Goal: Task Accomplishment & Management: Manage account settings

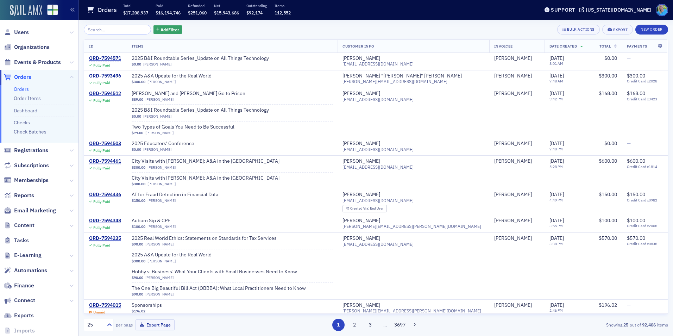
click at [18, 11] on img at bounding box center [26, 10] width 32 height 11
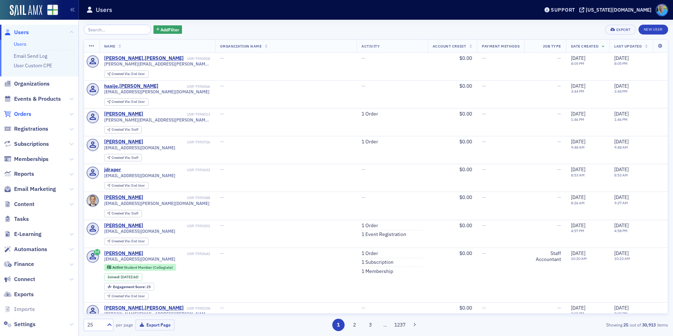
click at [28, 113] on span "Orders" at bounding box center [22, 114] width 17 height 8
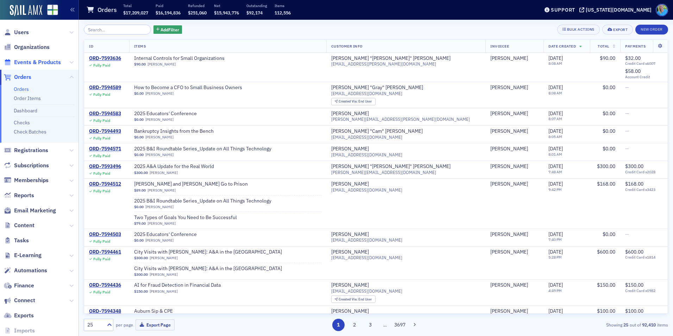
click at [34, 62] on span "Events & Products" at bounding box center [37, 62] width 47 height 8
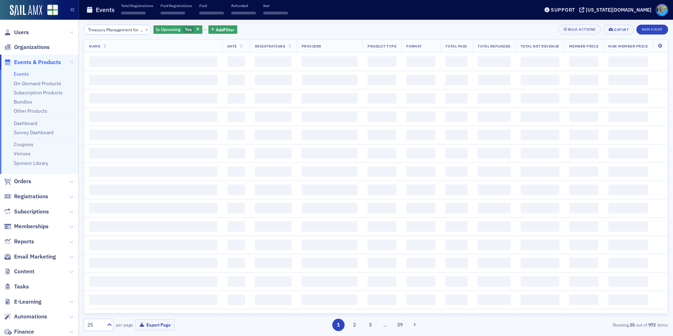
scroll to position [0, 86]
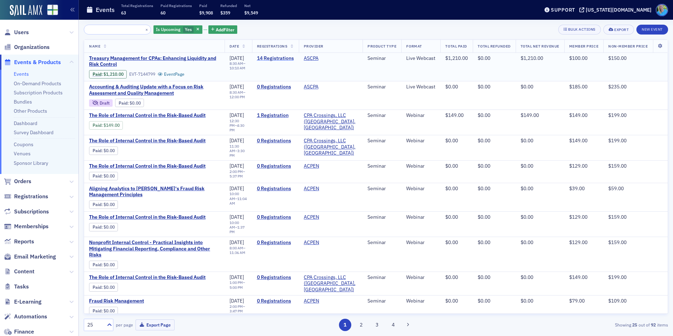
type input "Treasury Management for CPAs: Enhancing Liquidity and Risk Control"
click at [265, 57] on link "14 Registrations" at bounding box center [275, 58] width 37 height 6
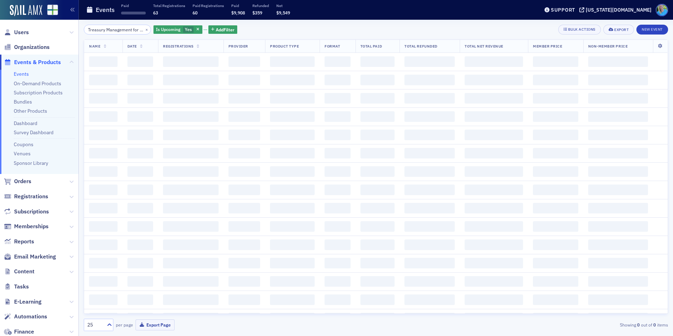
scroll to position [0, 86]
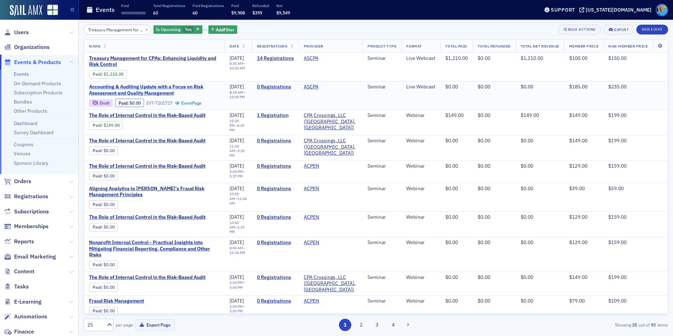
click at [166, 87] on span "Accounting & Auditing Update with a Focus on Risk Assessment and Quality Manage…" at bounding box center [154, 90] width 131 height 12
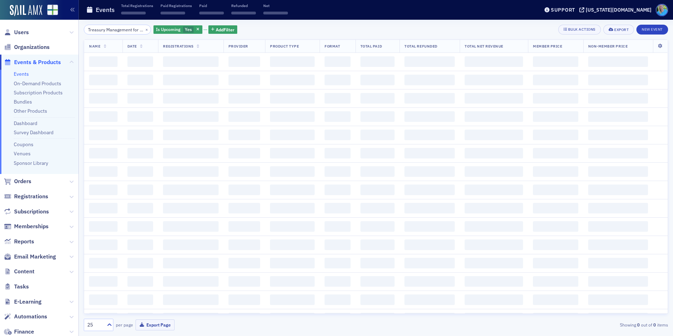
scroll to position [0, 86]
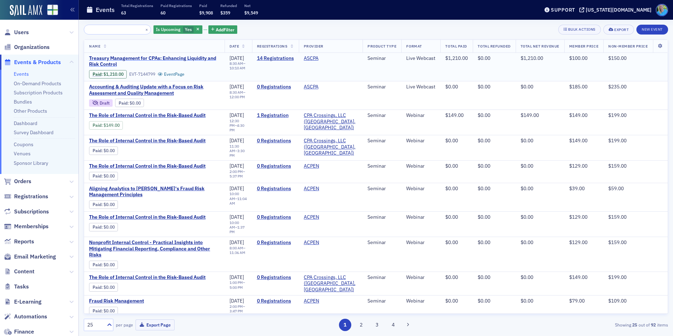
click at [111, 61] on span "Treasury Management for CPAs: Enhancing Liquidity and Risk Control" at bounding box center [154, 61] width 131 height 12
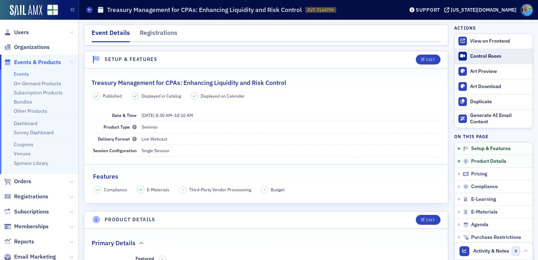
click at [493, 54] on div "Control Room" at bounding box center [499, 56] width 59 height 6
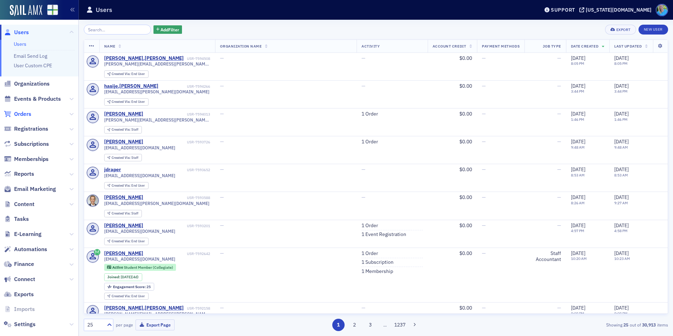
click at [28, 113] on span "Orders" at bounding box center [22, 114] width 17 height 8
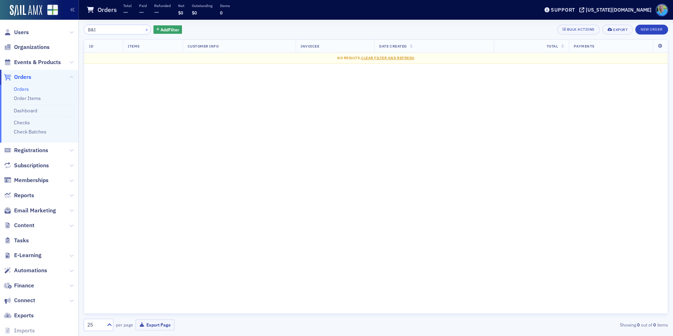
type input "B&I"
drag, startPoint x: 138, startPoint y: 30, endPoint x: 135, endPoint y: 21, distance: 8.9
click at [137, 36] on div "B&I × Add Filter Bulk Actions Export New Order ID Items Customer Info Invoicee …" at bounding box center [376, 178] width 584 height 306
click at [144, 29] on button "×" at bounding box center [147, 29] width 6 height 6
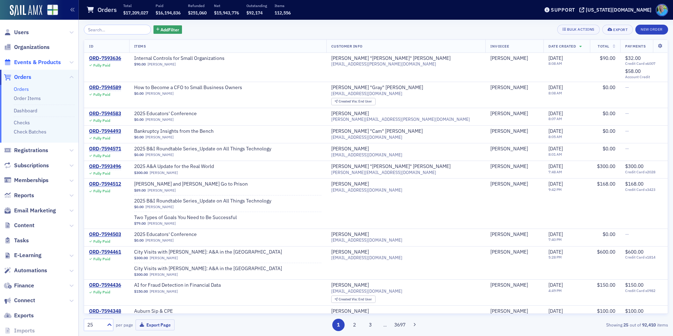
click at [47, 62] on span "Events & Products" at bounding box center [37, 62] width 47 height 8
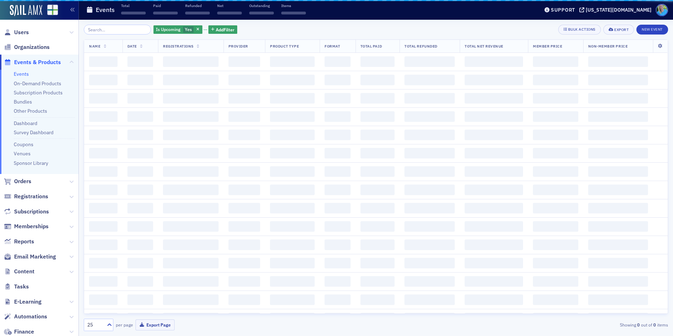
click at [97, 29] on input "search" at bounding box center [117, 30] width 67 height 10
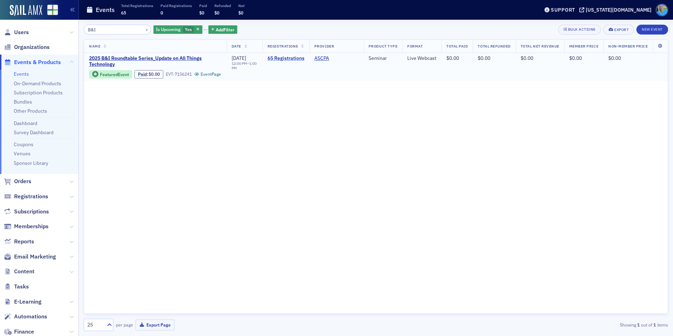
type input "B&I"
click at [280, 59] on link "65 Registrations" at bounding box center [285, 58] width 37 height 6
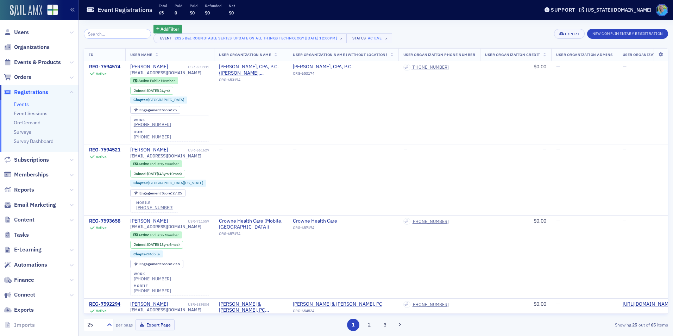
click at [30, 13] on img at bounding box center [26, 10] width 32 height 11
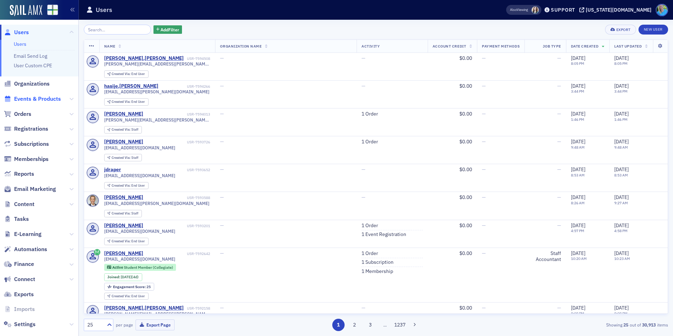
click at [33, 101] on span "Events & Products" at bounding box center [37, 99] width 47 height 8
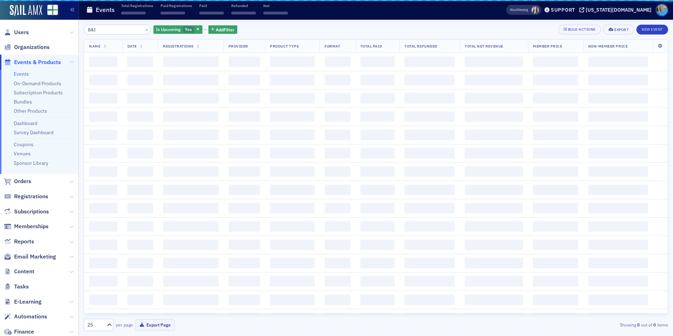
click at [111, 32] on input "B&I" at bounding box center [117, 30] width 67 height 10
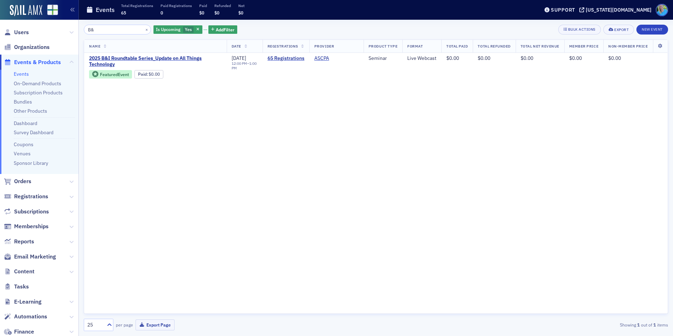
type input "B"
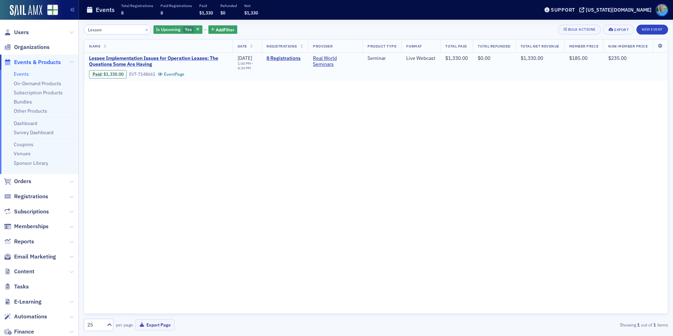
type input "Lessee"
click at [182, 59] on span "Lessee Implementation Issues for Operation Leases: The Questions Some Are Having" at bounding box center [158, 61] width 139 height 12
click at [274, 57] on link "8 Registrations" at bounding box center [284, 58] width 37 height 6
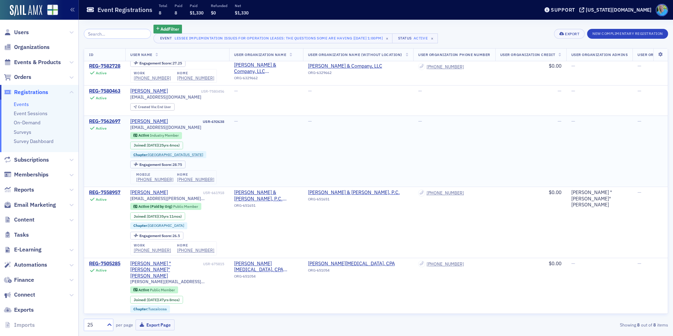
scroll to position [290, 0]
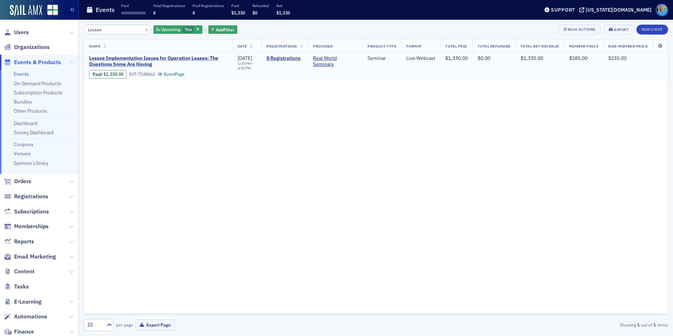
click at [169, 57] on span "Lessee Implementation Issues for Operation Leases: The Questions Some Are Having" at bounding box center [158, 61] width 139 height 12
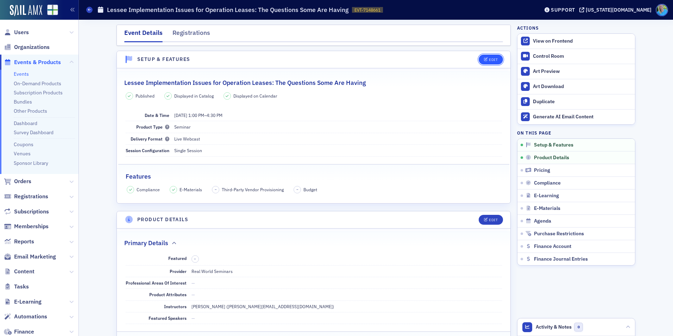
click at [485, 62] on button "Edit" at bounding box center [491, 60] width 24 height 10
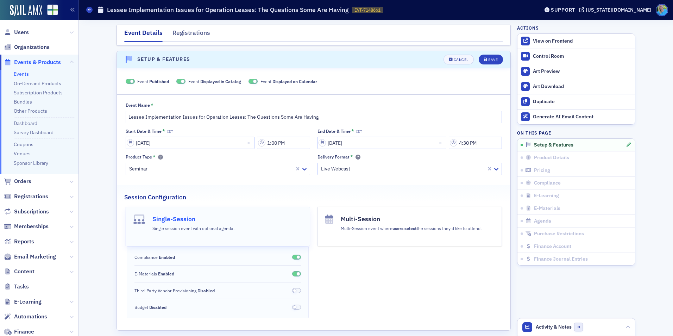
scroll to position [10, 0]
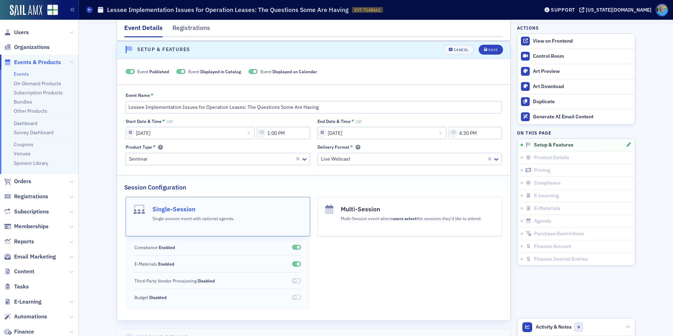
click at [126, 71] on span at bounding box center [130, 71] width 9 height 5
click at [485, 51] on span "Save" at bounding box center [491, 50] width 14 height 4
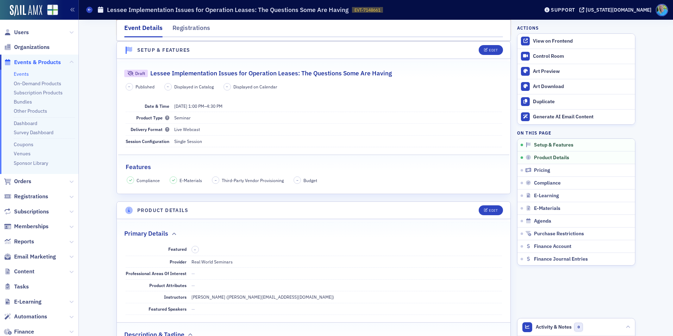
scroll to position [44, 0]
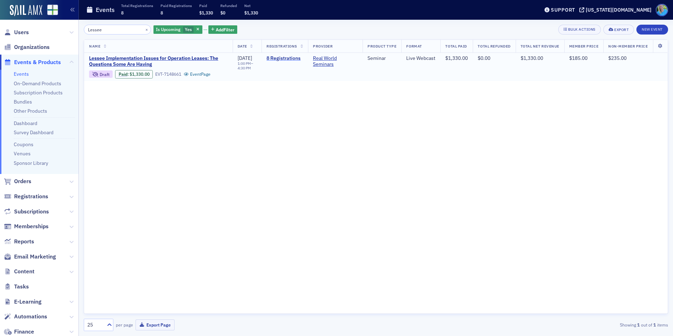
click at [290, 56] on link "8 Registrations" at bounding box center [284, 58] width 37 height 6
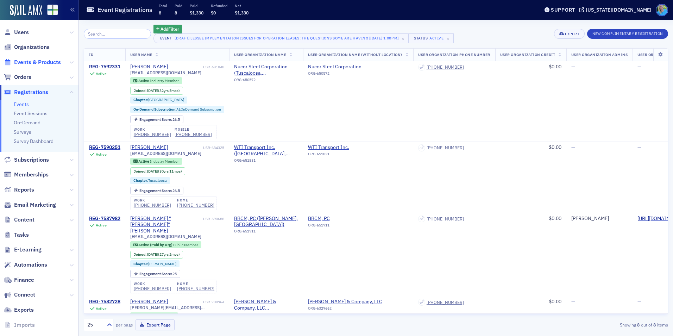
click at [37, 61] on span "Events & Products" at bounding box center [37, 62] width 47 height 8
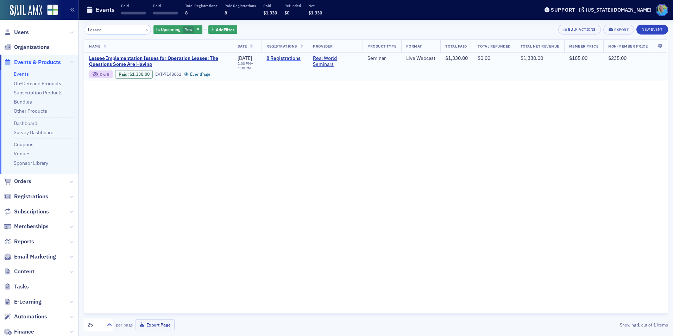
click at [283, 58] on link "8 Registrations" at bounding box center [284, 58] width 37 height 6
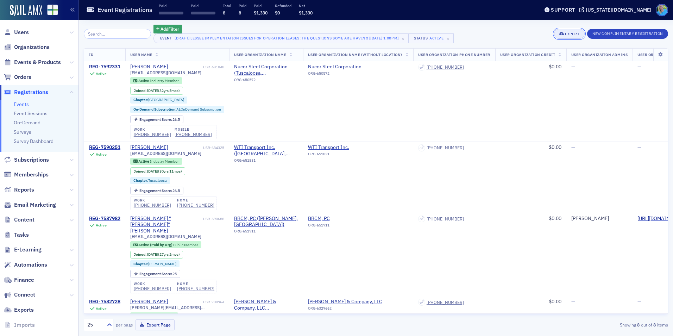
click at [559, 33] on icon "button" at bounding box center [561, 34] width 5 height 4
drag, startPoint x: 504, startPoint y: 33, endPoint x: 513, endPoint y: 35, distance: 9.0
click at [505, 32] on div "Add Filter Event [Draft] Lessee Implementation Issues for Operation Leases: The…" at bounding box center [376, 34] width 584 height 19
click at [654, 55] on icon at bounding box center [660, 54] width 14 height 4
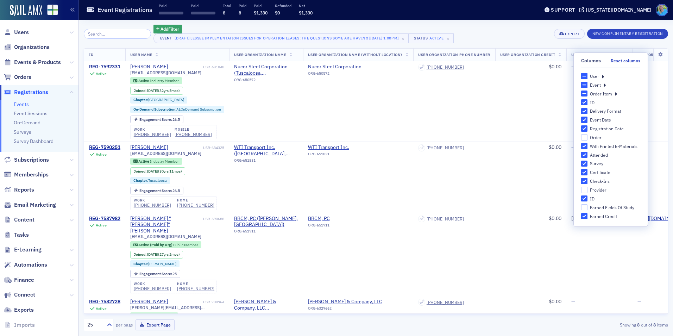
click at [602, 76] on icon at bounding box center [602, 76] width 2 height 6
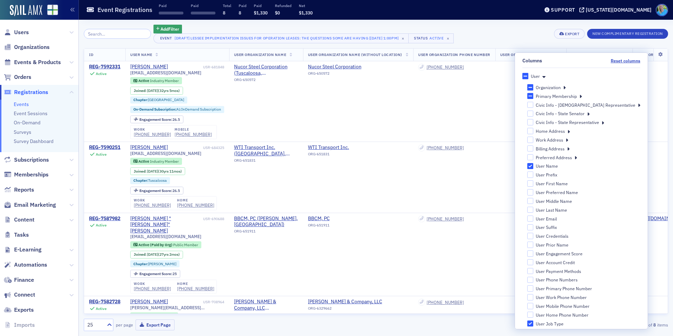
click at [565, 221] on label "User Email" at bounding box center [583, 218] width 113 height 6
click at [534, 221] on input "User Email" at bounding box center [530, 218] width 6 height 6
click at [534, 220] on input "User Email" at bounding box center [530, 218] width 6 height 6
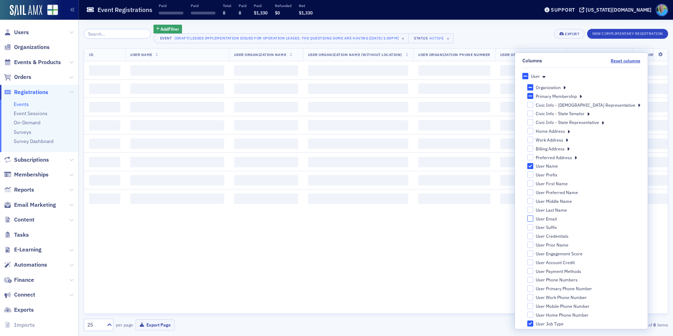
click at [534, 219] on input "User Email" at bounding box center [530, 218] width 6 height 6
checkbox input "true"
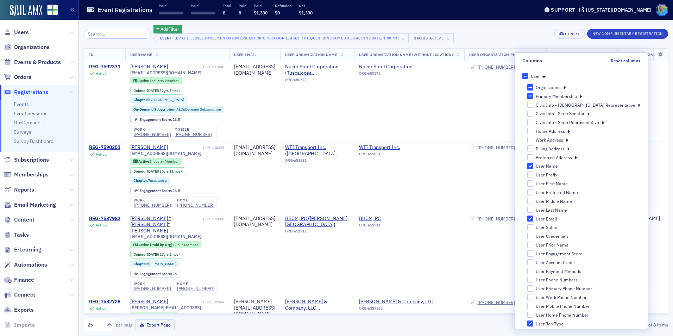
click at [547, 35] on div "Add Filter Event [Draft] Lessee Implementation Issues for Operation Leases: The…" at bounding box center [376, 34] width 584 height 19
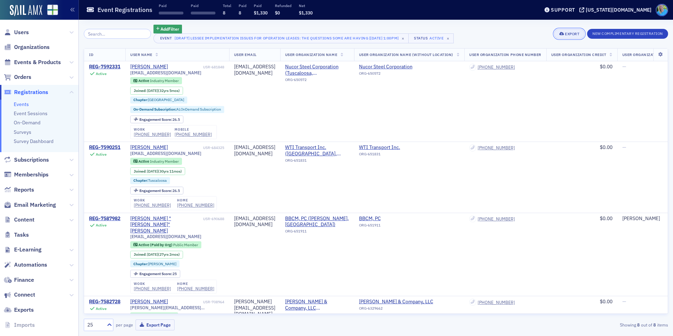
click at [560, 33] on icon "button" at bounding box center [561, 34] width 5 height 4
click at [539, 55] on button "Export All ( 8 Event Registrations )" at bounding box center [546, 57] width 74 height 11
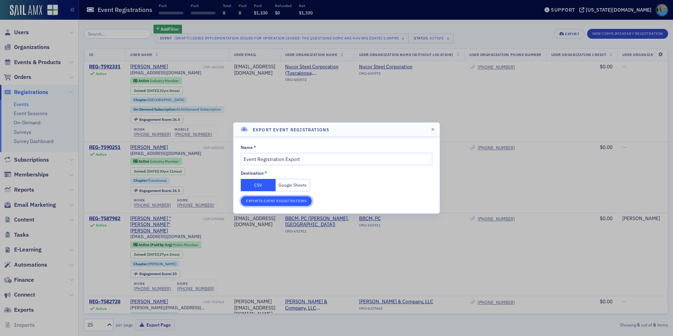
click at [302, 203] on button "Export 8 Event Registrations" at bounding box center [276, 201] width 71 height 10
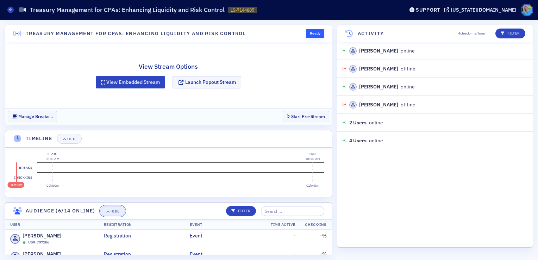
click at [119, 209] on div "Hide" at bounding box center [115, 211] width 9 height 4
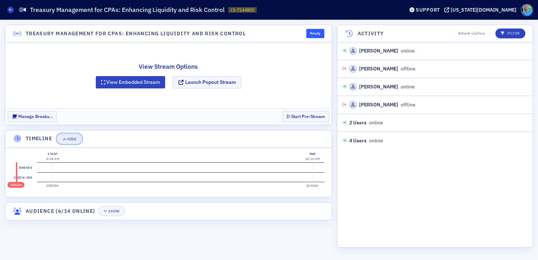
click at [73, 141] on button "Hide" at bounding box center [69, 139] width 25 height 10
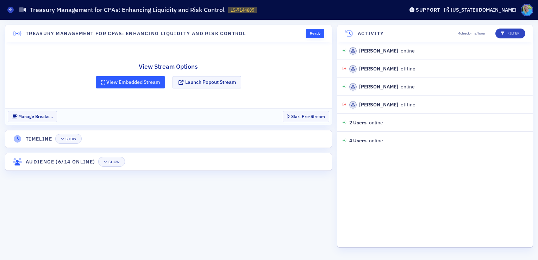
click at [114, 87] on button "View Embedded Stream" at bounding box center [131, 82] width 70 height 12
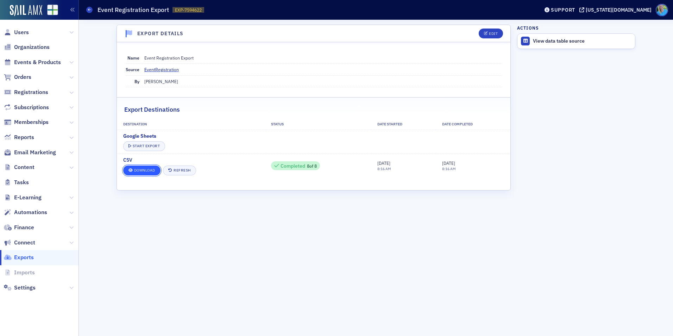
click at [142, 172] on link "Download" at bounding box center [141, 170] width 37 height 10
click at [137, 173] on link "Download" at bounding box center [141, 170] width 37 height 10
click at [23, 32] on span "Users" at bounding box center [21, 33] width 15 height 8
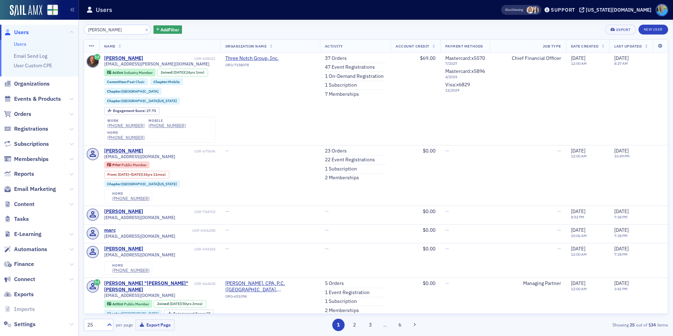
type input "[PERSON_NAME]"
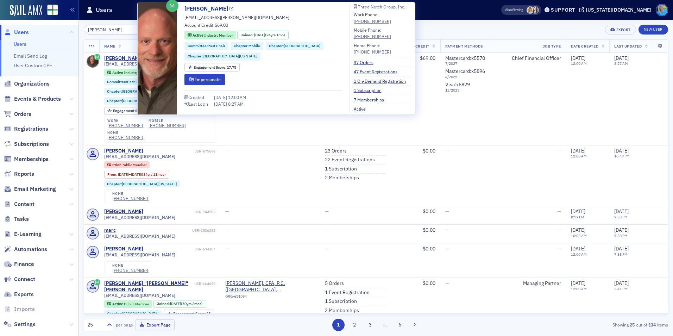
click at [210, 8] on link "[PERSON_NAME]" at bounding box center [208, 9] width 49 height 8
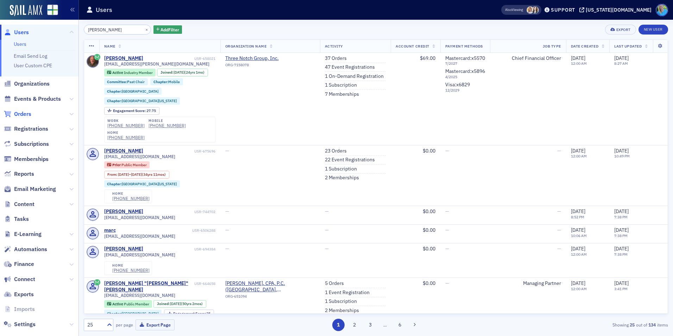
click at [24, 116] on span "Orders" at bounding box center [22, 114] width 17 height 8
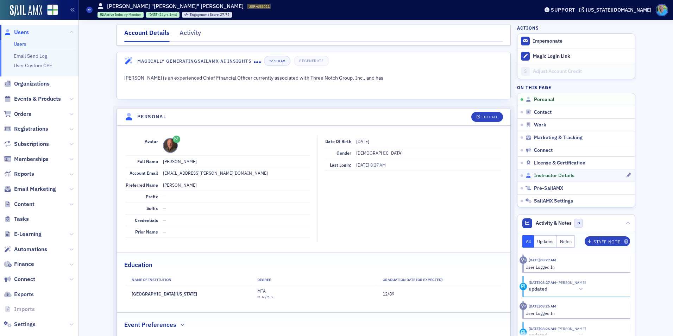
click at [559, 175] on span "Instructor Details" at bounding box center [554, 175] width 40 height 6
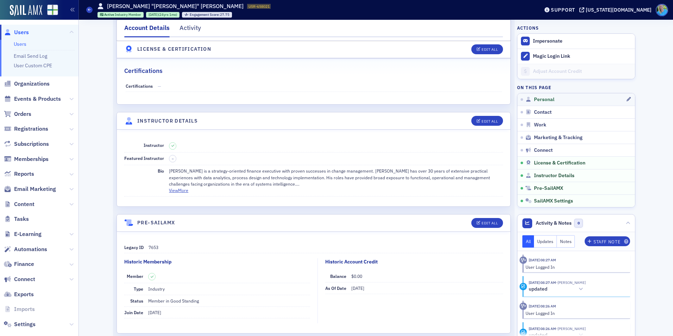
scroll to position [1284, 0]
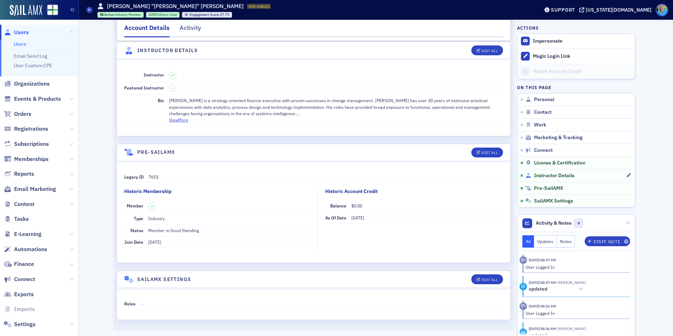
click at [546, 174] on span "Instructor Details" at bounding box center [554, 175] width 40 height 6
click at [548, 176] on span "Instructor Details" at bounding box center [554, 175] width 40 height 6
click at [547, 174] on span "Instructor Details" at bounding box center [554, 175] width 40 height 6
click at [549, 174] on span "Instructor Details" at bounding box center [554, 175] width 40 height 6
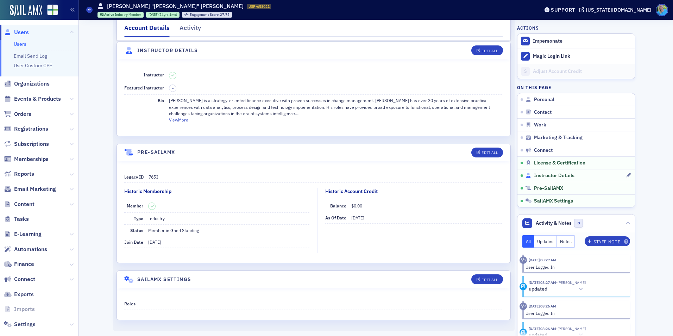
click at [554, 173] on span "Instructor Details" at bounding box center [554, 175] width 40 height 6
click at [530, 177] on div "Instructor Details" at bounding box center [575, 175] width 100 height 6
click at [536, 176] on span "Instructor Details" at bounding box center [554, 175] width 40 height 6
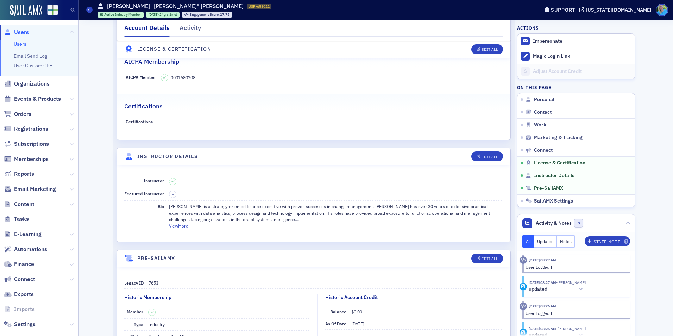
scroll to position [1179, 0]
click at [24, 113] on span "Orders" at bounding box center [22, 114] width 17 height 8
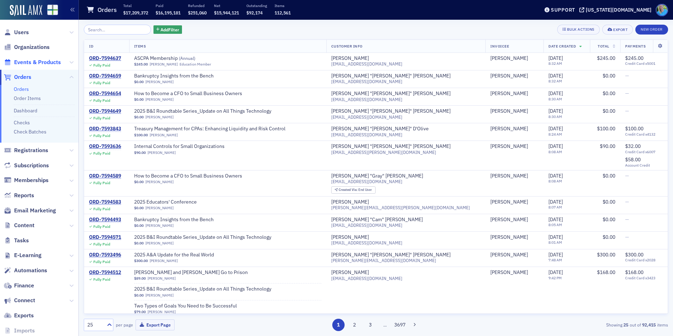
click at [27, 59] on span "Events & Products" at bounding box center [37, 62] width 47 height 8
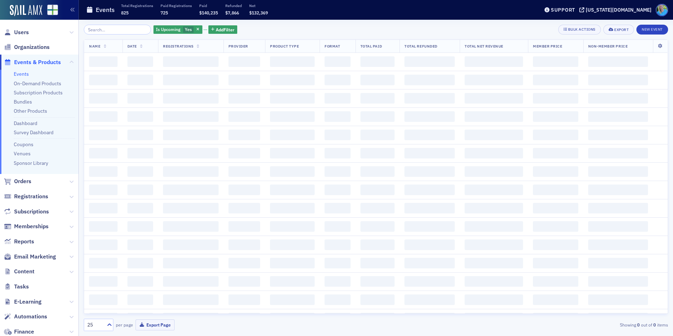
click at [95, 30] on input "search" at bounding box center [117, 30] width 67 height 10
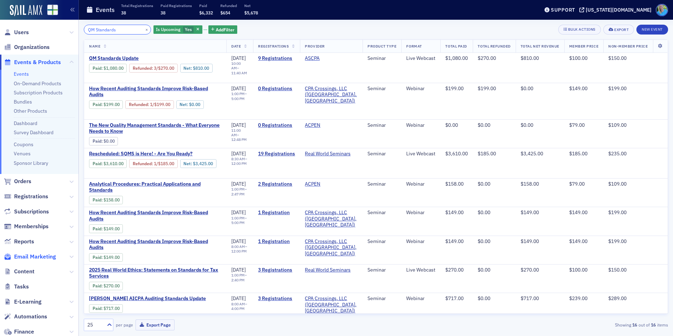
type input "QM Standards"
click at [31, 255] on span "Email Marketing" at bounding box center [35, 257] width 42 height 8
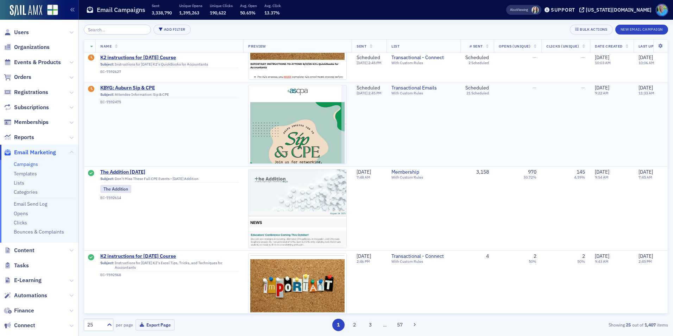
scroll to position [141, 0]
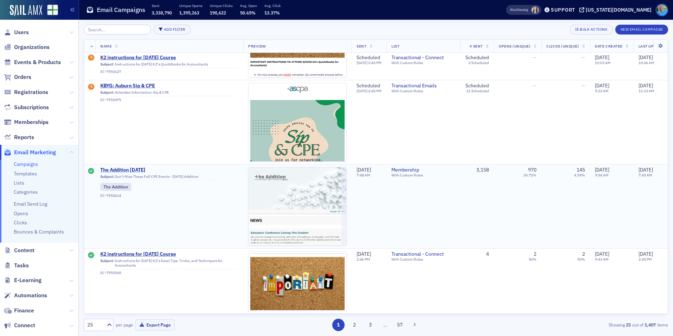
click at [146, 170] on span "The Addition 8.19.25" at bounding box center [169, 170] width 138 height 6
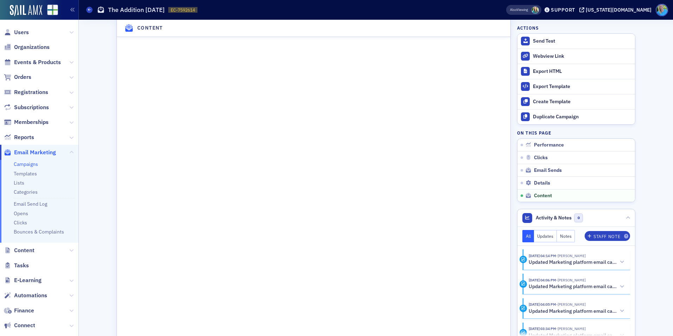
scroll to position [1126, 0]
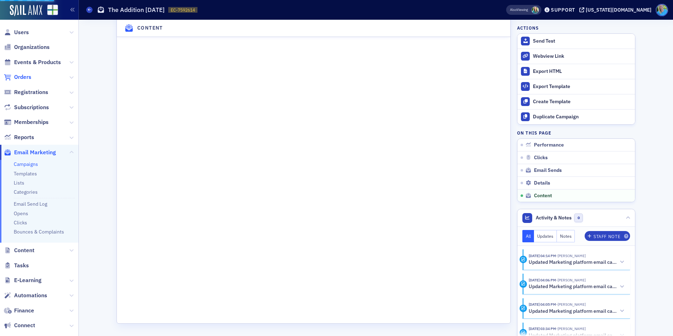
click at [19, 77] on span "Orders" at bounding box center [22, 77] width 17 height 8
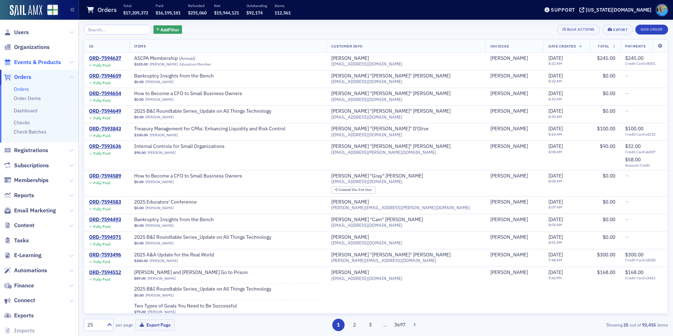
click at [39, 62] on span "Events & Products" at bounding box center [37, 62] width 47 height 8
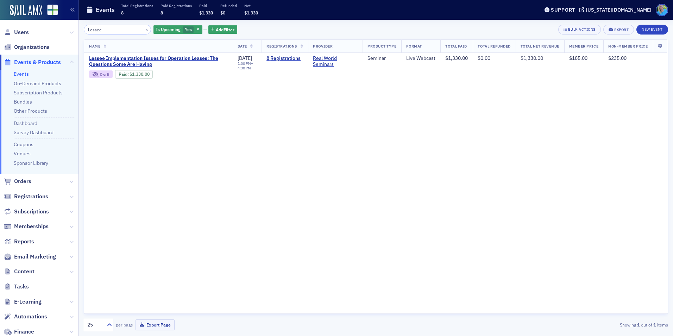
type input "Lessee"
click at [144, 31] on button "×" at bounding box center [147, 29] width 6 height 6
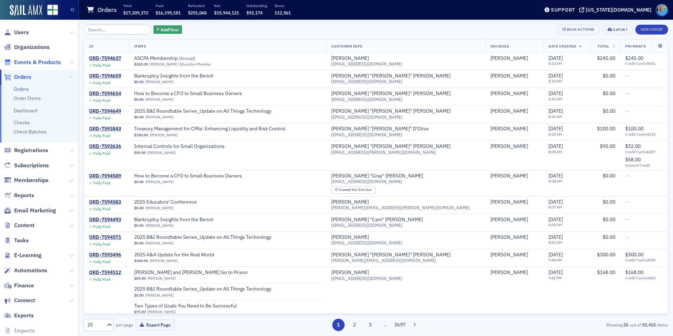
click at [41, 62] on span "Events & Products" at bounding box center [37, 62] width 47 height 8
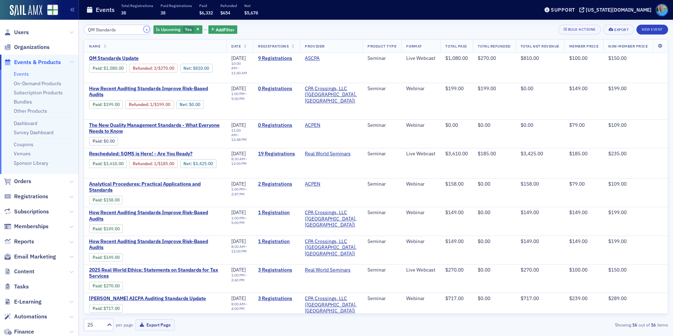
click at [144, 30] on button "×" at bounding box center [147, 29] width 6 height 6
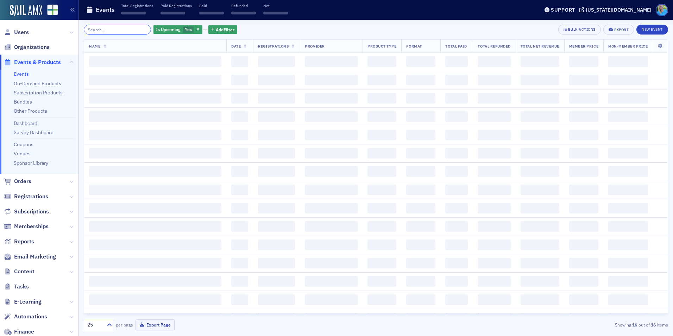
click at [133, 30] on input "search" at bounding box center [117, 30] width 67 height 10
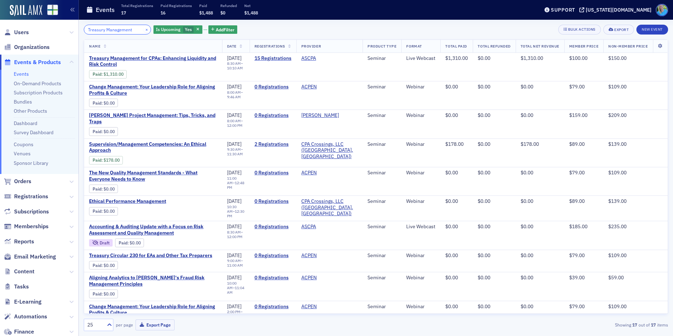
type input "Treasury Management"
click at [144, 30] on button "×" at bounding box center [147, 29] width 6 height 6
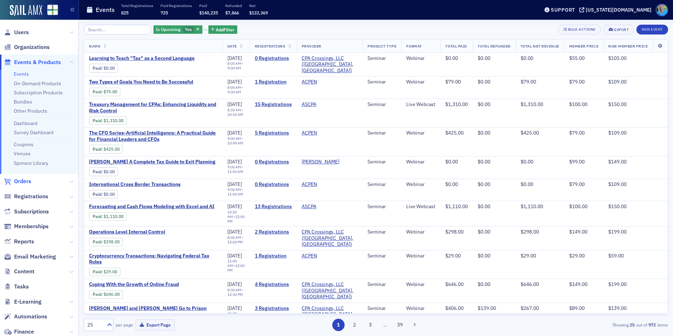
click at [30, 178] on span "Orders" at bounding box center [22, 181] width 17 height 8
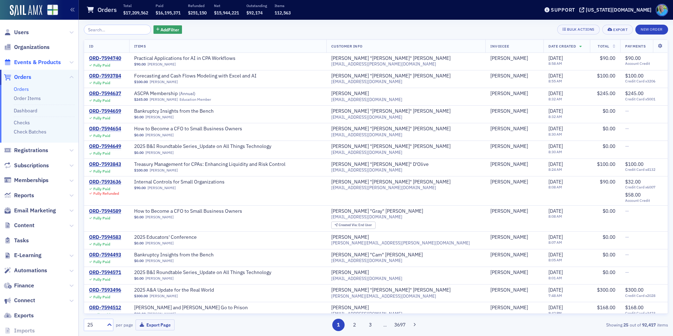
click at [50, 63] on span "Events & Products" at bounding box center [37, 62] width 47 height 8
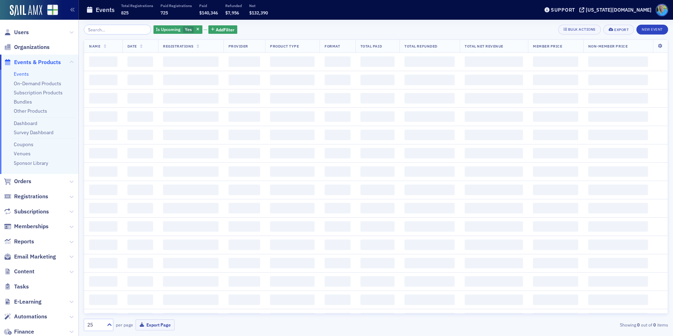
click at [110, 31] on input "search" at bounding box center [117, 30] width 67 height 10
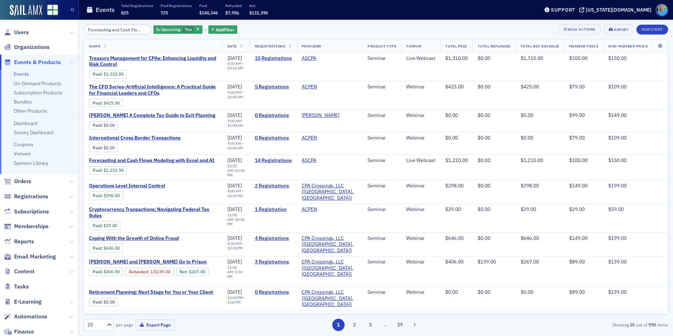
scroll to position [0, 58]
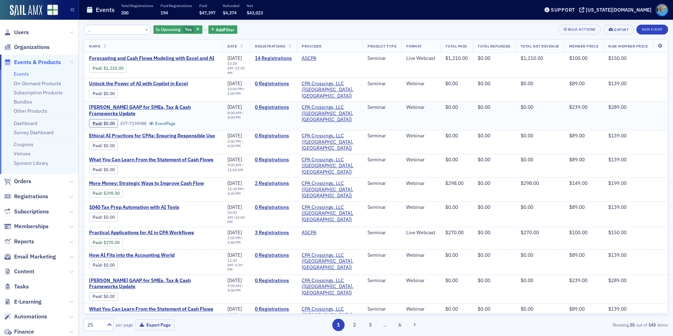
type input "Forecasting and Cash Flow Modeling with Excel and AI"
click at [144, 29] on button "×" at bounding box center [147, 29] width 6 height 6
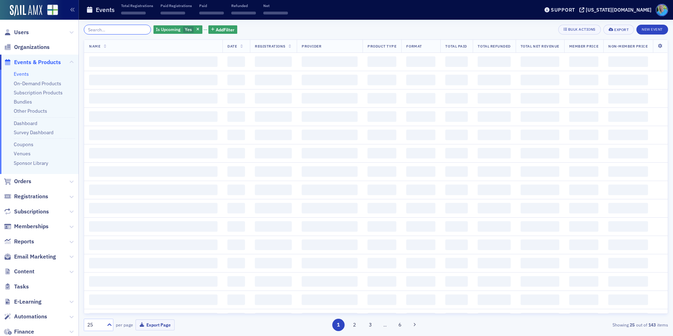
click at [133, 29] on input "search" at bounding box center [117, 30] width 67 height 10
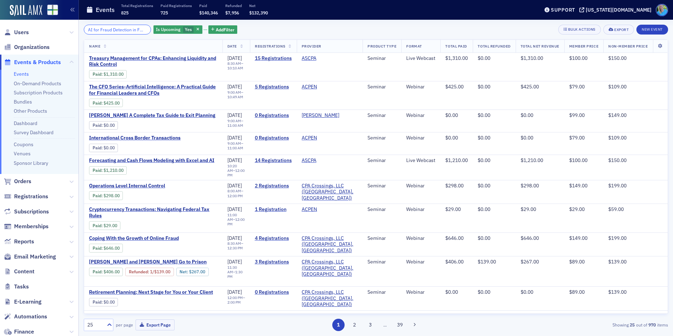
scroll to position [0, 29]
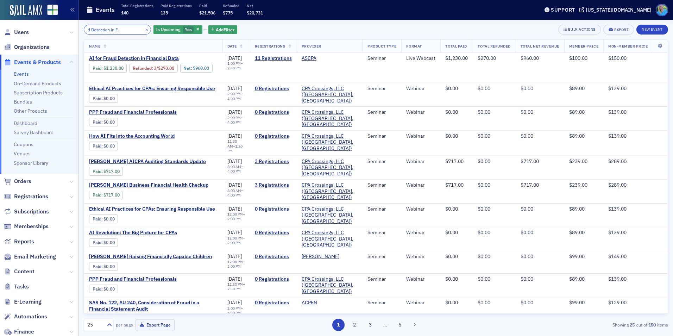
type input "AI for Fraud Detection in Financial Data"
click at [144, 29] on button "×" at bounding box center [147, 29] width 6 height 6
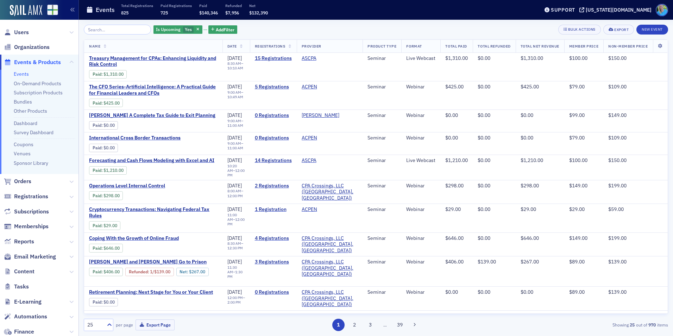
click at [260, 32] on div "Is Upcoming Yes Add Filter Bulk Actions Export New Event" at bounding box center [376, 30] width 584 height 10
click at [25, 182] on span "Orders" at bounding box center [22, 181] width 17 height 8
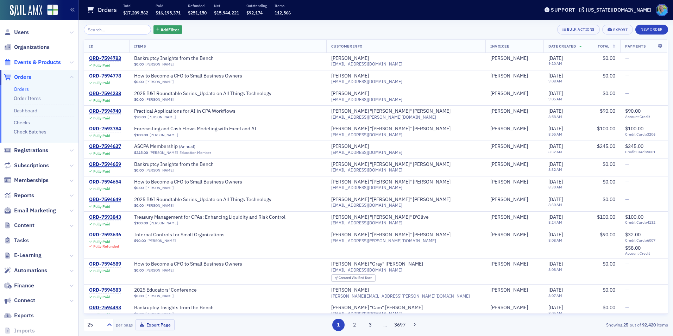
click at [37, 63] on span "Events & Products" at bounding box center [37, 62] width 47 height 8
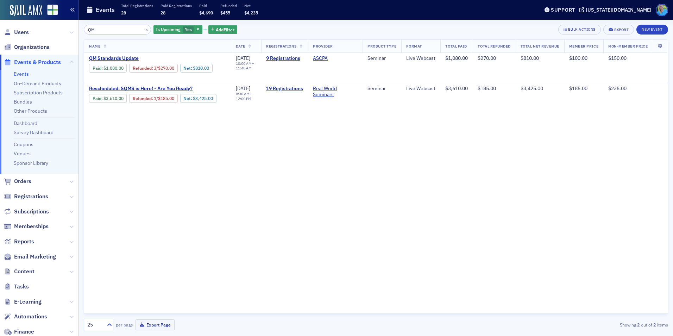
type input "QM"
click at [144, 30] on button "×" at bounding box center [147, 29] width 6 height 6
click at [139, 30] on input "search" at bounding box center [117, 30] width 67 height 10
type input "QM"
click at [19, 8] on img at bounding box center [26, 10] width 32 height 11
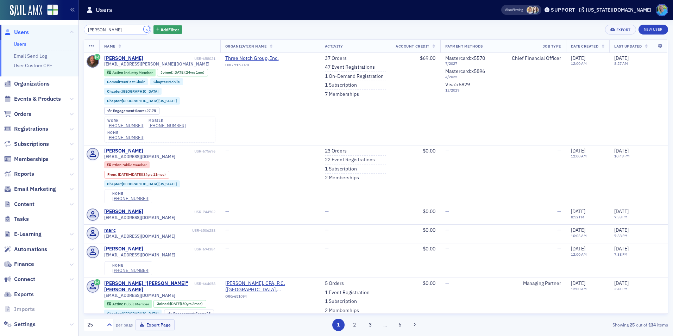
click at [144, 28] on button "×" at bounding box center [147, 29] width 6 height 6
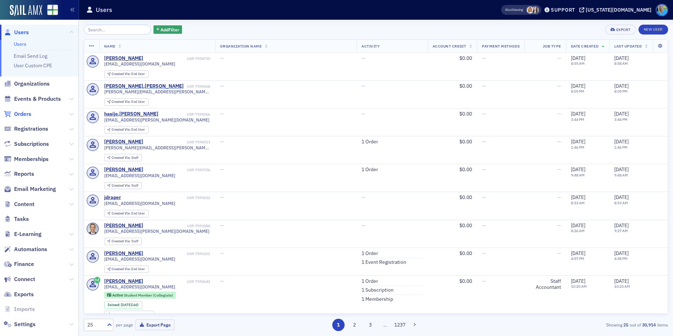
click at [22, 117] on span "Orders" at bounding box center [22, 114] width 17 height 8
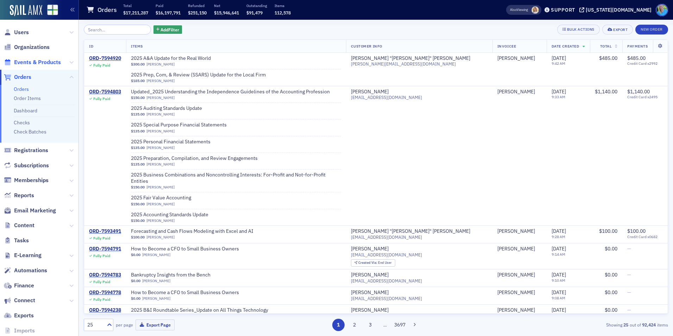
click at [38, 63] on span "Events & Products" at bounding box center [37, 62] width 47 height 8
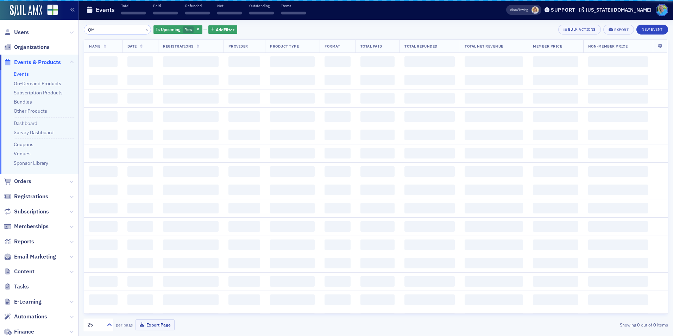
click at [104, 29] on input "QM" at bounding box center [117, 30] width 67 height 10
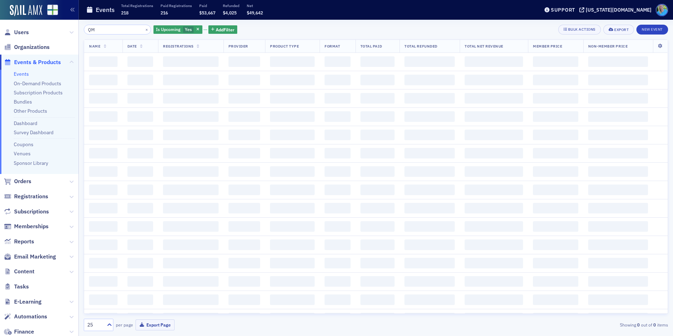
type input "Q"
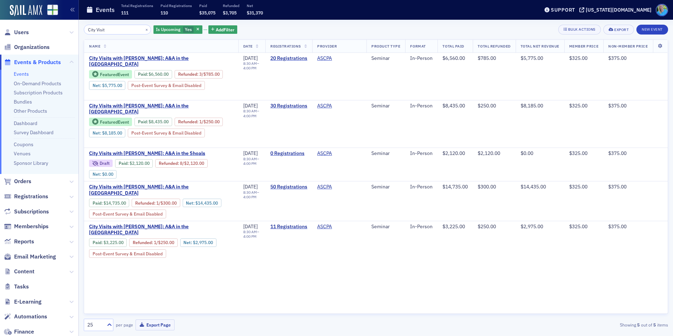
type input "City Visit"
drag, startPoint x: 190, startPoint y: 29, endPoint x: 308, endPoint y: 29, distance: 117.5
click at [308, 29] on div "City Visit × Is Upcoming Yes Add Filter Bulk Actions Export New Event" at bounding box center [376, 30] width 584 height 10
click at [196, 28] on icon "button" at bounding box center [197, 30] width 3 height 4
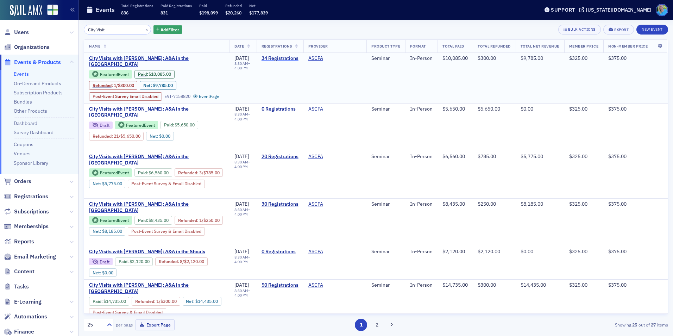
click at [268, 56] on link "34 Registrations" at bounding box center [279, 58] width 37 height 6
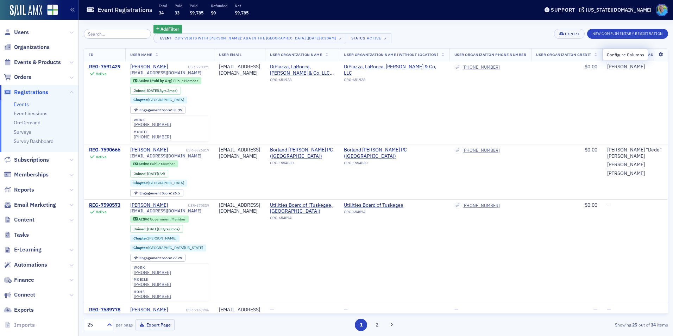
click at [653, 56] on icon at bounding box center [660, 54] width 14 height 4
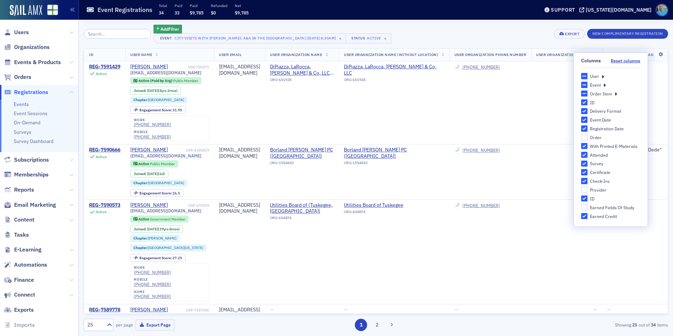
click at [603, 76] on icon at bounding box center [602, 76] width 2 height 6
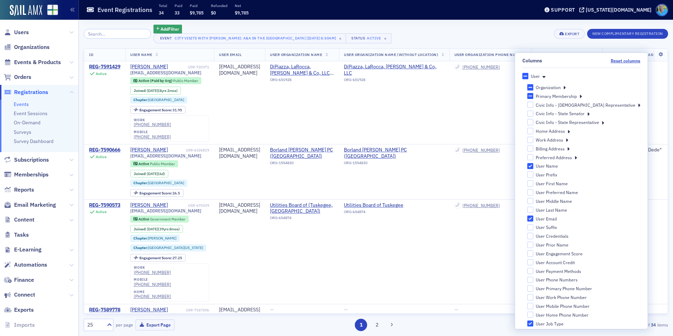
click at [539, 44] on div "Add Filter Event City Visits with Josh McGowan: A&A in the Queen City [8/14/202…" at bounding box center [376, 178] width 584 height 306
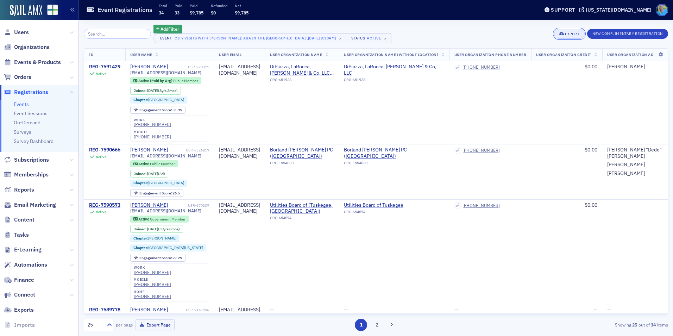
click at [561, 34] on icon "button" at bounding box center [561, 34] width 5 height 4
click at [553, 58] on button "Export All ( 34 Event Registrations )" at bounding box center [545, 57] width 76 height 11
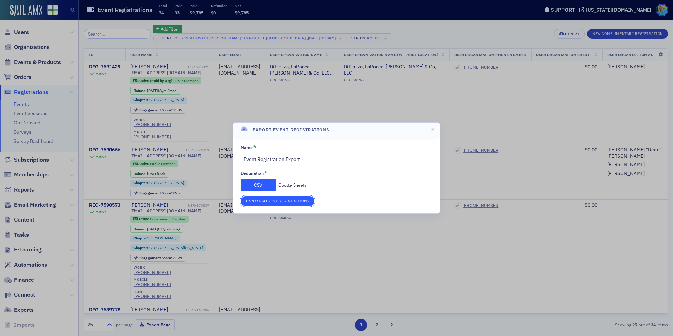
click at [278, 198] on button "Export 34 Event Registrations" at bounding box center [278, 201] width 74 height 10
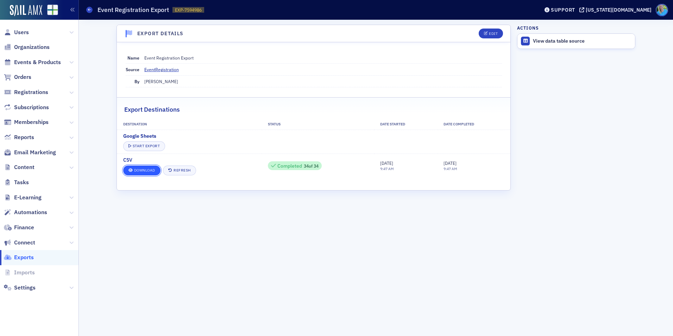
click at [143, 172] on link "Download" at bounding box center [141, 170] width 37 height 10
click at [585, 139] on aside "Actions View data table source" at bounding box center [576, 178] width 118 height 316
click at [32, 154] on span "Email Marketing" at bounding box center [35, 153] width 42 height 8
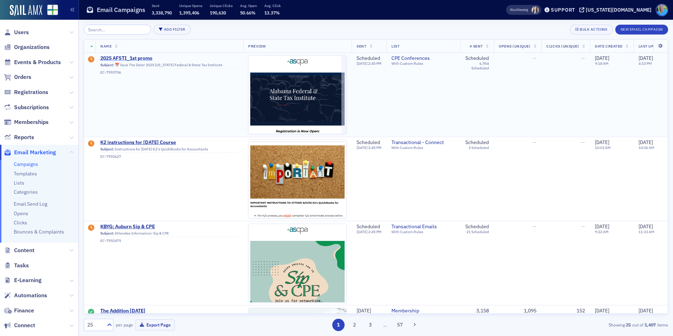
click at [131, 55] on span "2025 AFSTI_1st promo" at bounding box center [169, 58] width 138 height 6
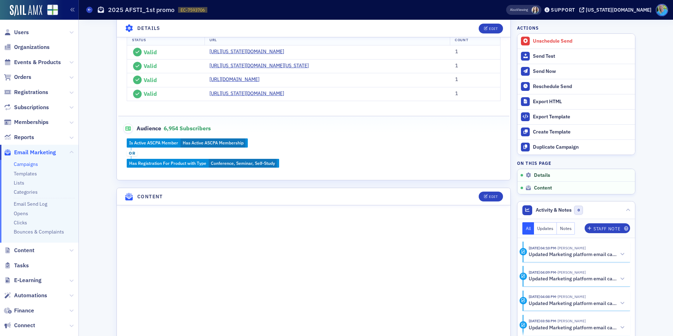
scroll to position [248, 0]
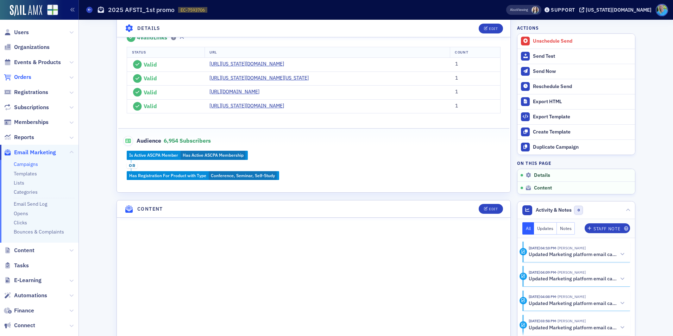
click at [27, 74] on span "Orders" at bounding box center [22, 77] width 17 height 8
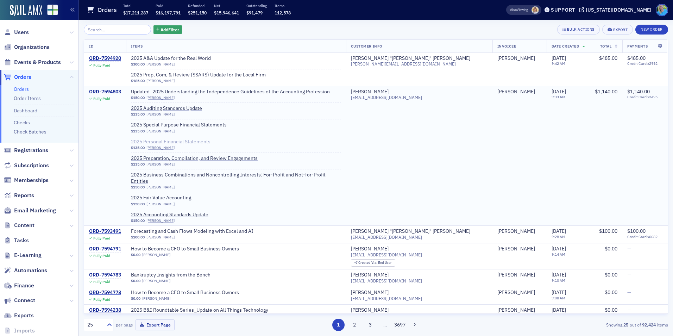
click at [207, 141] on span "2025 Personal Financial Statements" at bounding box center [175, 142] width 89 height 6
click at [283, 93] on span "Updated_2025 Understanding the Independence Guidelines of the Accounting Profes…" at bounding box center [230, 92] width 199 height 6
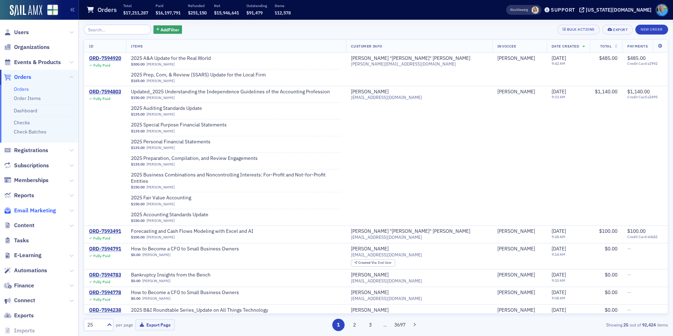
click at [41, 210] on span "Email Marketing" at bounding box center [35, 211] width 42 height 8
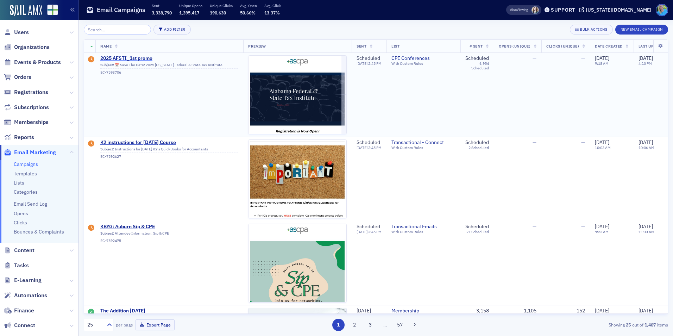
click at [131, 58] on span "2025 AFSTI_1st promo" at bounding box center [169, 58] width 138 height 6
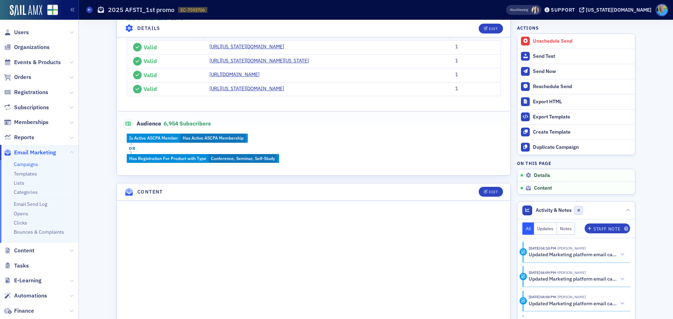
scroll to position [282, 0]
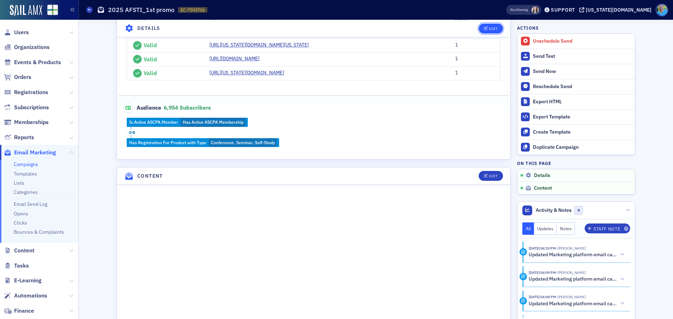
click at [485, 24] on button "Edit" at bounding box center [491, 28] width 24 height 10
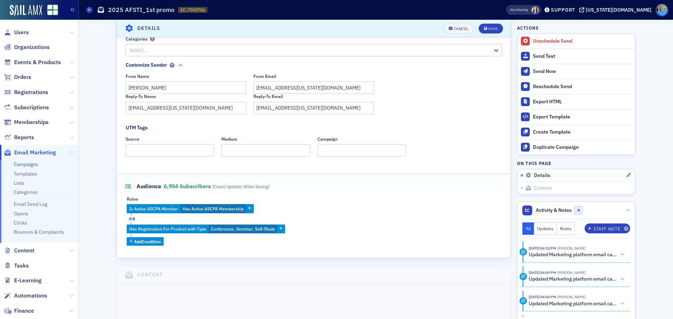
scroll to position [139, 0]
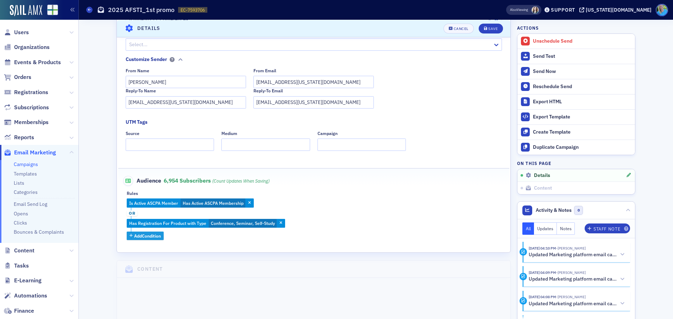
click at [147, 235] on span "Add Condition" at bounding box center [147, 235] width 27 height 6
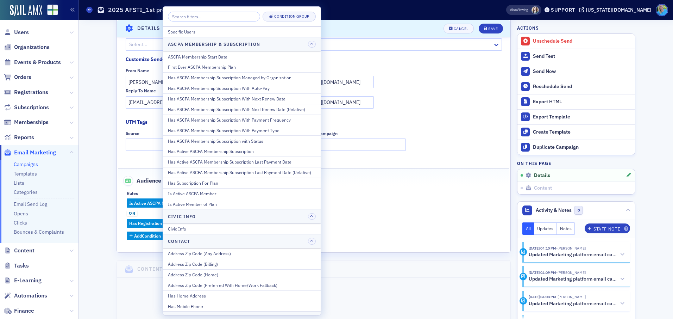
click at [412, 155] on fieldset "UTM Tags Source Medium Campaign" at bounding box center [314, 136] width 376 height 37
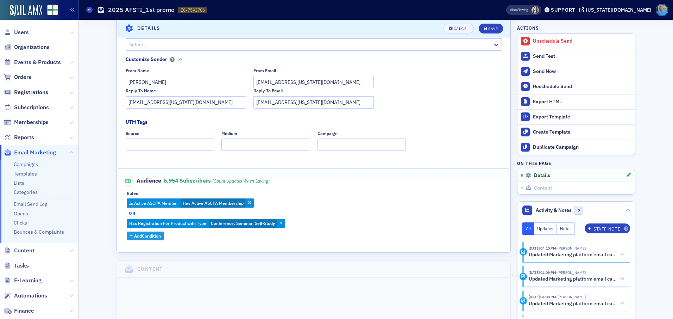
click at [150, 235] on span "Add Condition" at bounding box center [147, 235] width 27 height 6
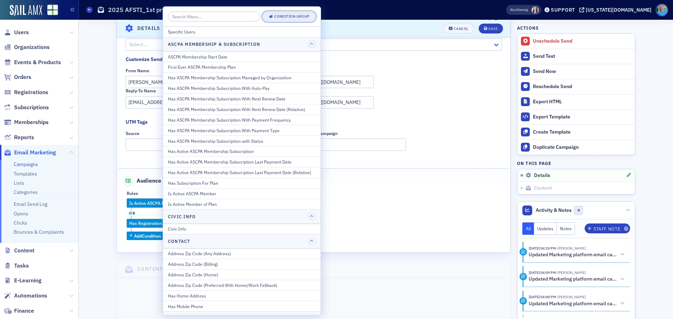
click at [302, 17] on div "Condition Group" at bounding box center [291, 16] width 35 height 4
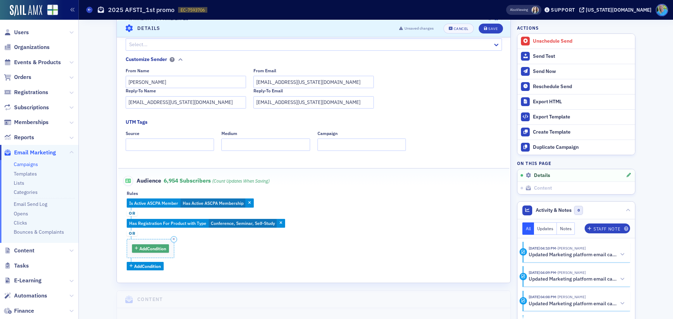
click at [142, 248] on span "Add Condition" at bounding box center [152, 248] width 27 height 6
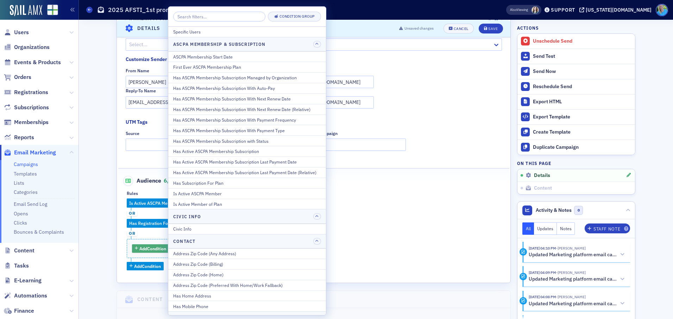
click at [142, 248] on span "Add Condition" at bounding box center [152, 248] width 27 height 6
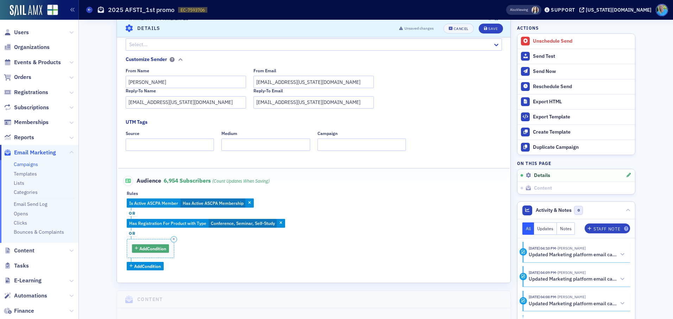
click at [142, 248] on span "Add Condition" at bounding box center [152, 248] width 27 height 6
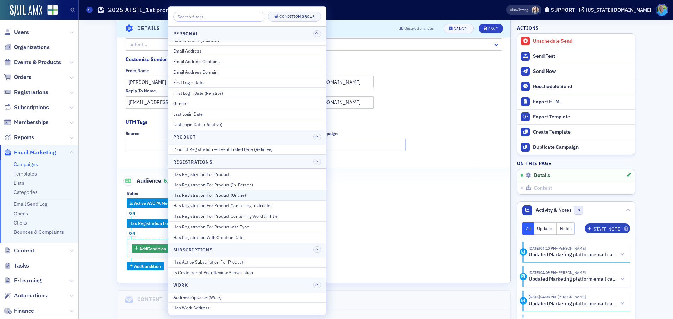
scroll to position [774, 0]
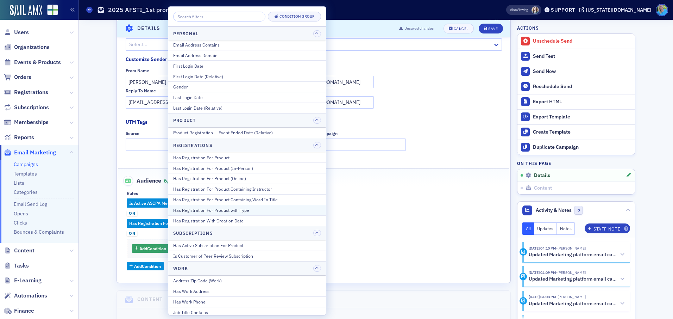
click at [244, 210] on div "Has Registration For Product with Type" at bounding box center [247, 210] width 148 height 6
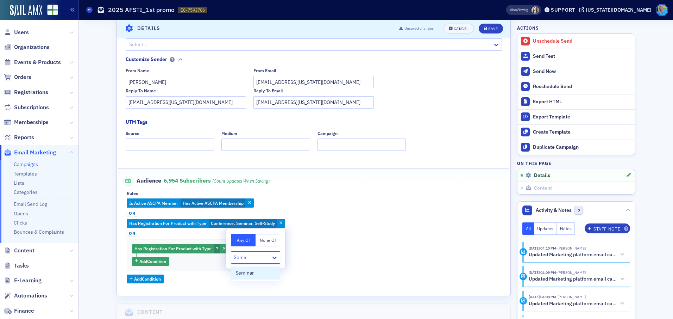
type input "Seminar"
type input "Self"
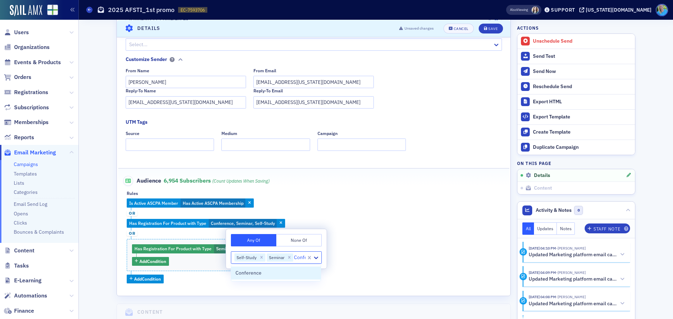
type input "Confere"
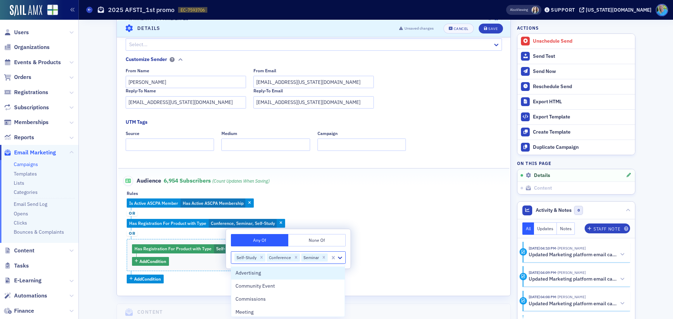
click at [378, 232] on div "Is Active ASCPA Member Has Active ASCPA Membership or Has Registration For Prod…" at bounding box center [314, 240] width 374 height 84
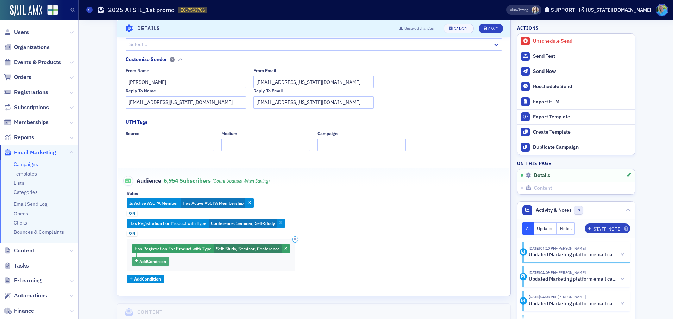
click at [139, 263] on span "Add Condition" at bounding box center [152, 261] width 27 height 6
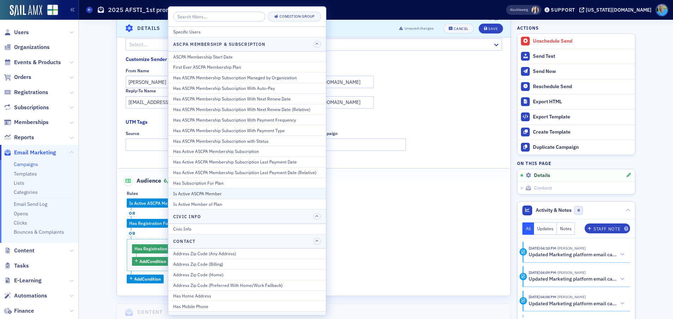
click at [225, 191] on div "Is Active ASCPA Member" at bounding box center [247, 193] width 148 height 6
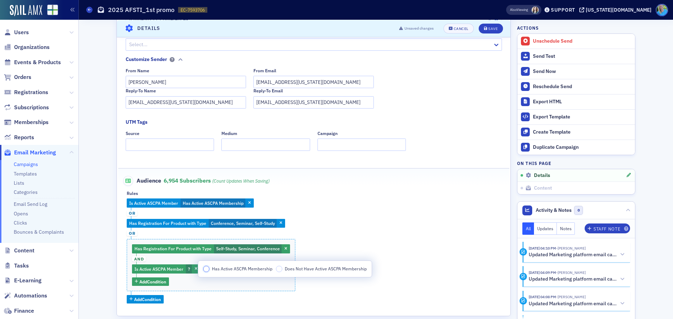
click at [206, 270] on input "Has Active ASCPA Membership" at bounding box center [206, 268] width 6 height 6
click at [355, 234] on div "Is Active ASCPA Member Has Active ASCPA Membership or Has Registration For Prod…" at bounding box center [314, 250] width 374 height 105
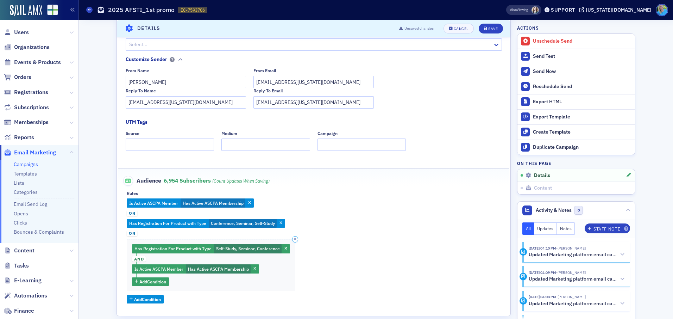
click at [137, 258] on span "and" at bounding box center [139, 259] width 14 height 6
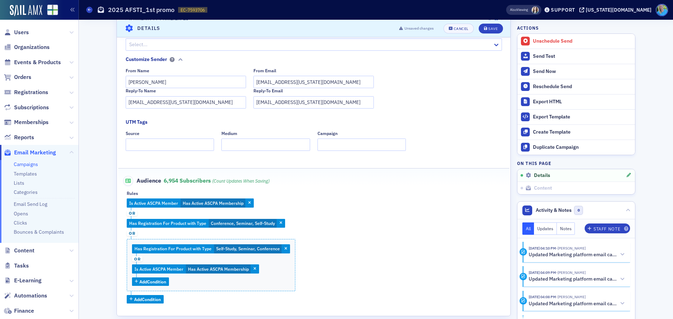
click at [313, 248] on div "Is Active ASCPA Member Has Active ASCPA Membership or Has Registration For Prod…" at bounding box center [314, 250] width 374 height 105
click at [248, 204] on icon "button" at bounding box center [249, 203] width 3 height 4
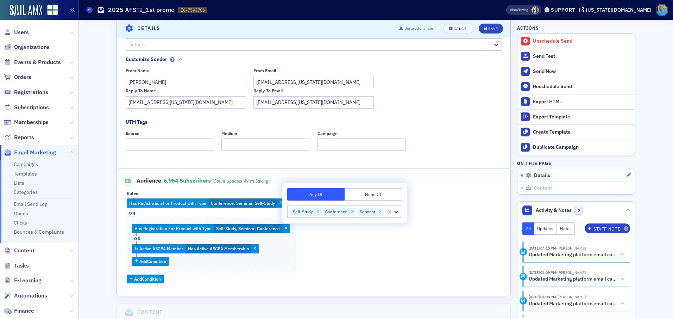
drag, startPoint x: 319, startPoint y: 241, endPoint x: 293, endPoint y: 222, distance: 31.7
click at [319, 240] on div "Has Registration For Product with Type Conference, Seminar, Self-Study or Has R…" at bounding box center [314, 240] width 374 height 84
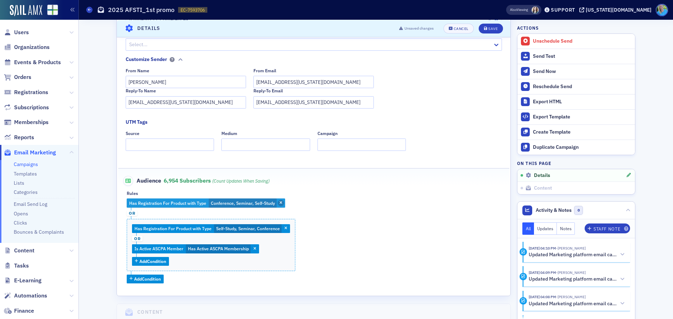
click at [278, 204] on span "button" at bounding box center [281, 203] width 6 height 6
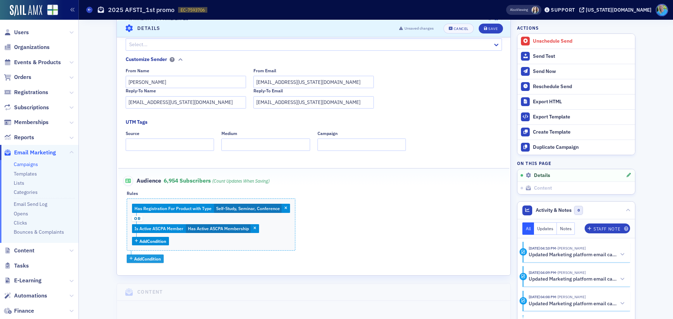
click at [155, 258] on span "Add Condition" at bounding box center [147, 258] width 27 height 6
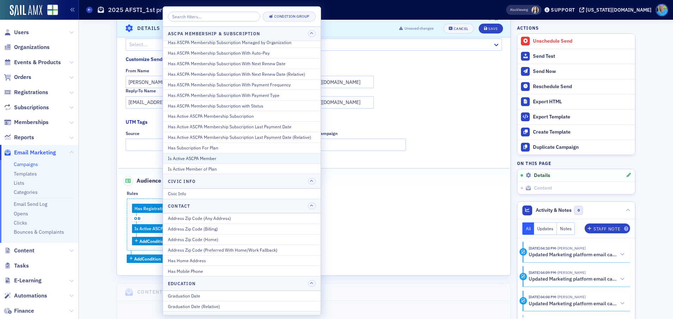
scroll to position [0, 0]
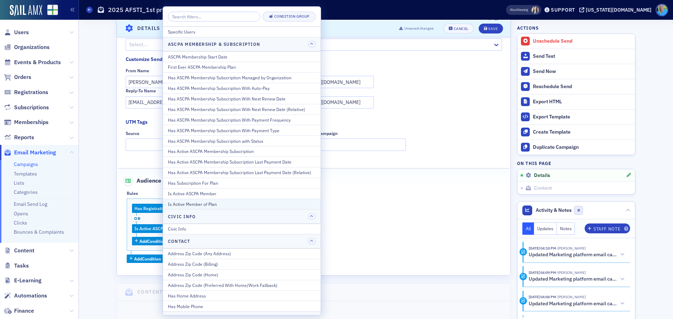
click at [215, 203] on div "Is Active Member of Plan" at bounding box center [242, 204] width 148 height 6
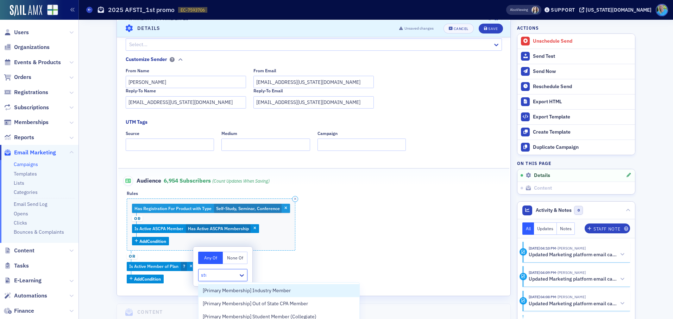
type input "stud"
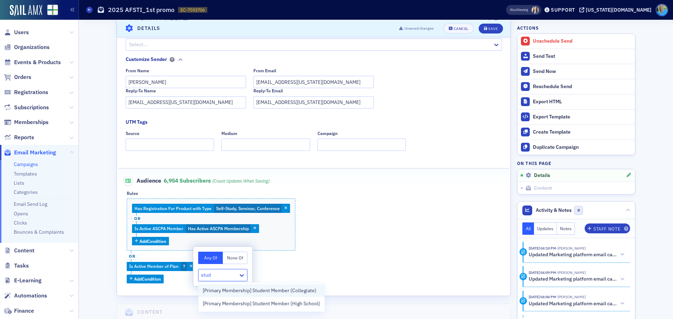
click at [247, 292] on span "[Primary Membership] Student Member (Collegiate)" at bounding box center [260, 289] width 114 height 7
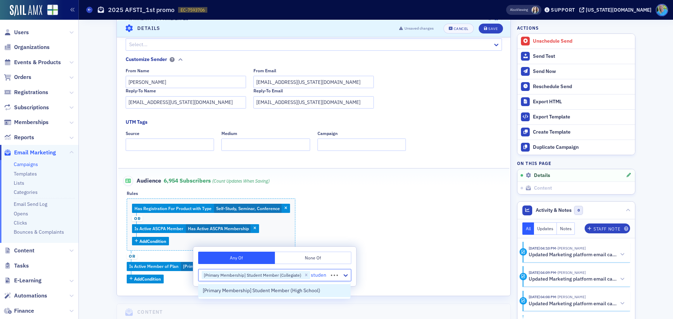
type input "student"
click at [253, 289] on span "[Primary Membership] Student Member (High School)" at bounding box center [262, 289] width 118 height 7
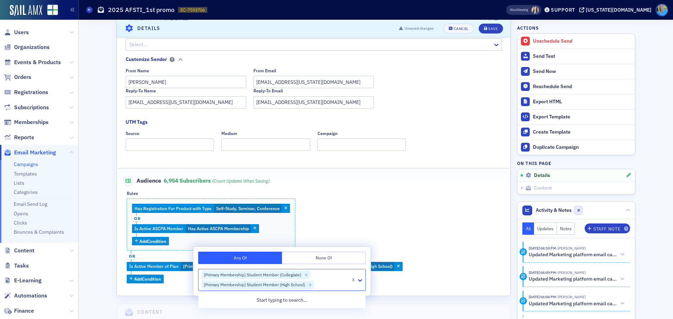
click at [436, 232] on div "Has Registration For Product with Type Self-Study, Seminar, Conference or Is Ac…" at bounding box center [314, 240] width 374 height 84
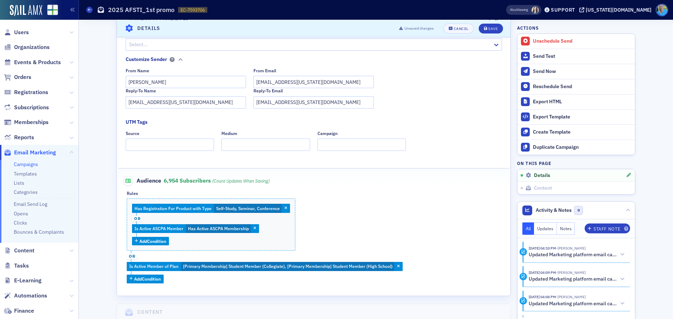
click at [130, 254] on span "or" at bounding box center [132, 256] width 11 height 6
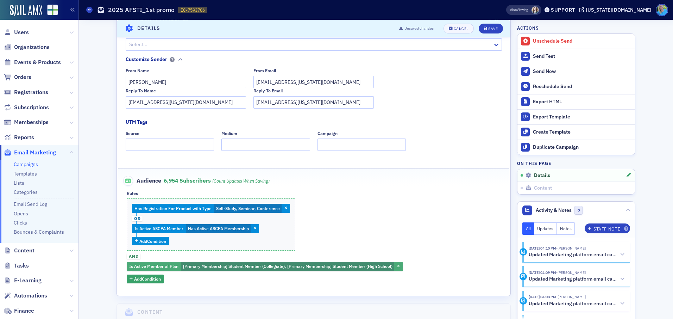
click at [199, 265] on span "[Primary Membership] Student Member (Collegiate), [Primary Membership] Student …" at bounding box center [287, 266] width 209 height 6
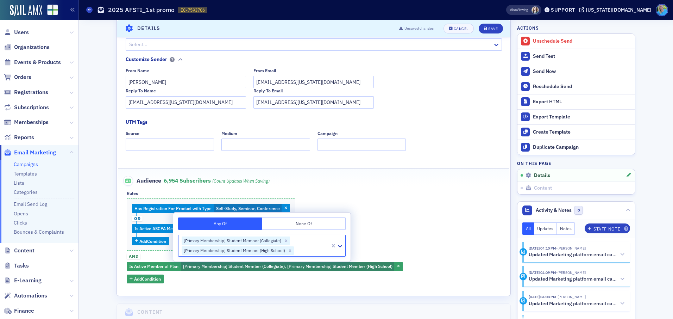
click at [283, 226] on button "None Of" at bounding box center [304, 223] width 84 height 12
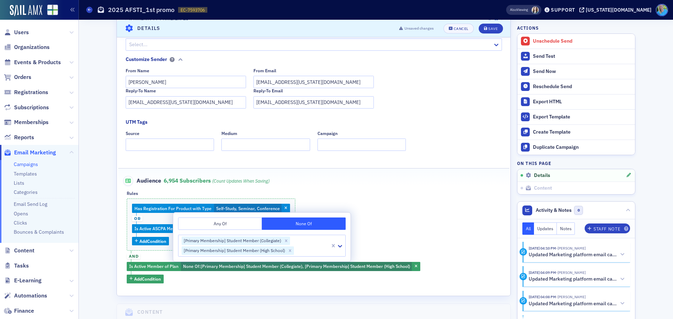
click at [419, 193] on div "Rules" at bounding box center [314, 192] width 374 height 5
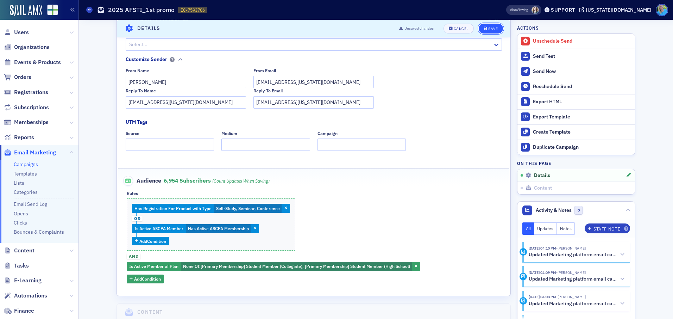
click at [488, 27] on div "Save" at bounding box center [493, 28] width 10 height 4
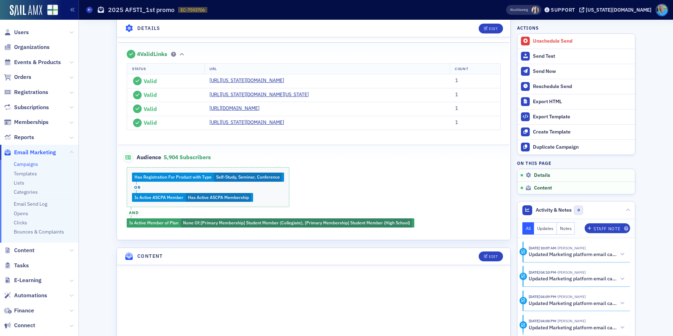
scroll to position [244, 0]
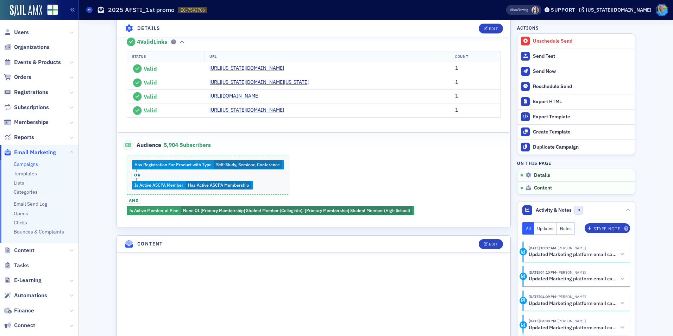
click at [465, 154] on fieldset "Audience 5,904 Subscribers Has Registration For Product with Type Self-Study, S…" at bounding box center [313, 174] width 391 height 85
click at [26, 76] on span "Orders" at bounding box center [22, 77] width 17 height 8
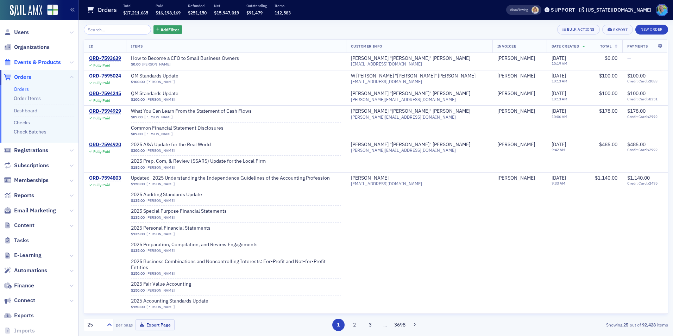
click at [38, 64] on span "Events & Products" at bounding box center [37, 62] width 47 height 8
click at [111, 26] on input "search" at bounding box center [117, 30] width 67 height 10
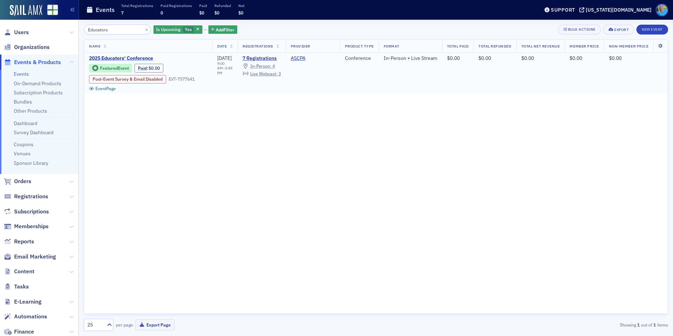
type input "Educators"
click at [130, 57] on span "2025 Educators' Conference" at bounding box center [148, 58] width 118 height 6
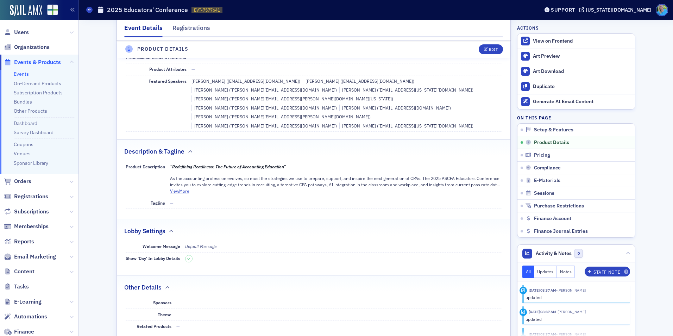
scroll to position [282, 0]
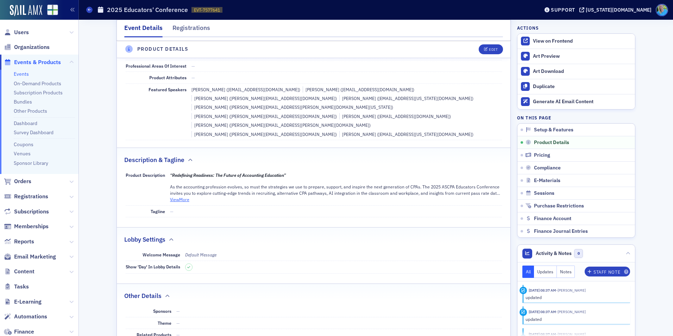
click at [184, 196] on button "View More" at bounding box center [179, 199] width 19 height 6
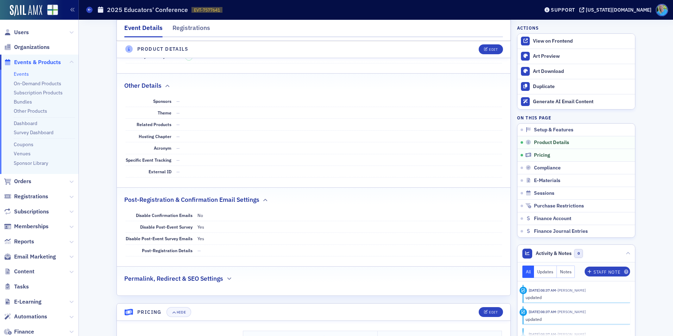
scroll to position [1830, 0]
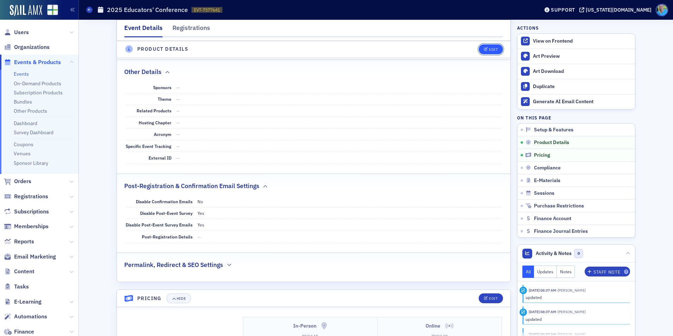
click at [489, 50] on div "Edit" at bounding box center [493, 50] width 9 height 4
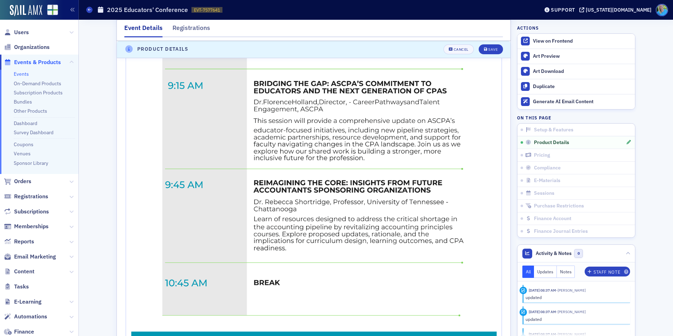
scroll to position [681, 0]
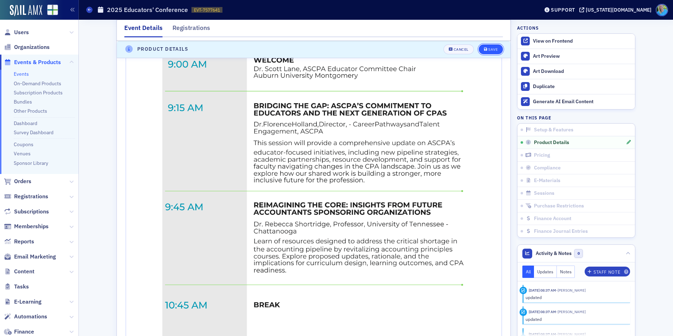
click at [495, 47] on button "Save" at bounding box center [491, 49] width 24 height 10
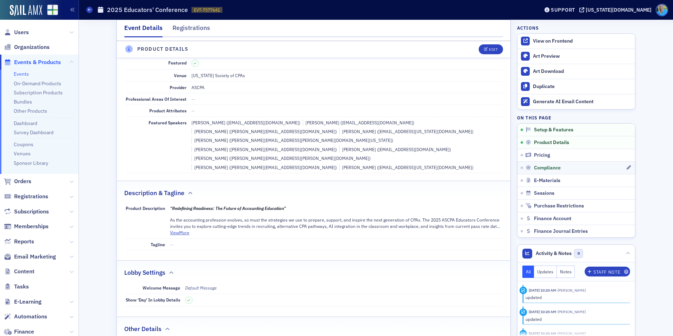
scroll to position [223, 0]
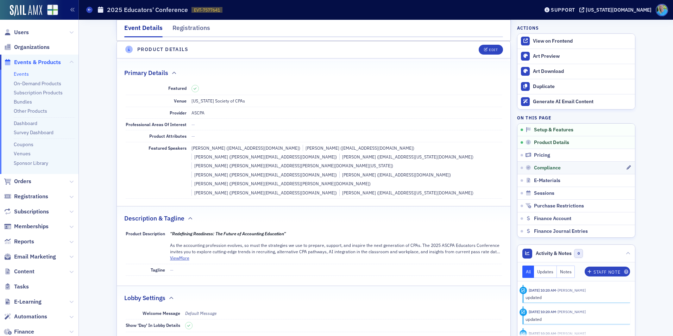
click at [542, 171] on link "Compliance" at bounding box center [576, 167] width 118 height 13
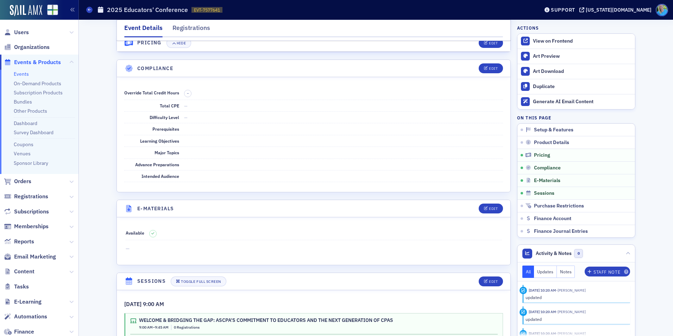
scroll to position [905, 0]
click at [484, 66] on icon "button" at bounding box center [486, 68] width 4 height 4
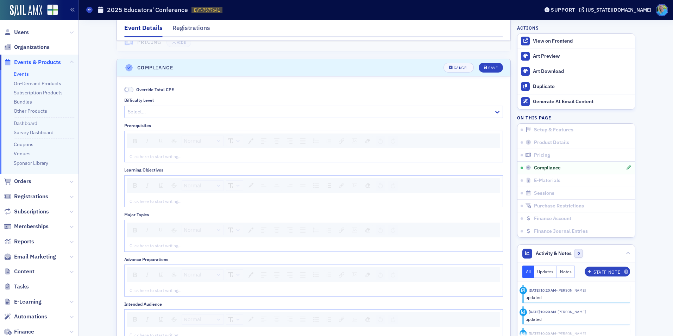
click at [127, 87] on span at bounding box center [128, 89] width 9 height 5
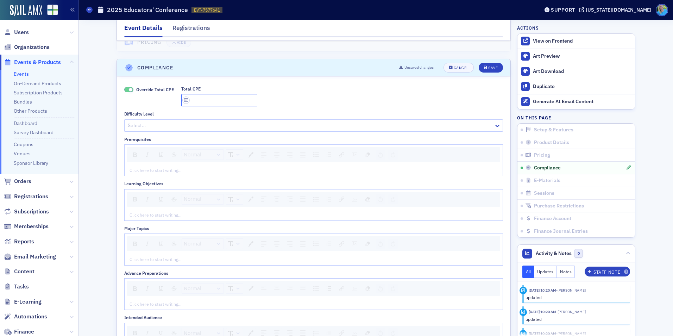
click at [209, 94] on input "Total CPE" at bounding box center [219, 100] width 76 height 12
click at [449, 66] on icon "button" at bounding box center [451, 68] width 4 height 4
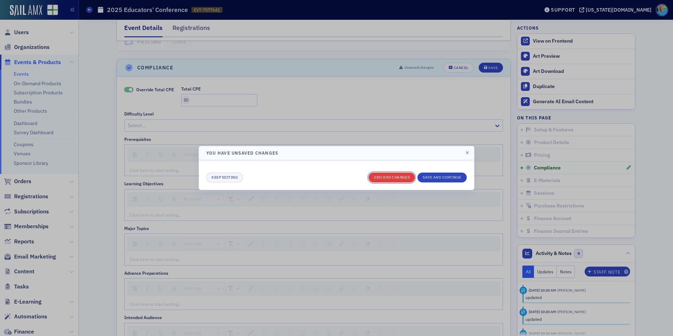
click at [406, 174] on button "Discard changes" at bounding box center [391, 177] width 46 height 10
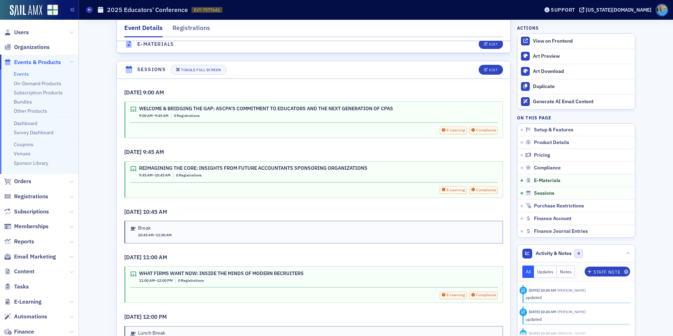
scroll to position [1116, 0]
click at [492, 68] on div "Edit" at bounding box center [493, 70] width 9 height 4
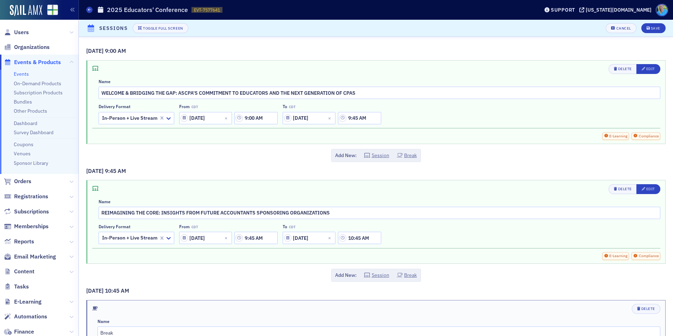
scroll to position [1054, 0]
click at [646, 69] on div "Edit" at bounding box center [650, 69] width 9 height 4
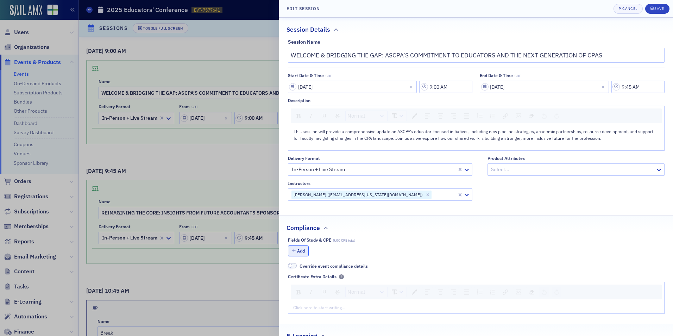
click at [301, 251] on button "Add" at bounding box center [298, 250] width 21 height 11
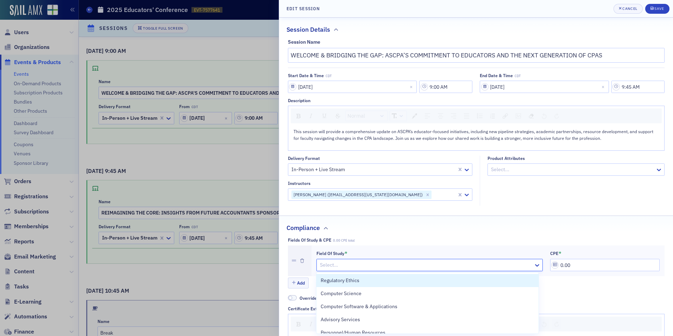
click at [336, 263] on div at bounding box center [426, 264] width 214 height 9
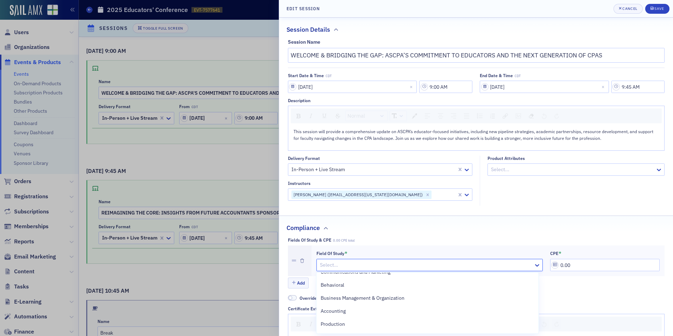
scroll to position [246, 0]
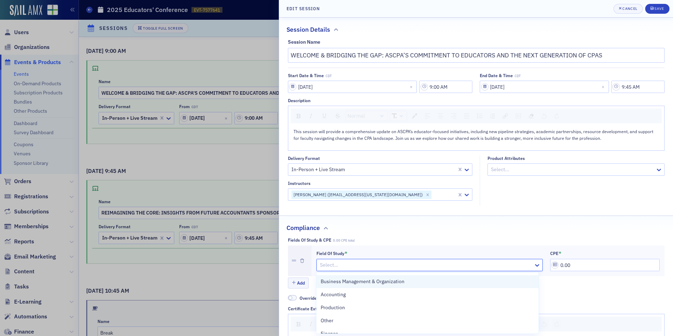
click at [364, 283] on span "Business Management & Organization" at bounding box center [363, 281] width 84 height 7
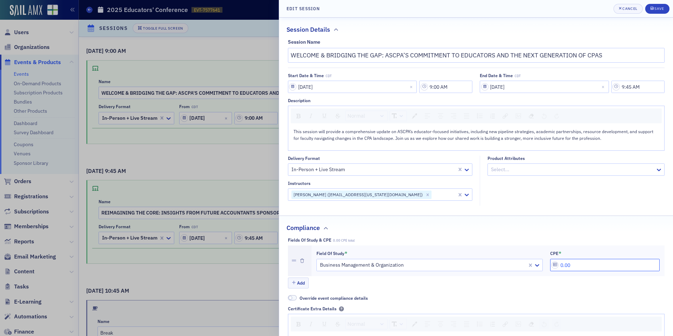
drag, startPoint x: 570, startPoint y: 263, endPoint x: 546, endPoint y: 263, distance: 25.0
click at [546, 263] on div "Field of Study * Business Management & Organization CPE * 0.00" at bounding box center [487, 260] width 343 height 21
type input "0.90"
click at [649, 13] on button "Save" at bounding box center [657, 9] width 24 height 10
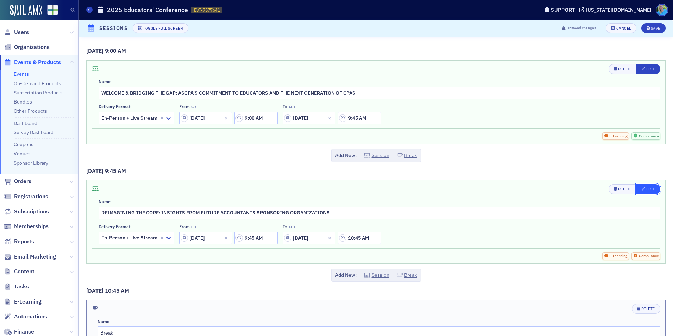
click at [642, 185] on button "Edit" at bounding box center [648, 189] width 24 height 10
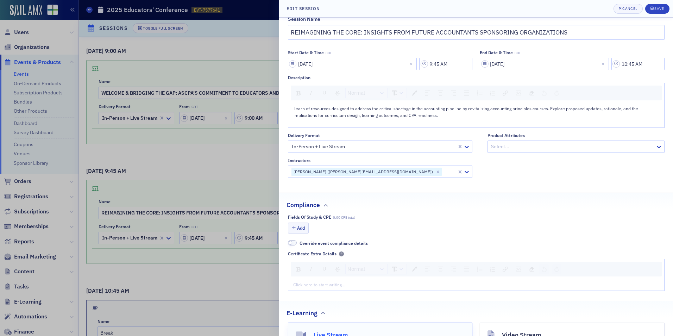
scroll to position [35, 0]
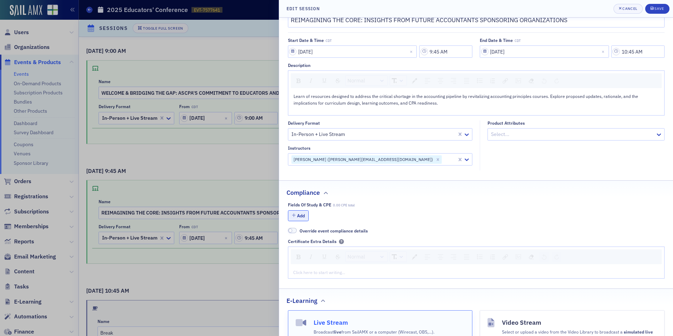
click at [300, 218] on button "Add" at bounding box center [298, 215] width 21 height 11
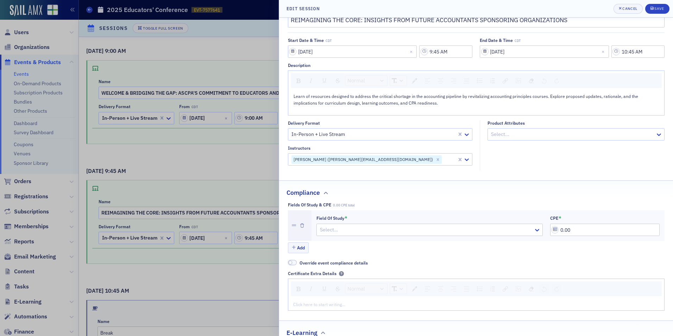
click at [359, 230] on div at bounding box center [426, 229] width 214 height 9
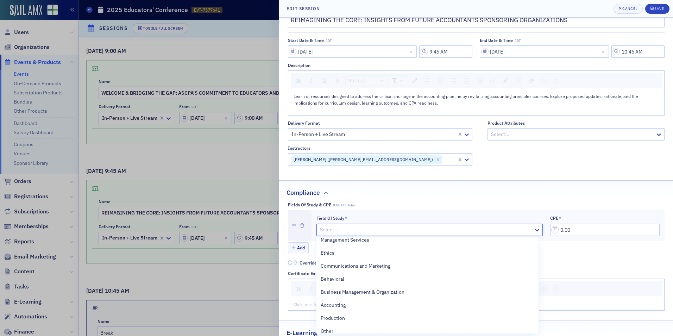
scroll to position [211, 0]
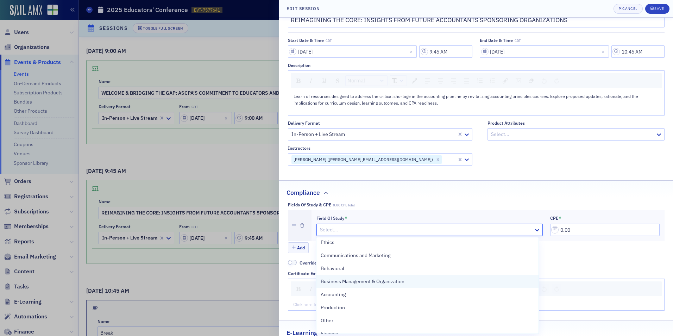
click at [369, 283] on span "Business Management & Organization" at bounding box center [363, 281] width 84 height 7
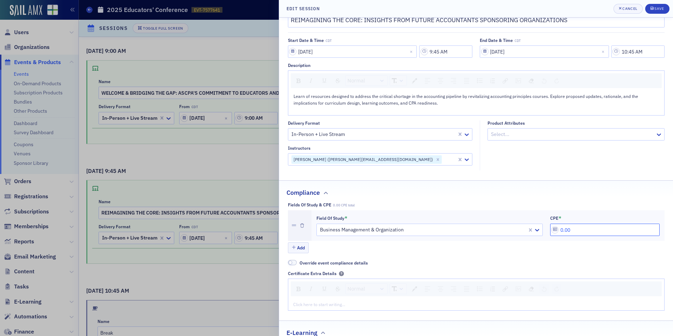
drag, startPoint x: 592, startPoint y: 229, endPoint x: 511, endPoint y: 234, distance: 81.1
click at [509, 236] on div "Field of Study * Business Management & Organization CPE * 0.00" at bounding box center [487, 225] width 343 height 21
type input "1.20"
click at [655, 9] on div "Save" at bounding box center [659, 9] width 10 height 4
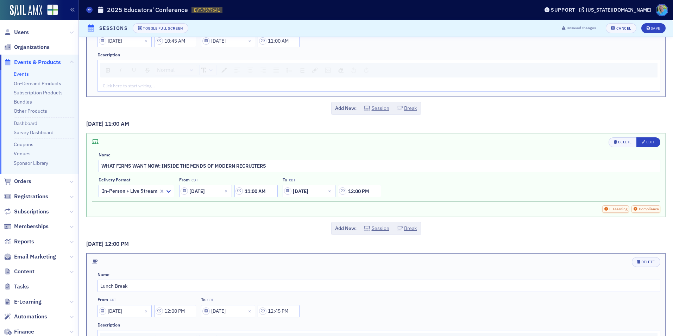
scroll to position [352, 0]
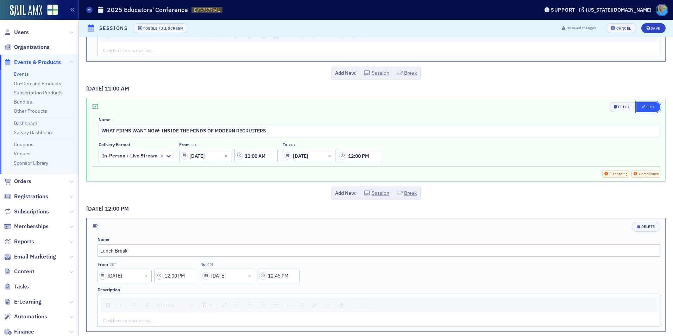
click at [642, 103] on button "Edit" at bounding box center [648, 107] width 24 height 10
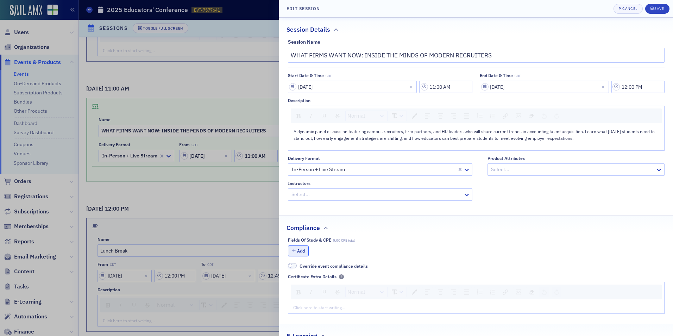
click at [302, 249] on button "Add" at bounding box center [298, 250] width 21 height 11
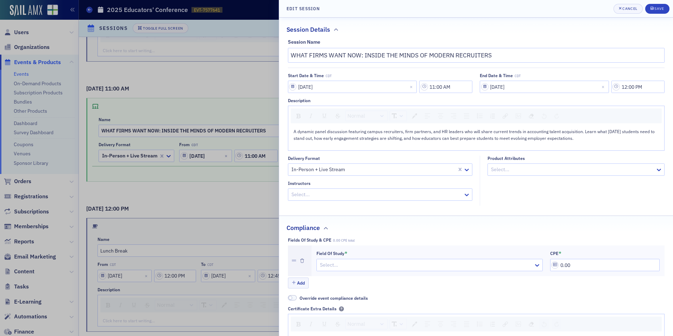
click at [365, 267] on div at bounding box center [426, 264] width 214 height 9
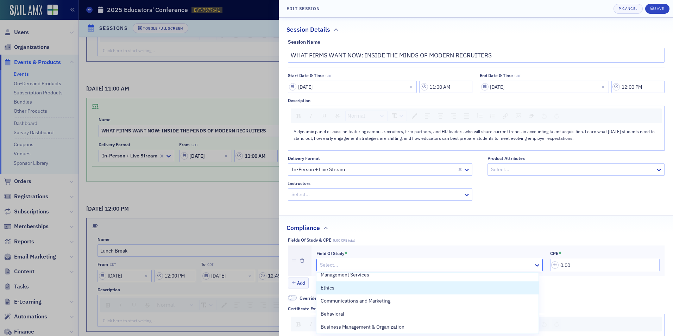
scroll to position [211, 0]
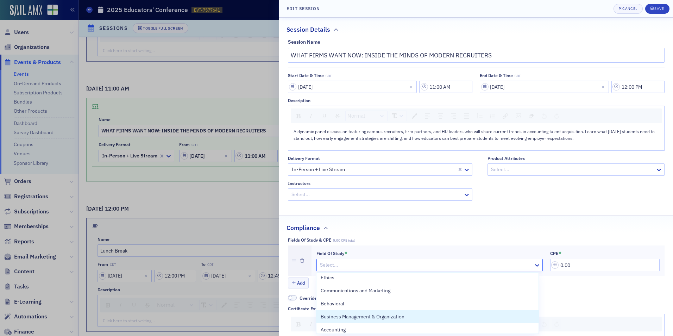
click at [393, 315] on span "Business Management & Organization" at bounding box center [363, 316] width 84 height 7
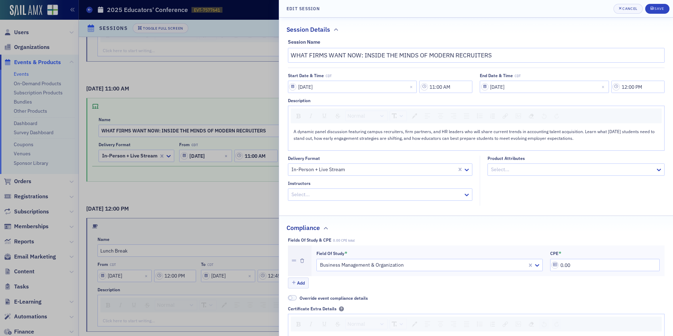
drag, startPoint x: 582, startPoint y: 257, endPoint x: 558, endPoint y: 260, distance: 24.2
click at [558, 260] on div "CPE * 0.00" at bounding box center [604, 260] width 109 height 21
drag, startPoint x: 567, startPoint y: 263, endPoint x: 538, endPoint y: 263, distance: 28.9
click at [538, 263] on div "Field of Study * Business Management & Organization CPE * 0.00" at bounding box center [487, 260] width 343 height 21
type input "1.20"
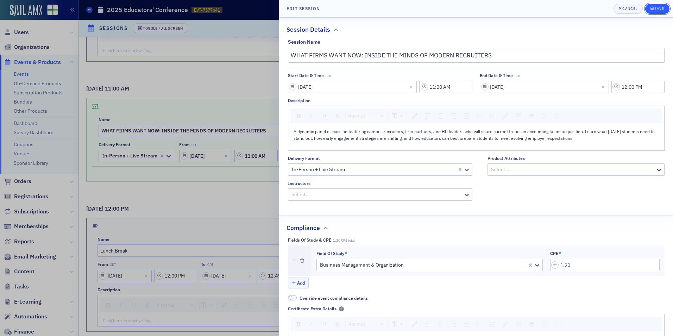
click at [650, 11] on button "Save" at bounding box center [657, 9] width 24 height 10
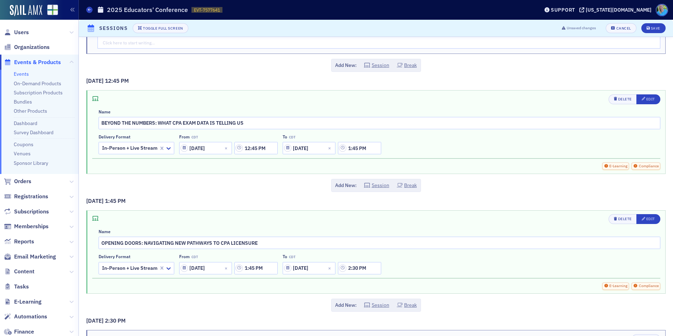
scroll to position [633, 0]
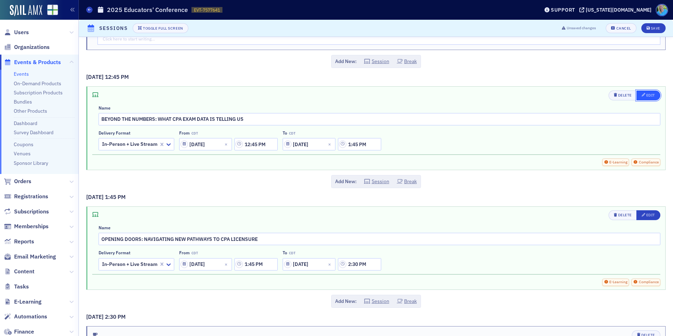
click at [636, 96] on button "Edit" at bounding box center [648, 95] width 24 height 10
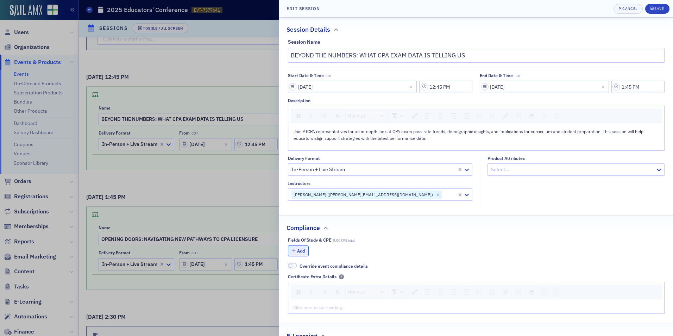
click at [302, 252] on button "Add" at bounding box center [298, 250] width 21 height 11
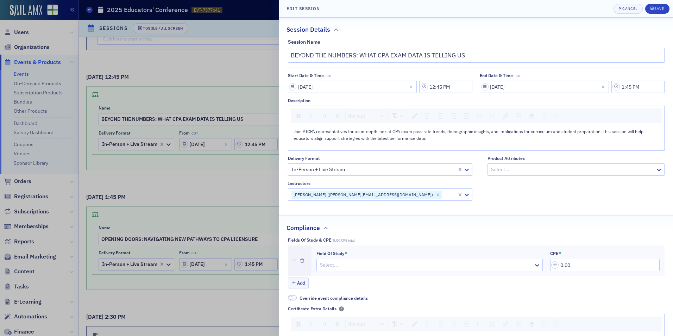
click at [387, 260] on div at bounding box center [426, 264] width 214 height 9
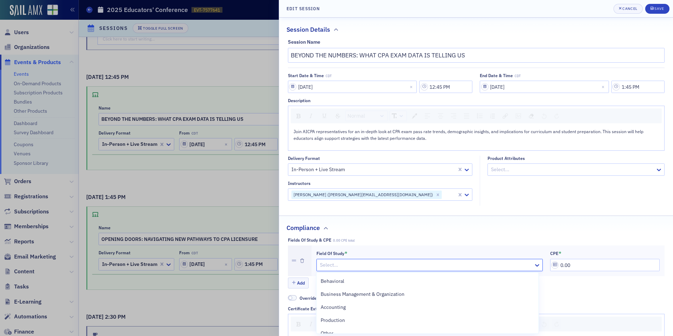
scroll to position [246, 0]
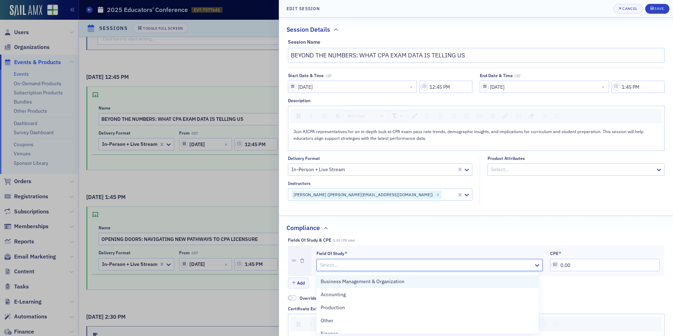
click at [389, 287] on div "Business Management & Organization" at bounding box center [427, 281] width 222 height 13
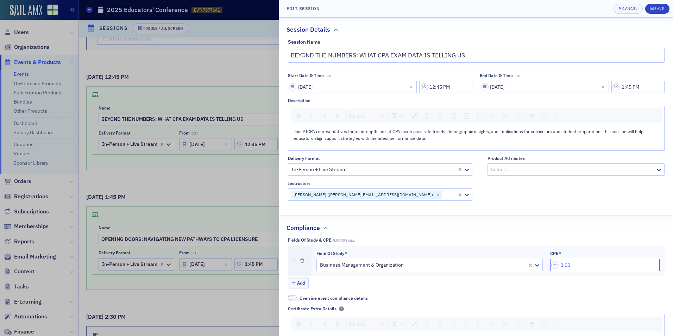
drag, startPoint x: 570, startPoint y: 261, endPoint x: 544, endPoint y: 258, distance: 25.9
click at [538, 264] on div "Field of Study * Business Management & Organization CPE * 0.00" at bounding box center [487, 260] width 343 height 21
type input "1.20"
click at [653, 10] on icon "submit" at bounding box center [651, 8] width 3 height 3
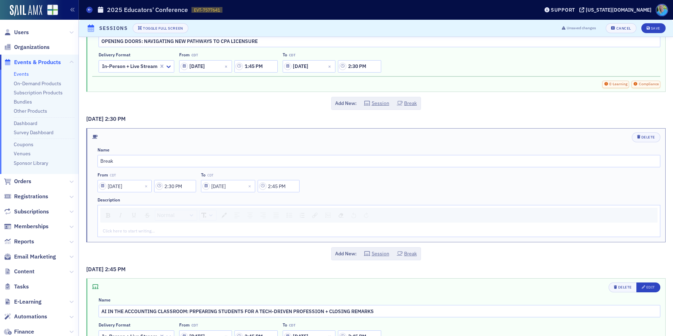
scroll to position [885, 0]
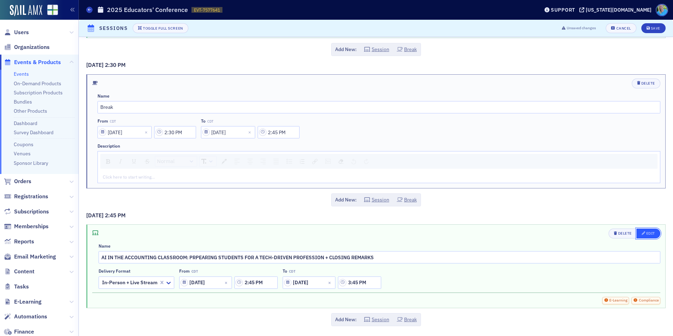
click at [642, 234] on icon "button" at bounding box center [644, 233] width 4 height 4
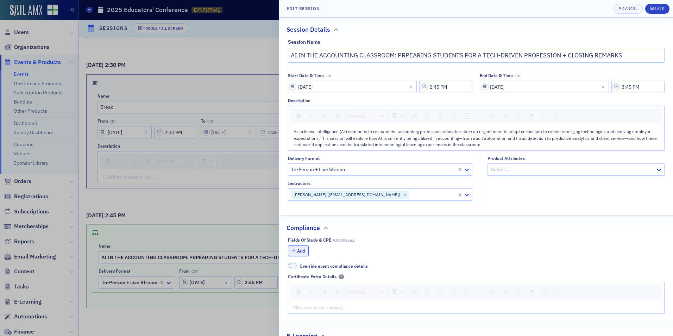
click at [299, 251] on button "Add" at bounding box center [298, 250] width 21 height 11
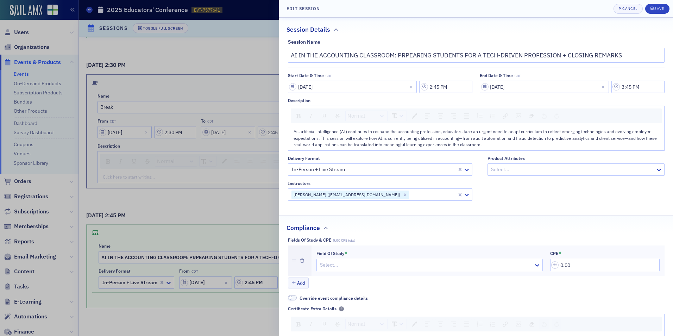
click at [365, 265] on div at bounding box center [426, 264] width 214 height 9
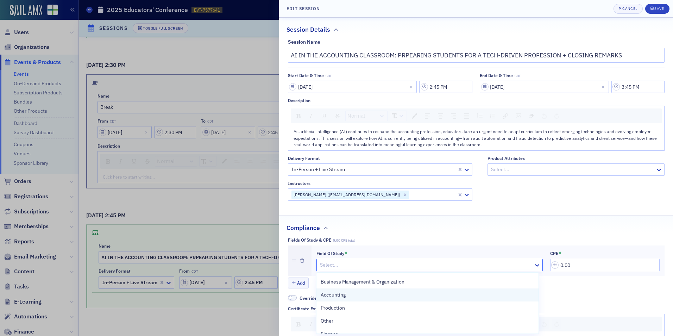
scroll to position [246, 0]
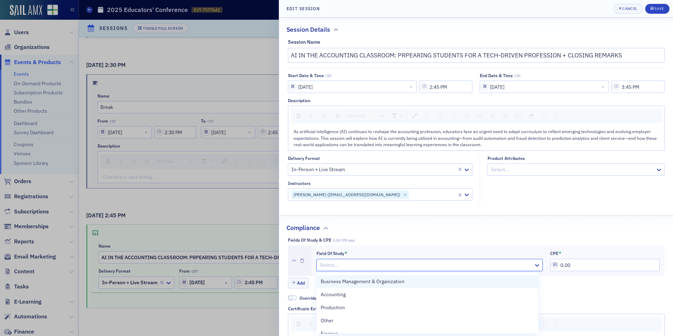
click at [389, 283] on span "Business Management & Organization" at bounding box center [363, 281] width 84 height 7
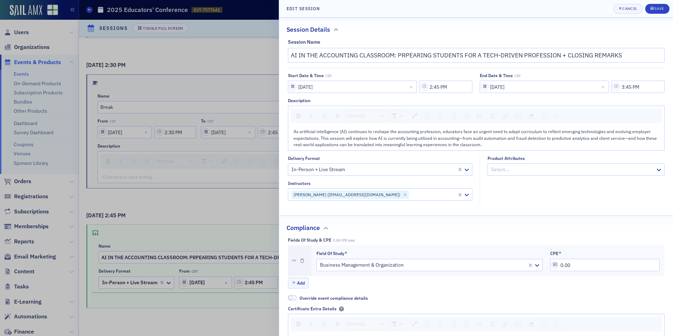
click at [591, 257] on div "CPE * 0.00" at bounding box center [604, 260] width 109 height 21
drag, startPoint x: 586, startPoint y: 261, endPoint x: 545, endPoint y: 264, distance: 41.3
click at [545, 264] on div "Field of Study * Business Management & Organization CPE * 0.00" at bounding box center [487, 260] width 343 height 21
type input "1.20"
click at [649, 12] on button "Save" at bounding box center [657, 9] width 24 height 10
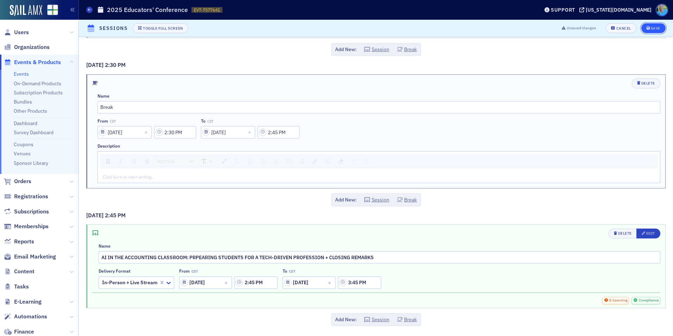
click at [651, 26] on div "Save" at bounding box center [656, 28] width 10 height 4
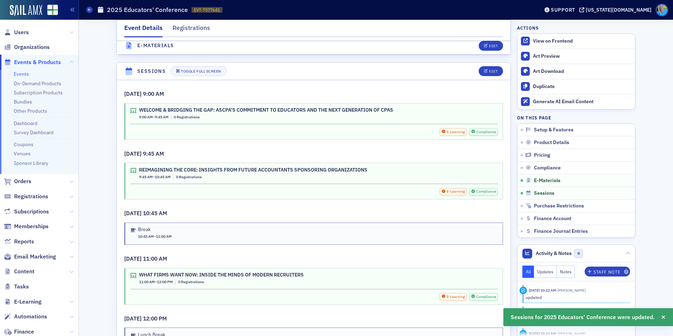
scroll to position [1091, 0]
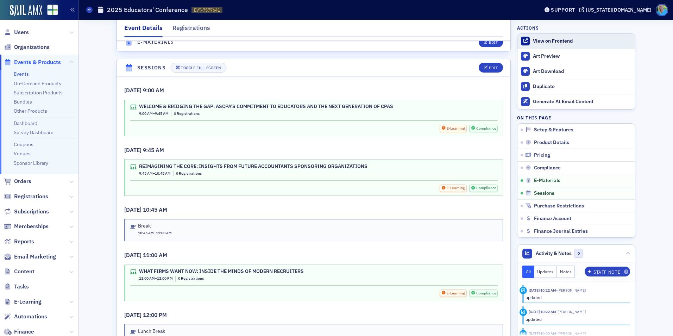
click at [538, 42] on div "View on Frontend" at bounding box center [582, 41] width 99 height 6
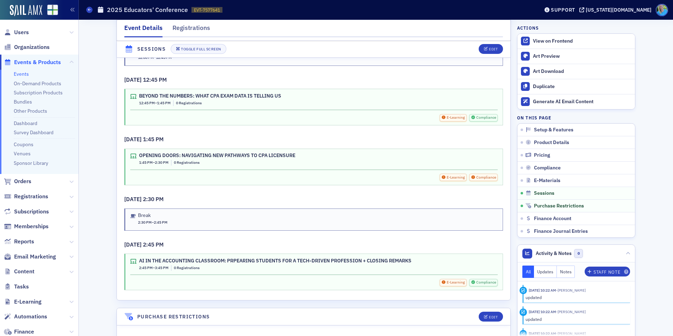
scroll to position [1373, 0]
click at [485, 52] on button "Edit" at bounding box center [491, 49] width 24 height 10
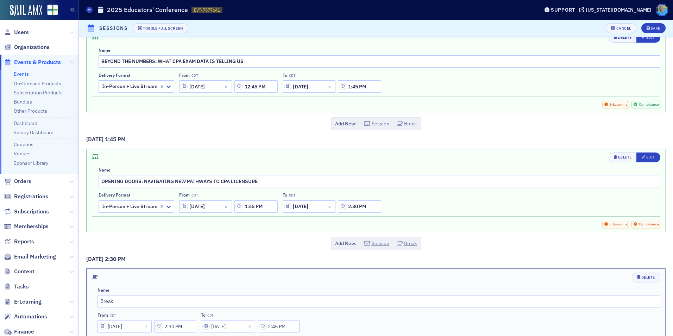
scroll to position [674, 0]
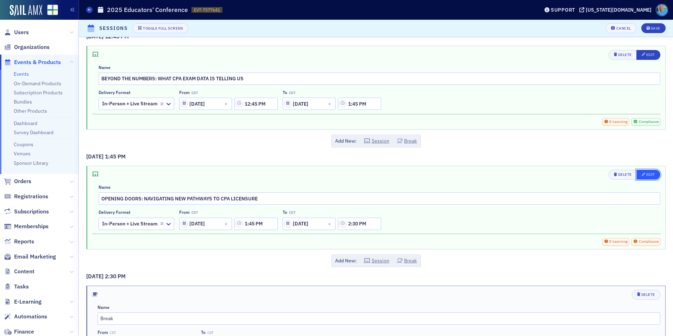
click at [646, 172] on div "Edit" at bounding box center [650, 174] width 9 height 4
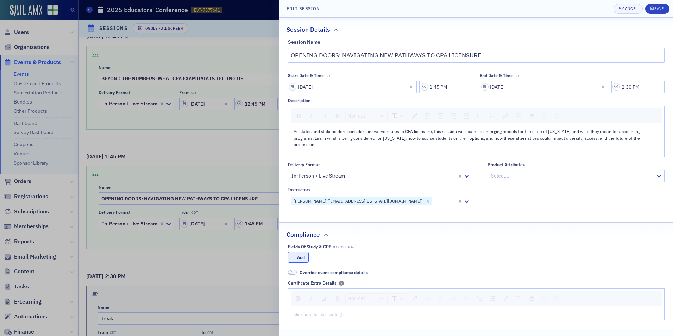
click at [299, 252] on button "Add" at bounding box center [298, 257] width 21 height 11
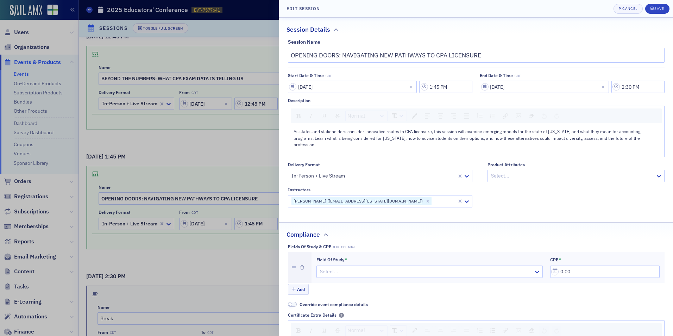
click at [329, 267] on div at bounding box center [426, 271] width 214 height 9
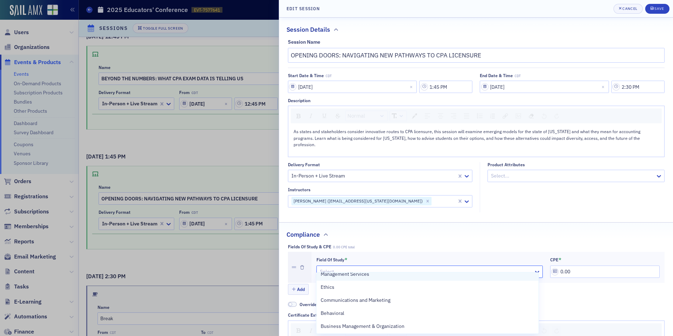
scroll to position [211, 0]
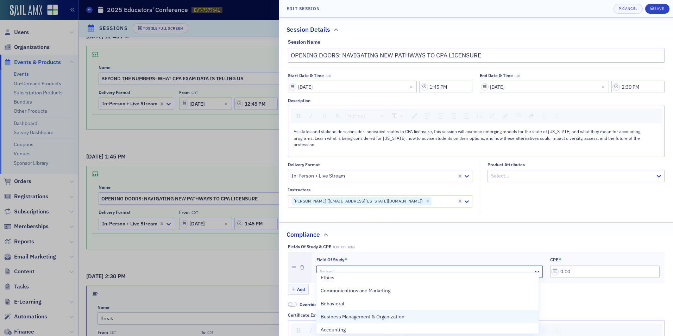
click at [364, 313] on span "Business Management & Organization" at bounding box center [363, 316] width 84 height 7
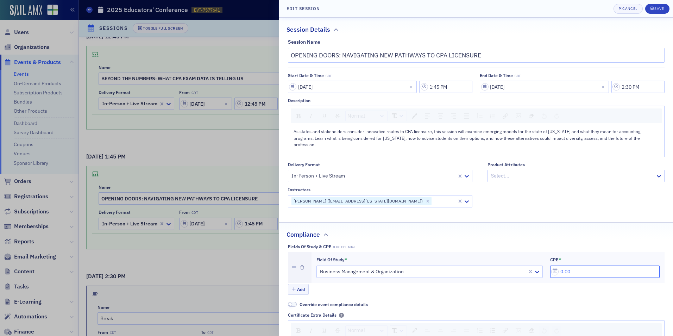
drag, startPoint x: 572, startPoint y: 263, endPoint x: 547, endPoint y: 261, distance: 24.3
click at [550, 265] on input "0.00" at bounding box center [604, 271] width 109 height 12
type input "0.90"
click at [659, 12] on button "Save" at bounding box center [657, 9] width 24 height 10
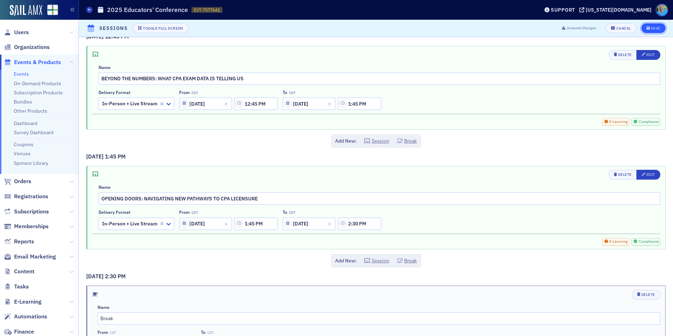
click at [651, 27] on div "Save" at bounding box center [656, 28] width 10 height 4
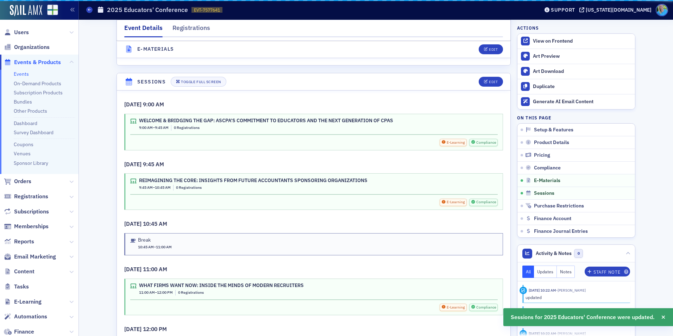
scroll to position [1091, 0]
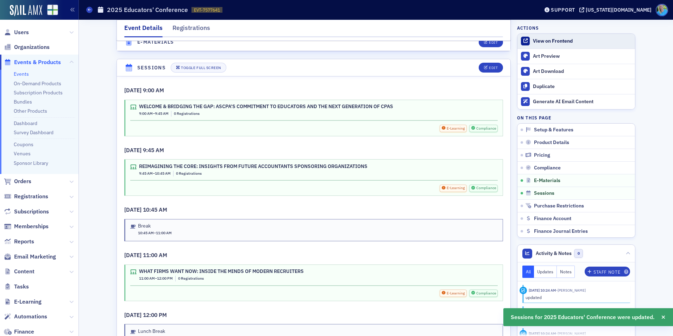
click at [560, 40] on div "View on Frontend" at bounding box center [582, 41] width 99 height 6
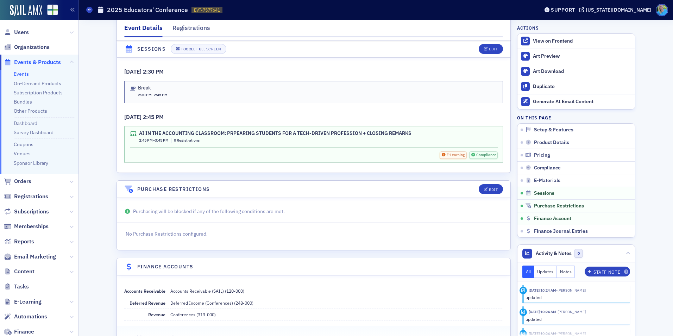
scroll to position [1487, 0]
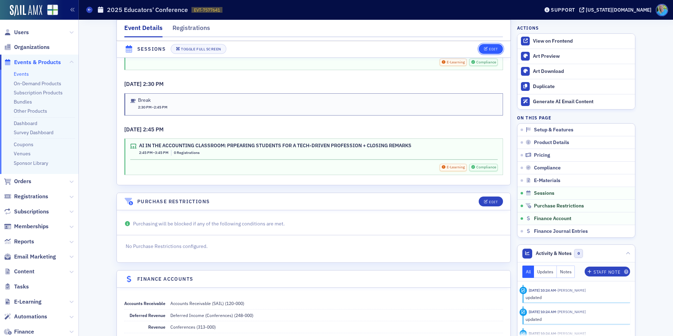
click at [489, 49] on div "Edit" at bounding box center [493, 50] width 9 height 4
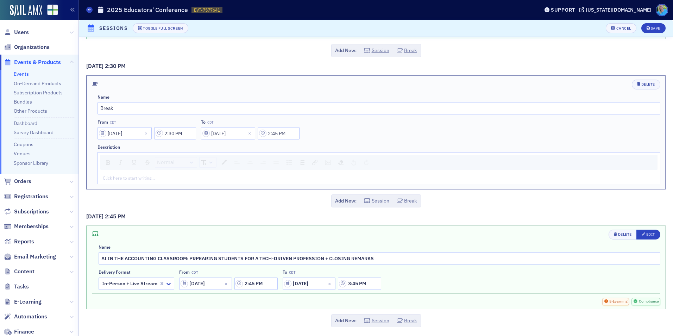
scroll to position [885, 0]
click at [649, 232] on div "Edit" at bounding box center [650, 233] width 9 height 4
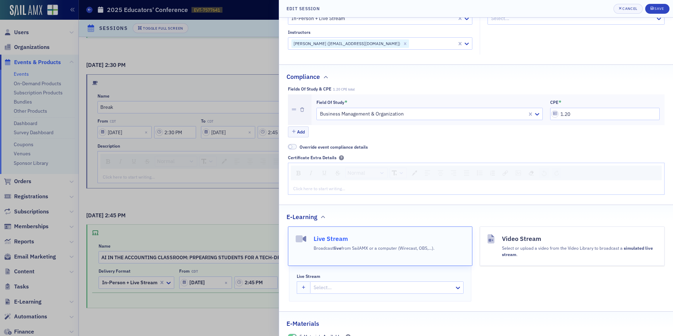
scroll to position [176, 0]
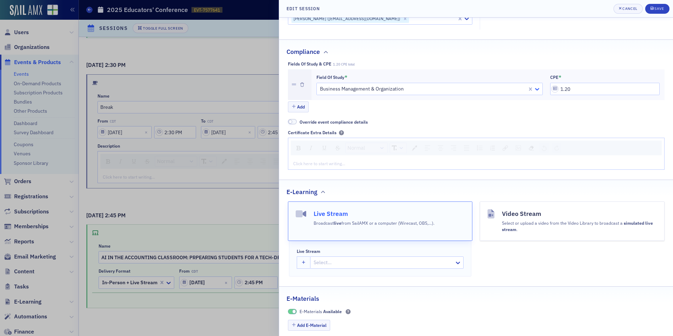
drag, startPoint x: 578, startPoint y: 90, endPoint x: 532, endPoint y: 93, distance: 46.5
click at [534, 93] on icon at bounding box center [537, 89] width 7 height 7
type input ".9"
click at [487, 87] on div at bounding box center [422, 88] width 207 height 9
drag, startPoint x: 565, startPoint y: 89, endPoint x: 549, endPoint y: 88, distance: 15.2
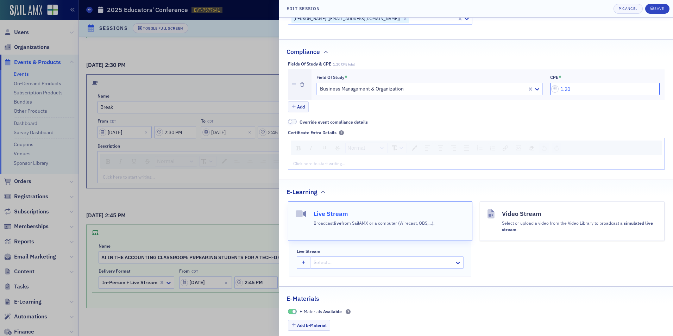
click at [550, 88] on input "1.20" at bounding box center [604, 89] width 109 height 12
drag, startPoint x: 567, startPoint y: 88, endPoint x: 561, endPoint y: 88, distance: 5.6
click at [561, 88] on input "0.00" at bounding box center [604, 89] width 109 height 12
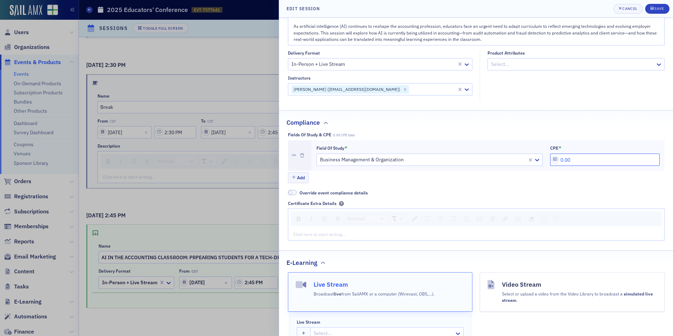
scroll to position [106, 0]
drag, startPoint x: 561, startPoint y: 163, endPoint x: 565, endPoint y: 162, distance: 4.3
click at [561, 163] on input "0.00" at bounding box center [604, 159] width 109 height 12
click at [572, 155] on input "0.00" at bounding box center [604, 159] width 109 height 12
type input "0.90"
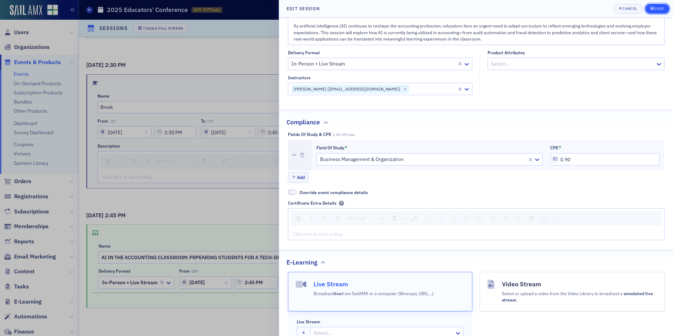
click at [649, 10] on button "Save" at bounding box center [657, 9] width 24 height 10
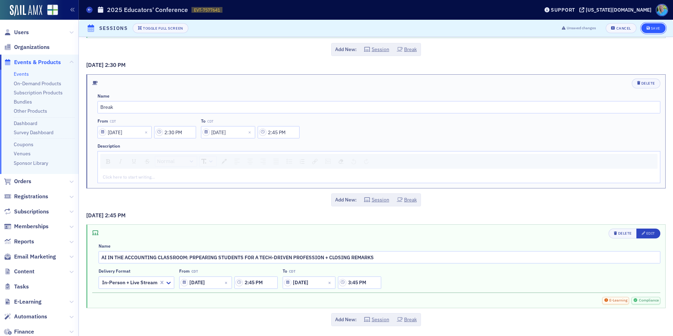
click at [651, 27] on div "Save" at bounding box center [656, 28] width 10 height 4
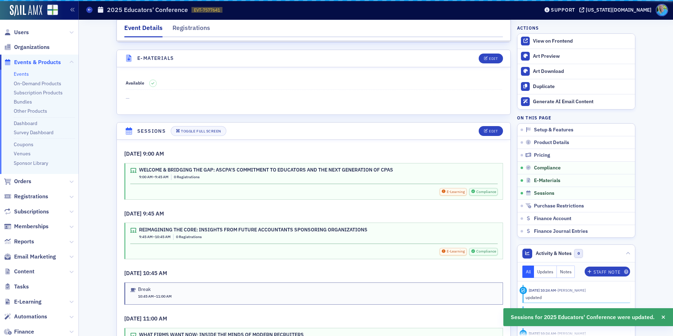
scroll to position [1091, 0]
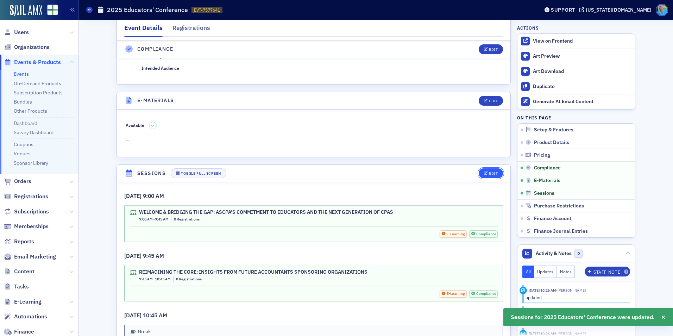
click at [489, 171] on div "Edit" at bounding box center [493, 173] width 9 height 4
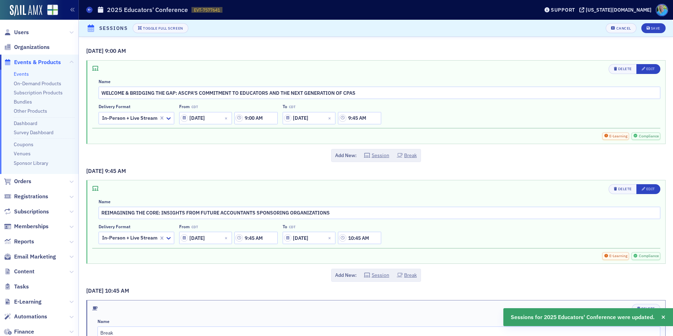
scroll to position [1028, 0]
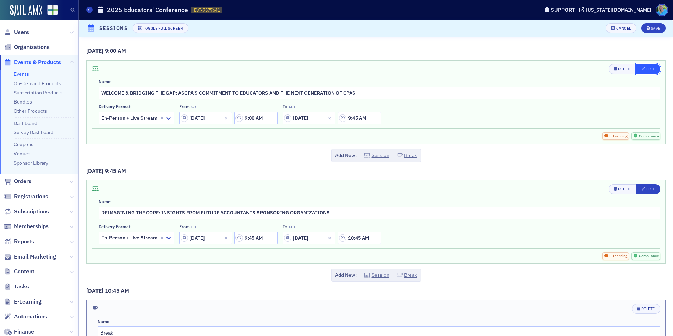
click at [648, 68] on div "Edit" at bounding box center [650, 69] width 9 height 4
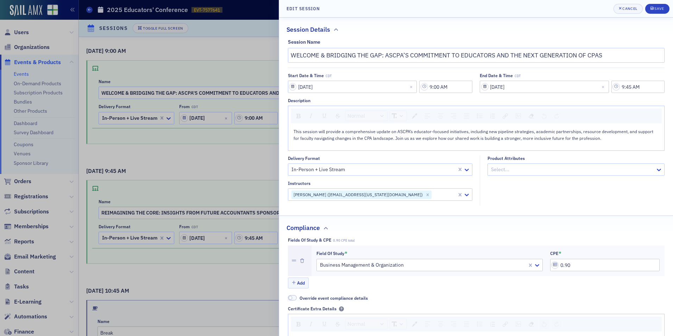
drag, startPoint x: 562, startPoint y: 266, endPoint x: 563, endPoint y: 262, distance: 3.6
click at [567, 265] on input "0.00" at bounding box center [604, 265] width 109 height 12
type input "0.60"
drag, startPoint x: 660, startPoint y: 8, endPoint x: 670, endPoint y: 38, distance: 31.8
click at [660, 7] on div "Save" at bounding box center [659, 9] width 10 height 4
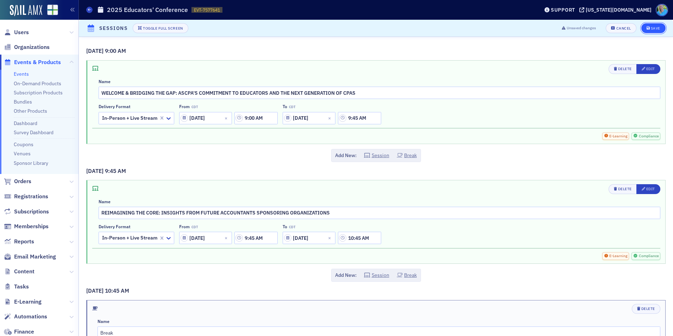
click at [647, 27] on icon "submit" at bounding box center [649, 28] width 4 height 4
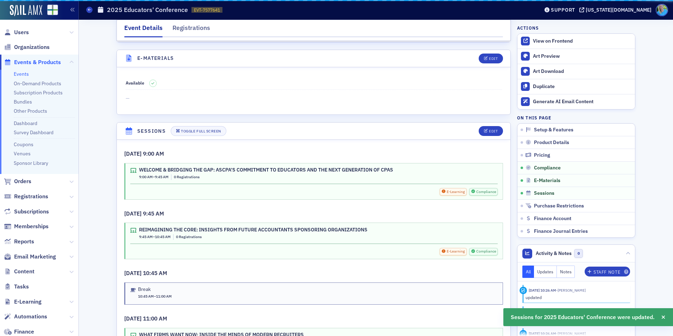
scroll to position [1091, 0]
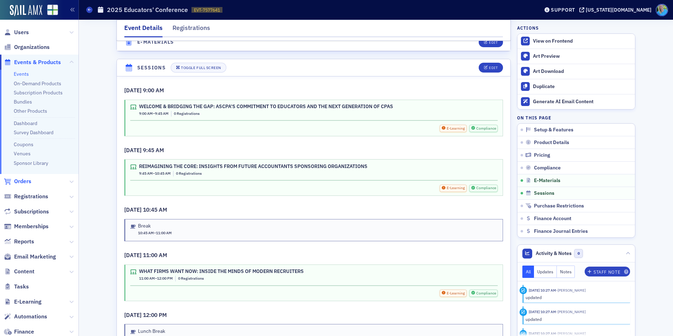
click at [21, 182] on span "Orders" at bounding box center [22, 181] width 17 height 8
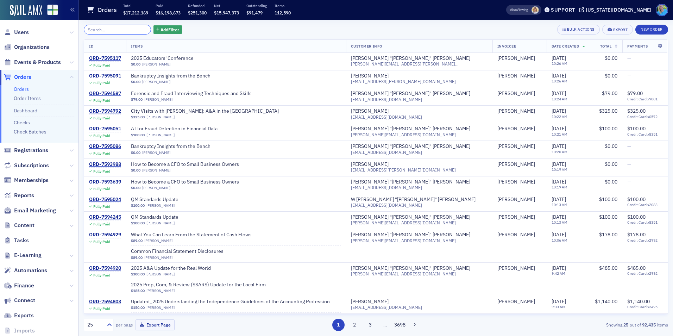
click at [100, 31] on input "search" at bounding box center [117, 30] width 67 height 10
click at [49, 63] on span "Events & Products" at bounding box center [37, 62] width 47 height 8
click at [94, 32] on input "search" at bounding box center [117, 30] width 67 height 10
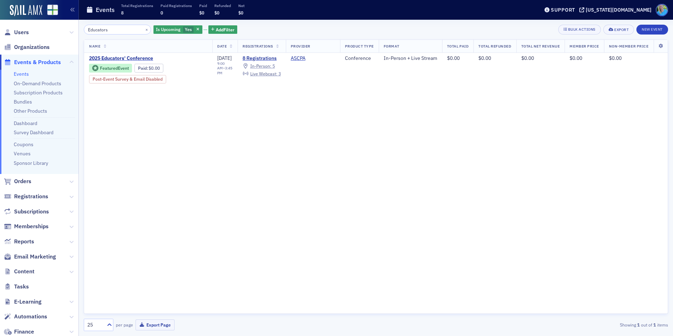
click at [113, 29] on input "Educators" at bounding box center [117, 30] width 67 height 10
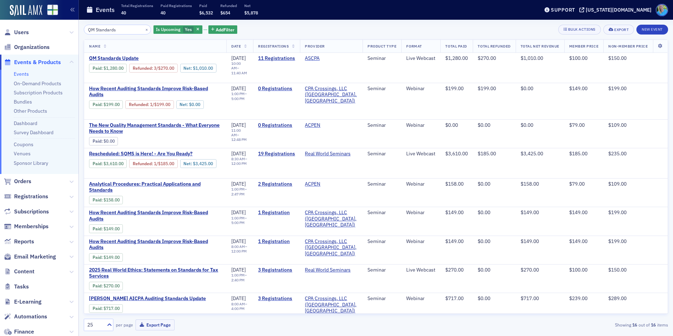
type input "QM Standards"
click at [144, 32] on button "×" at bounding box center [147, 29] width 6 height 6
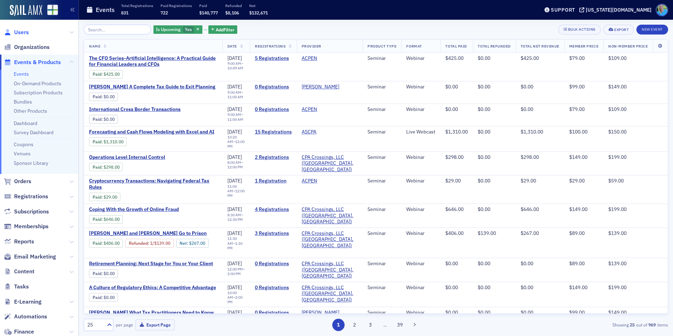
click at [22, 32] on span "Users" at bounding box center [21, 33] width 15 height 8
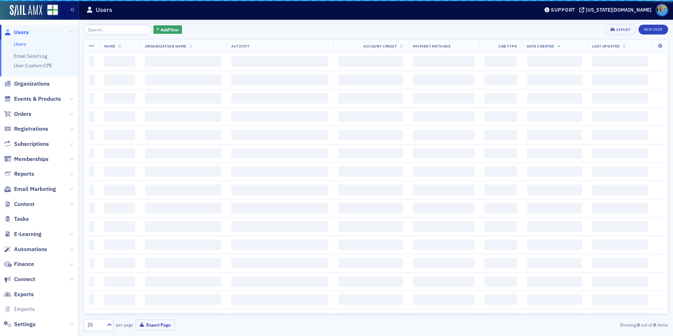
click at [110, 27] on input "search" at bounding box center [117, 30] width 67 height 10
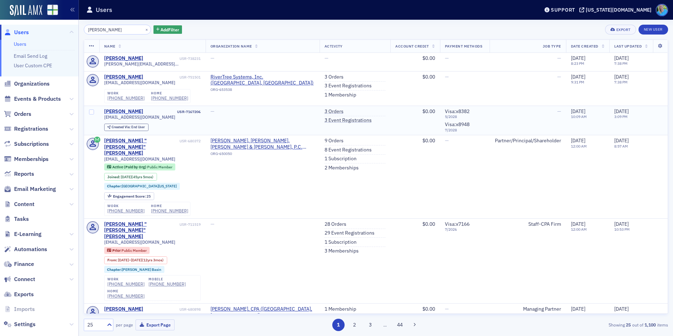
type input "James thomas"
click at [129, 111] on div "James Thomas" at bounding box center [123, 111] width 39 height 6
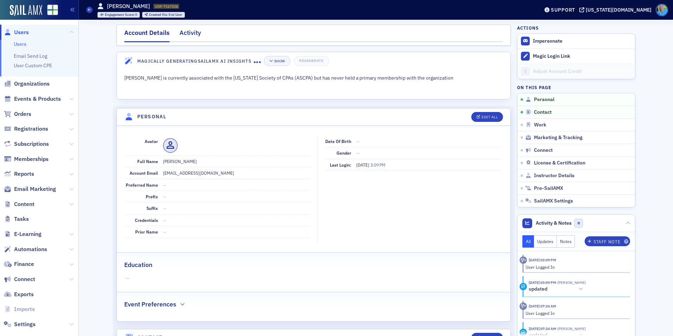
click at [179, 38] on div "Activity" at bounding box center [189, 34] width 21 height 13
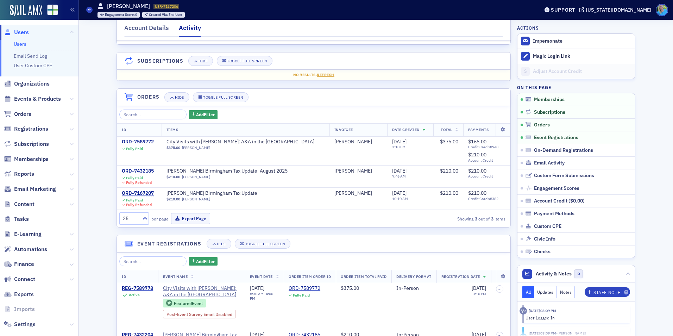
scroll to position [70, 0]
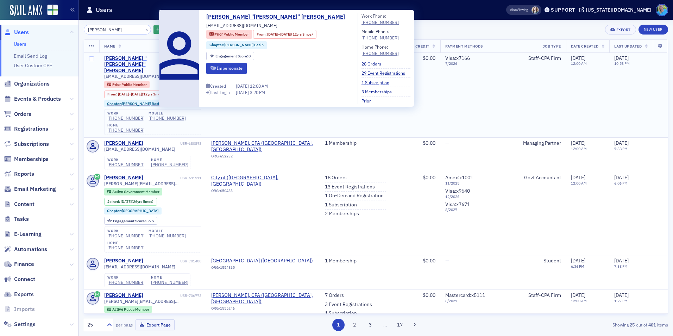
type input "[PERSON_NAME]"
click at [121, 57] on div "[PERSON_NAME] "[PERSON_NAME]" [PERSON_NAME]" at bounding box center [141, 64] width 75 height 19
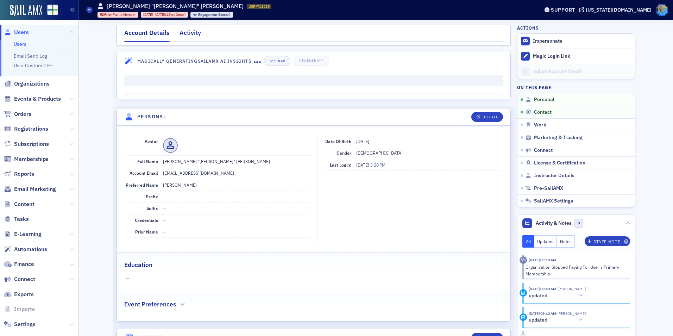
click at [191, 38] on div "Activity" at bounding box center [189, 34] width 21 height 13
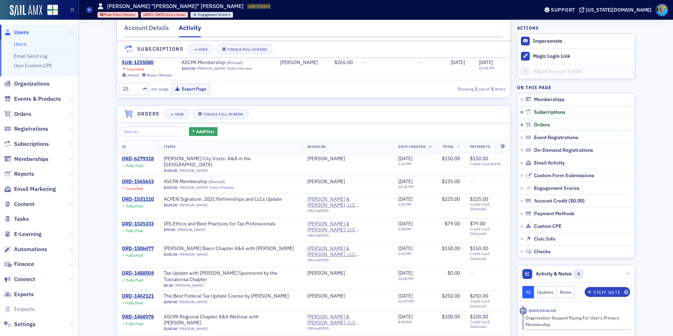
scroll to position [176, 0]
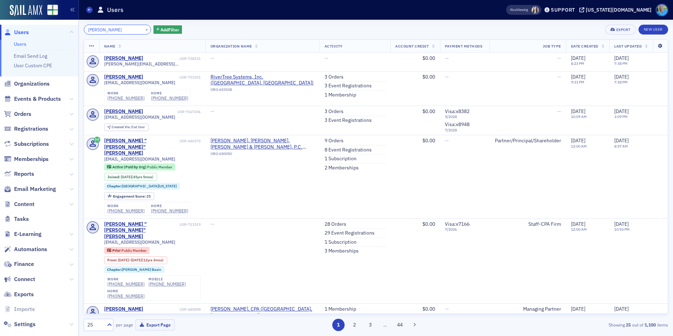
type input "James thomas"
click at [122, 77] on div "James Thomas" at bounding box center [123, 77] width 39 height 6
click at [130, 112] on div "James Thomas" at bounding box center [123, 111] width 39 height 6
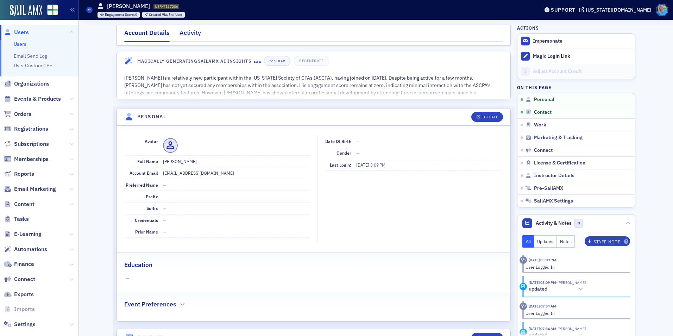
click at [184, 33] on div "Activity" at bounding box center [189, 34] width 21 height 13
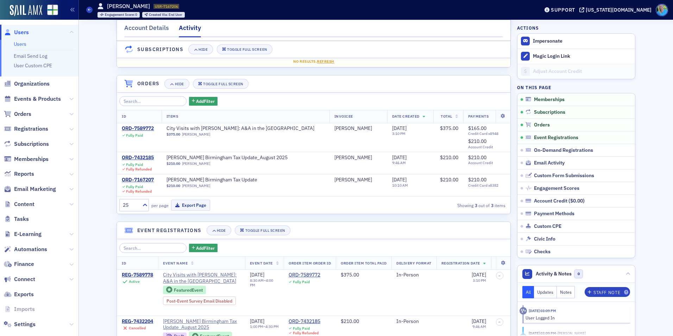
scroll to position [35, 0]
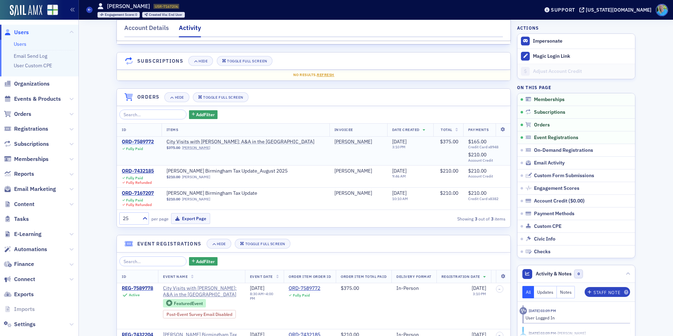
click at [146, 139] on div "ORD-7589772" at bounding box center [138, 142] width 32 height 6
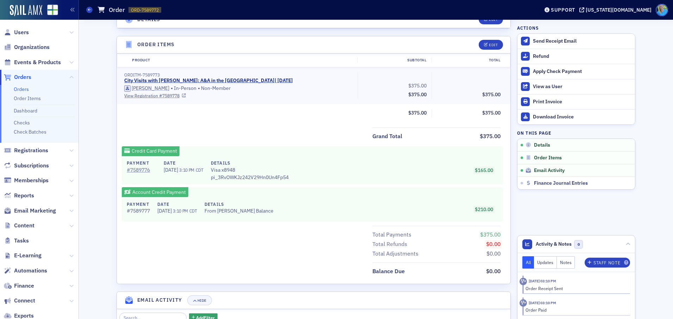
scroll to position [246, 0]
drag, startPoint x: 492, startPoint y: 169, endPoint x: 471, endPoint y: 168, distance: 21.1
click at [471, 168] on div "$165.00" at bounding box center [399, 169] width 207 height 21
click at [428, 172] on div "$165.00" at bounding box center [399, 169] width 207 height 21
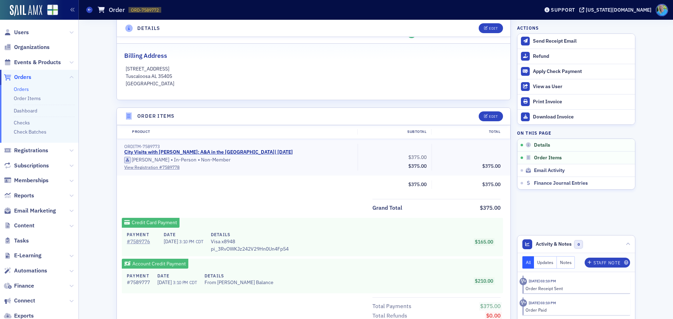
scroll to position [176, 0]
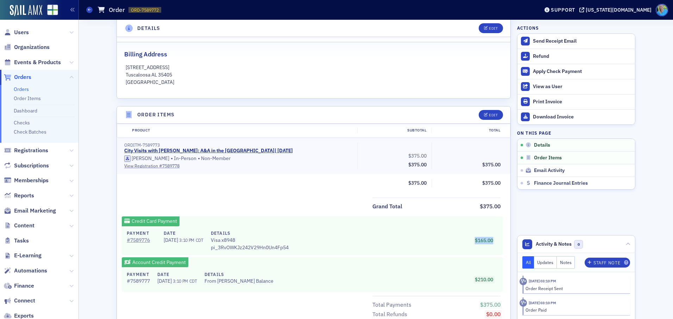
drag, startPoint x: 496, startPoint y: 235, endPoint x: 467, endPoint y: 237, distance: 29.6
click at [467, 237] on div "$165.00" at bounding box center [399, 239] width 207 height 21
click at [427, 229] on div "$165.00" at bounding box center [399, 239] width 207 height 21
drag, startPoint x: 427, startPoint y: 229, endPoint x: 354, endPoint y: 230, distance: 72.1
click at [354, 230] on div "$165.00" at bounding box center [399, 239] width 207 height 21
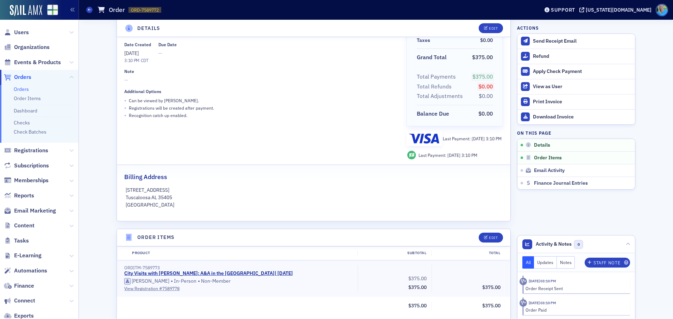
scroll to position [0, 0]
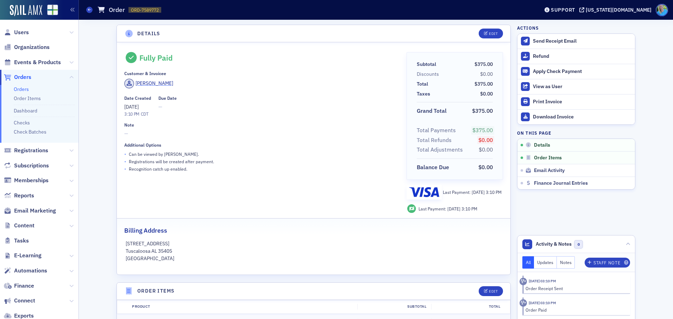
click at [162, 85] on div "James Thomas" at bounding box center [154, 83] width 38 height 7
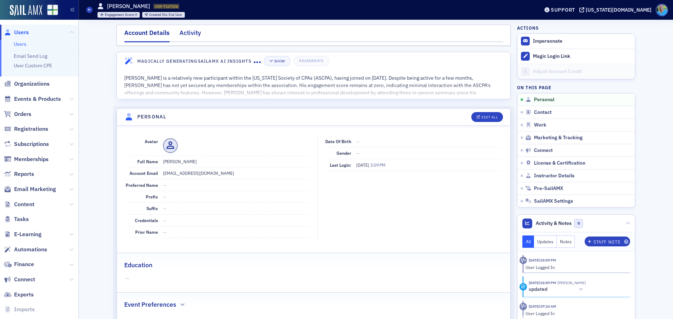
click at [187, 30] on div "Activity" at bounding box center [189, 34] width 21 height 13
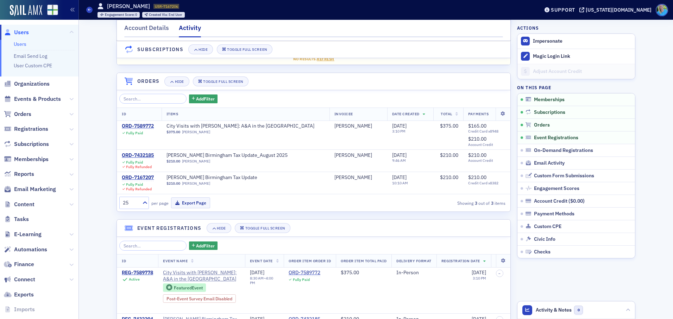
scroll to position [35, 0]
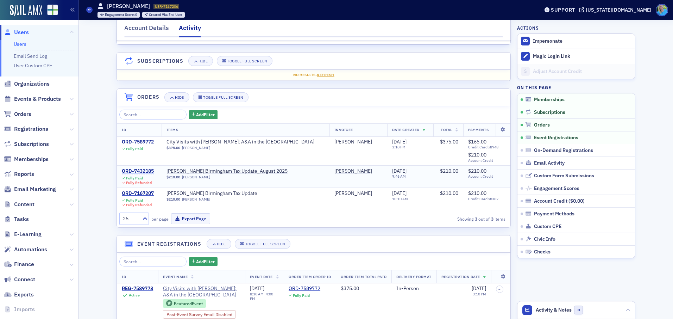
click at [148, 172] on div "ORD-7432185" at bounding box center [138, 171] width 32 height 6
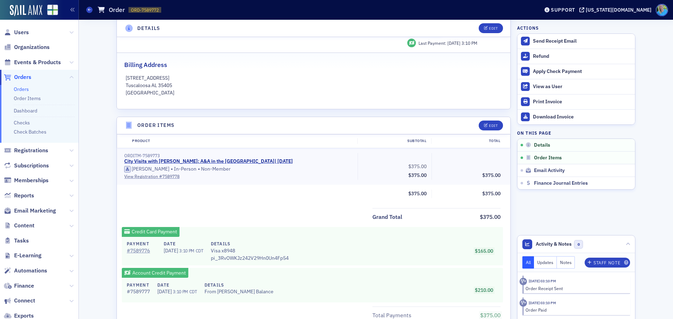
scroll to position [176, 0]
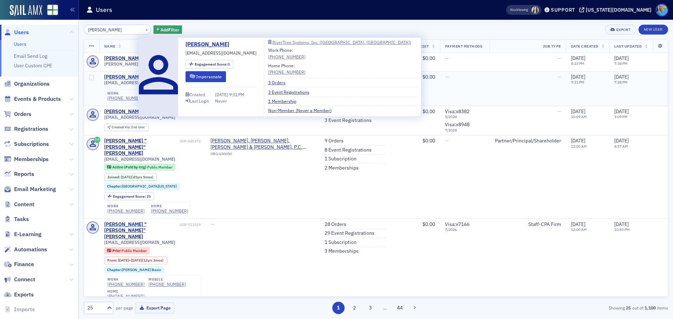
click at [128, 76] on div "James Thomas" at bounding box center [123, 77] width 39 height 6
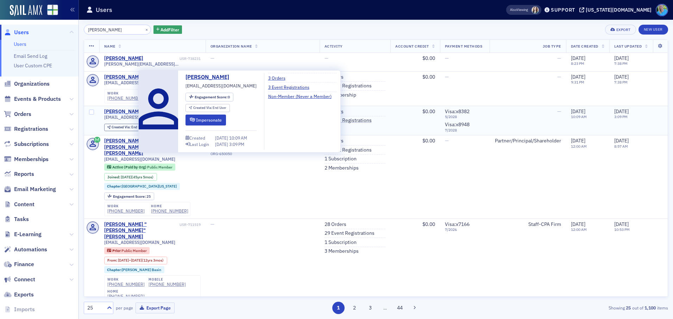
click at [126, 112] on div "James Thomas" at bounding box center [123, 111] width 39 height 6
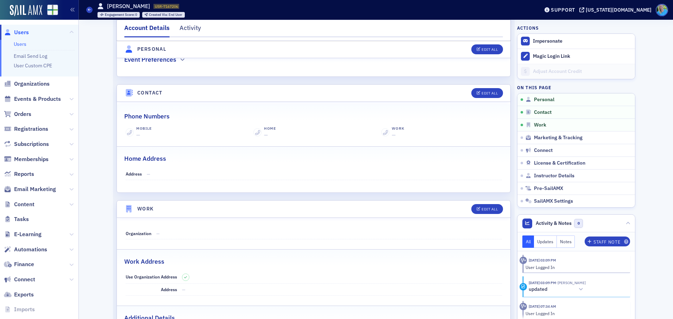
scroll to position [246, 0]
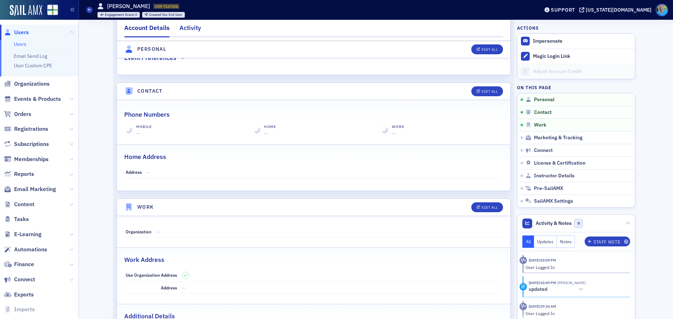
click at [194, 30] on div "Activity" at bounding box center [189, 29] width 21 height 13
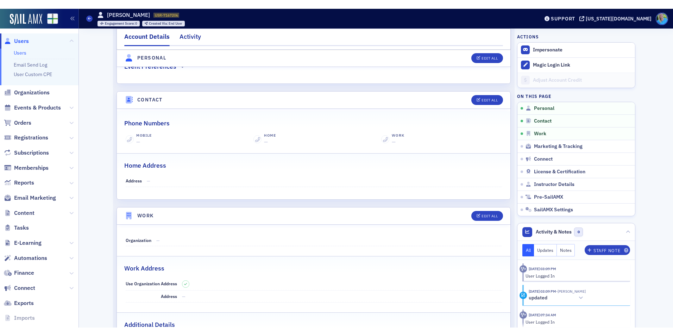
scroll to position [246, 0]
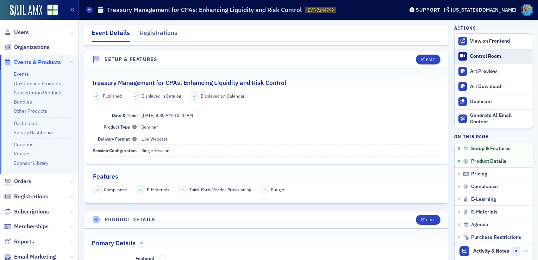
click at [485, 56] on div "Control Room" at bounding box center [499, 56] width 59 height 6
click at [25, 73] on link "Events" at bounding box center [21, 74] width 15 height 6
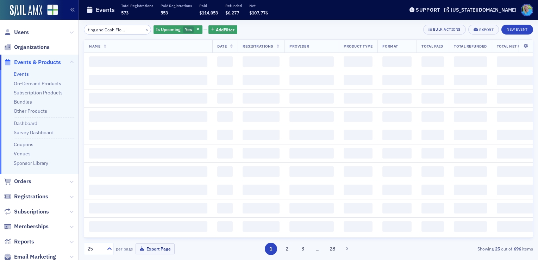
scroll to position [0, 22]
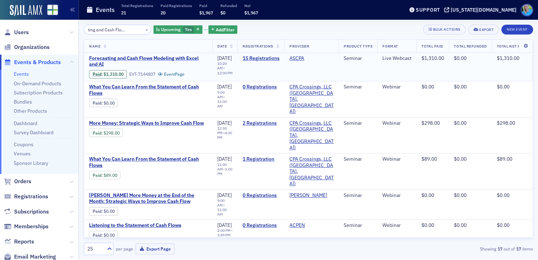
type input "Forecasting and Cash Flow Modeling"
click at [166, 56] on span "Forecasting and Cash Flows Modeling with Excel and AI" at bounding box center [148, 61] width 118 height 12
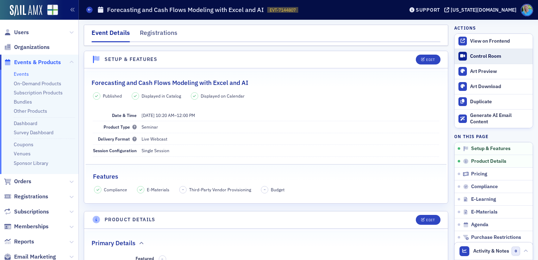
click at [476, 56] on div "Control Room" at bounding box center [499, 56] width 59 height 6
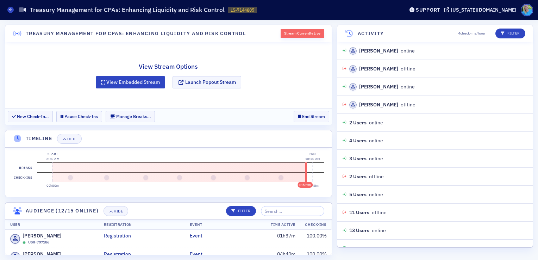
scroll to position [581, 0]
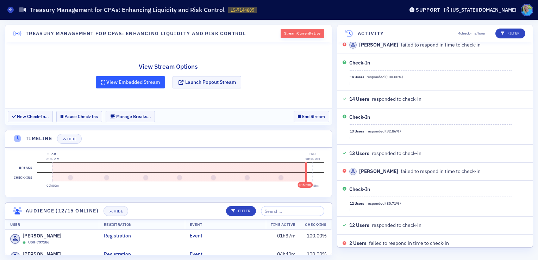
click at [129, 79] on button "View Embedded Stream" at bounding box center [131, 82] width 70 height 12
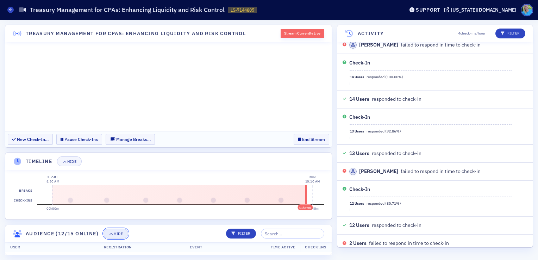
scroll to position [0, 0]
drag, startPoint x: 116, startPoint y: 233, endPoint x: 119, endPoint y: 235, distance: 3.8
click at [117, 234] on div "Hide" at bounding box center [118, 234] width 9 height 4
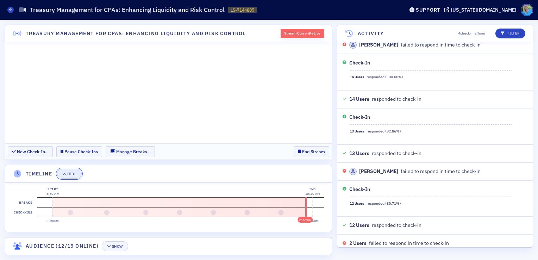
click at [63, 176] on button "Hide" at bounding box center [69, 174] width 25 height 10
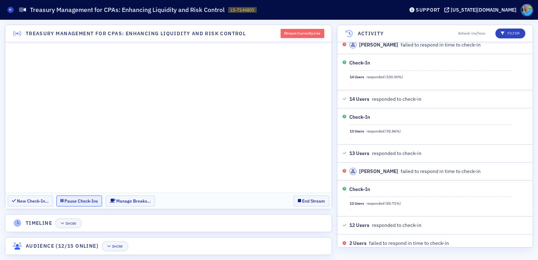
click at [67, 200] on button "Pause Check-Ins" at bounding box center [79, 200] width 46 height 11
click at [310, 200] on button "End Stream" at bounding box center [312, 200] width 36 height 11
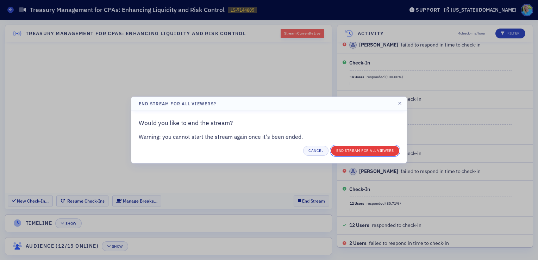
click at [357, 151] on button "End Stream for all Viewers" at bounding box center [365, 151] width 68 height 10
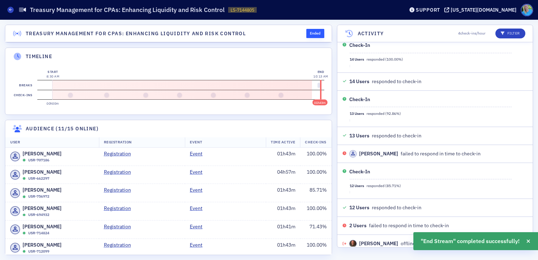
scroll to position [617, 0]
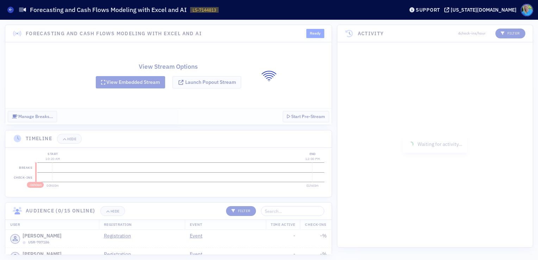
scroll to position [8, 0]
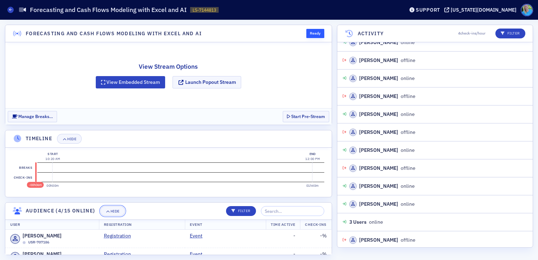
click at [108, 210] on icon "button" at bounding box center [108, 211] width 4 height 4
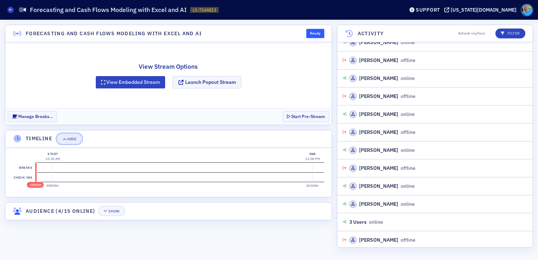
click at [74, 141] on button "Hide" at bounding box center [69, 139] width 25 height 10
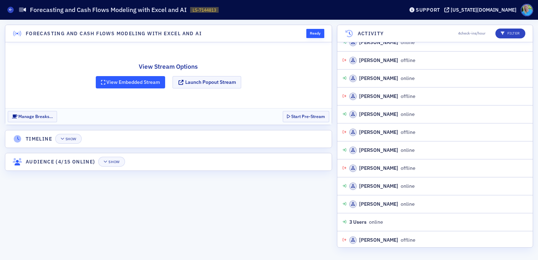
click at [143, 84] on button "View Embedded Stream" at bounding box center [131, 82] width 70 height 12
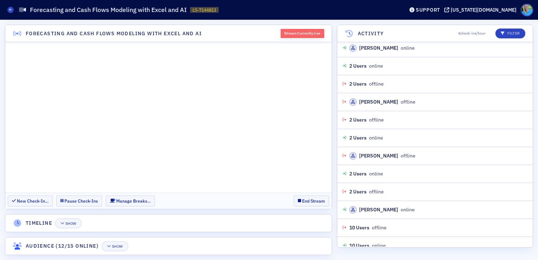
scroll to position [757, 0]
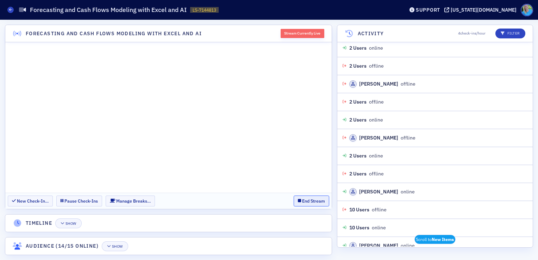
click at [310, 198] on button "End Stream" at bounding box center [312, 200] width 36 height 11
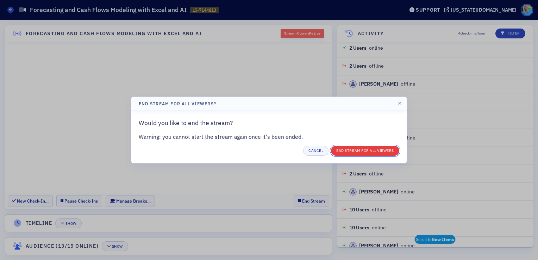
click at [349, 149] on button "End Stream for all Viewers" at bounding box center [365, 151] width 68 height 10
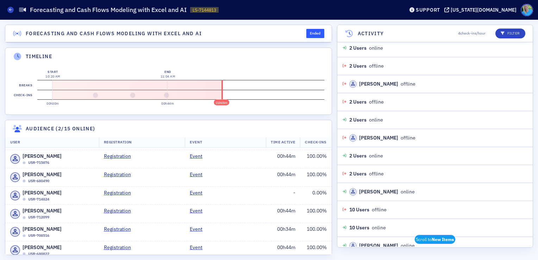
scroll to position [0, 0]
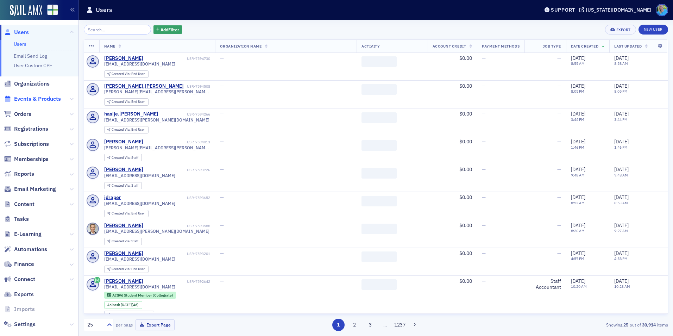
click at [46, 97] on span "Events & Products" at bounding box center [37, 99] width 47 height 8
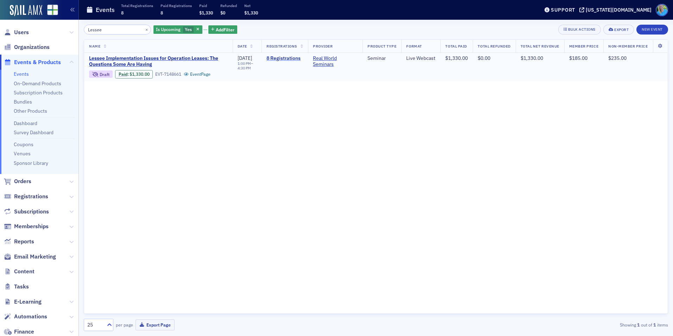
type input "Lessee"
click at [267, 59] on link "8 Registrations" at bounding box center [284, 58] width 37 height 6
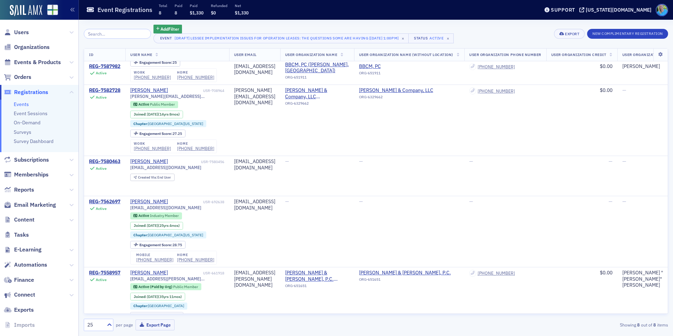
scroll to position [282, 0]
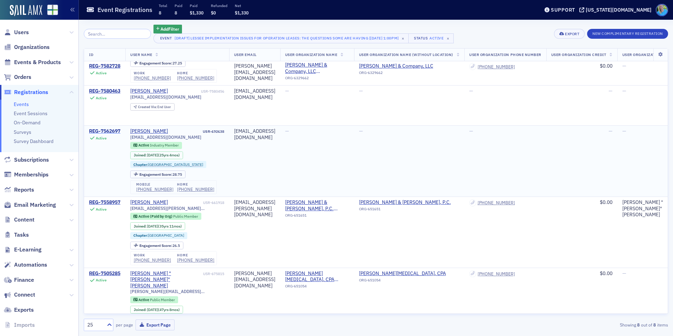
click at [116, 128] on div "REG-7562697" at bounding box center [104, 131] width 31 height 6
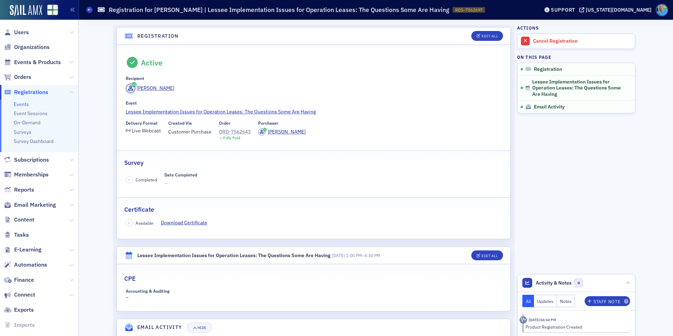
click at [238, 134] on div "ORD-7562643" at bounding box center [235, 131] width 32 height 7
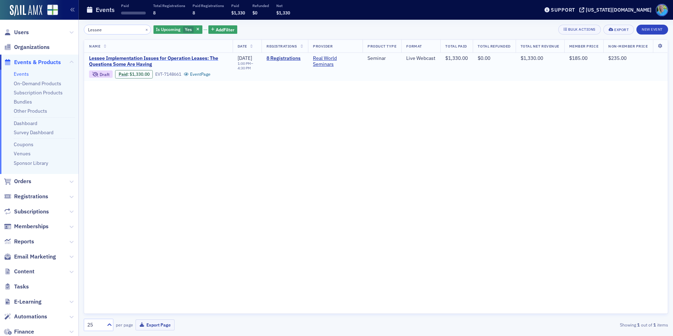
click at [179, 57] on span "Lessee Implementation Issues for Operation Leases: The Questions Some Are Having" at bounding box center [158, 61] width 139 height 12
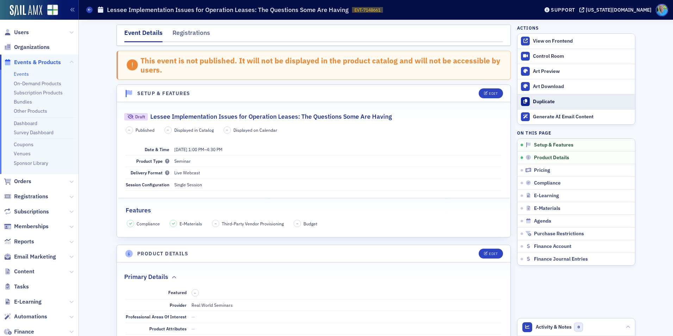
click at [540, 103] on div "Duplicate" at bounding box center [582, 102] width 99 height 6
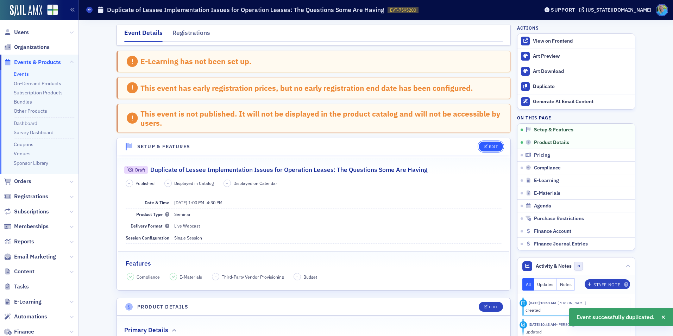
click at [491, 144] on button "Edit" at bounding box center [491, 146] width 24 height 10
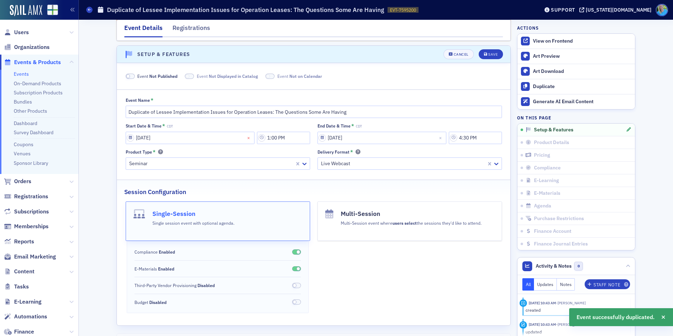
scroll to position [97, 0]
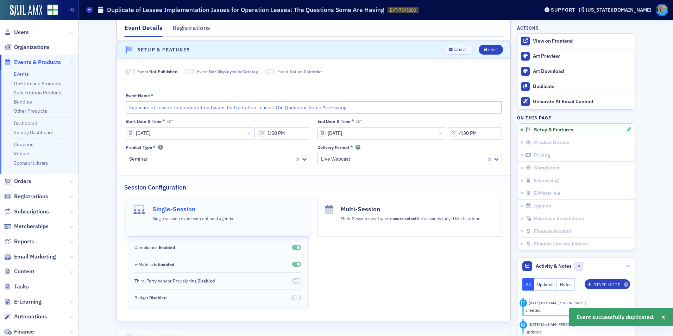
drag, startPoint x: 153, startPoint y: 107, endPoint x: 124, endPoint y: 105, distance: 29.6
click at [126, 105] on input "Duplicate of Lessee Implementation Issues for Operation Leases: The Questions S…" at bounding box center [314, 107] width 376 height 12
type input "Rescheduled_Lessee Implementation Issues for Operation Leases: The Questions So…"
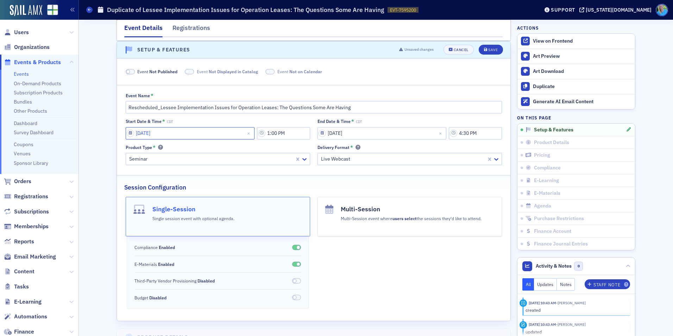
select select "7"
select select "2025"
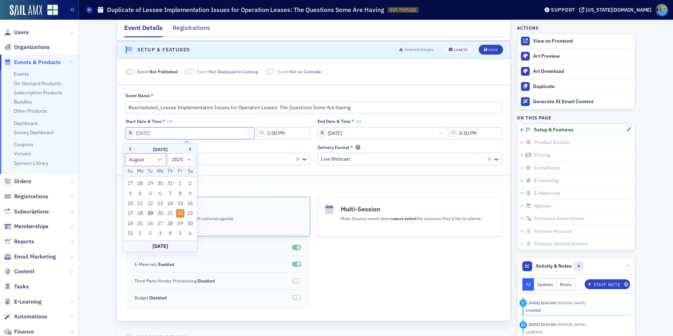
click at [174, 130] on input "08/22/2025" at bounding box center [190, 133] width 129 height 12
click at [190, 149] on button "Next Month" at bounding box center [191, 149] width 4 height 4
select select "8"
click at [141, 221] on div "29" at bounding box center [140, 223] width 8 height 8
type input "09/29/2025"
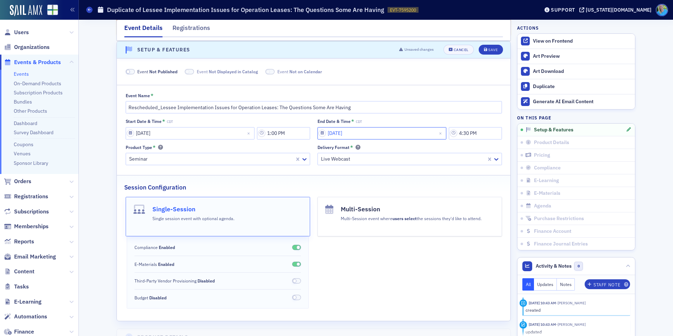
select select "7"
select select "2025"
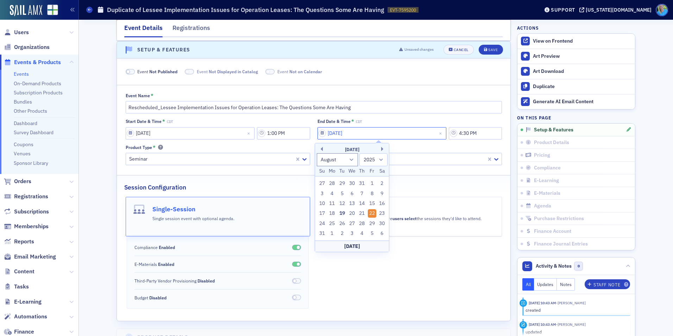
click at [361, 134] on input "08/22/2025" at bounding box center [381, 133] width 129 height 12
click at [381, 149] on button "Next Month" at bounding box center [383, 149] width 4 height 4
select select "8"
click at [335, 221] on div "29" at bounding box center [332, 223] width 8 height 8
type input "09/29/2025"
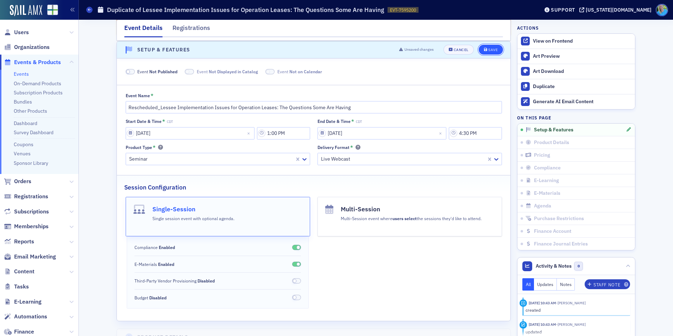
click at [490, 49] on div "Save" at bounding box center [493, 50] width 10 height 4
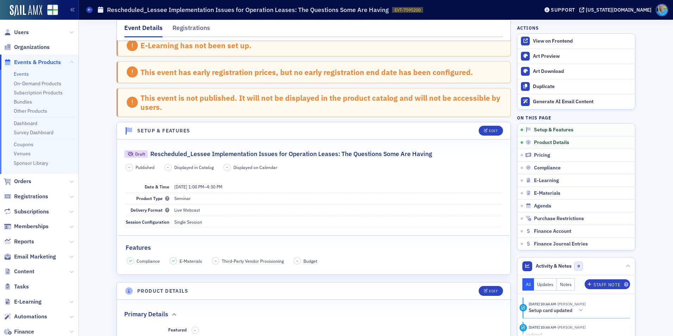
scroll to position [0, 0]
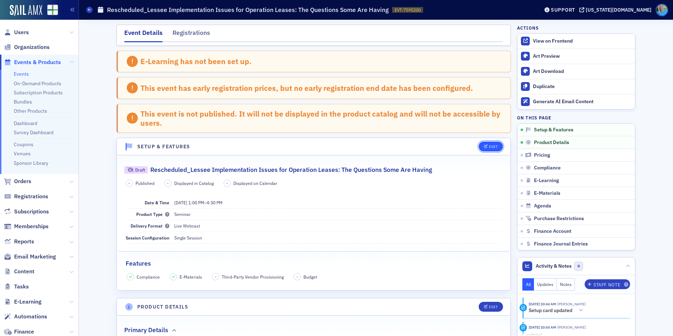
click at [489, 147] on div "Edit" at bounding box center [493, 147] width 9 height 4
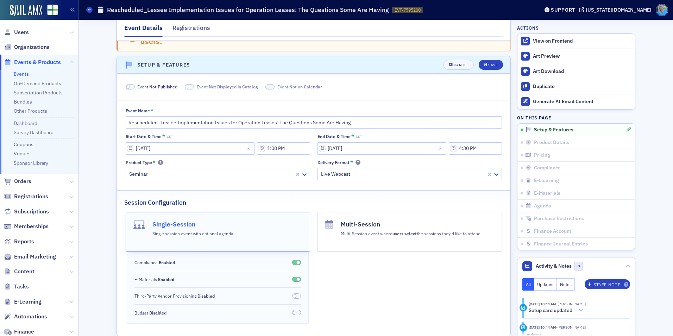
scroll to position [97, 0]
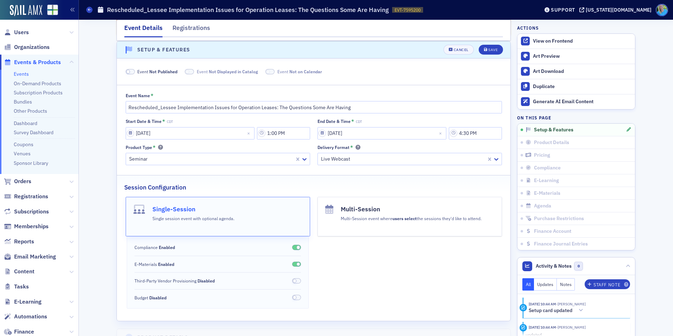
click at [131, 71] on span at bounding box center [130, 71] width 9 height 5
click at [492, 49] on div "Save" at bounding box center [493, 50] width 10 height 4
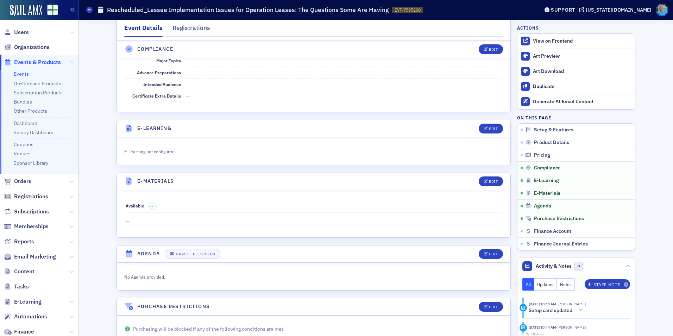
scroll to position [880, 0]
click at [493, 128] on div "Edit" at bounding box center [493, 128] width 9 height 4
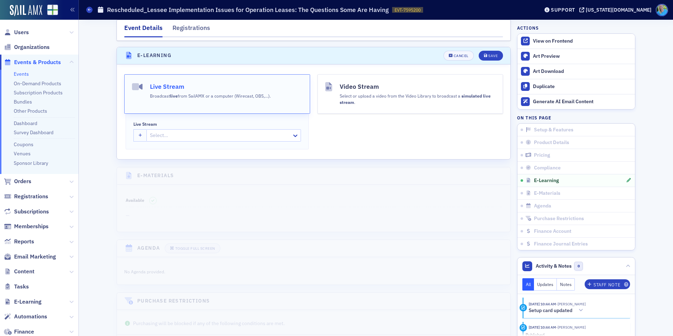
scroll to position [958, 0]
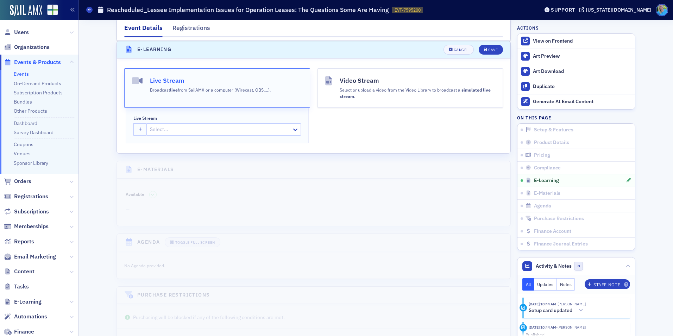
click at [185, 130] on div at bounding box center [220, 129] width 142 height 9
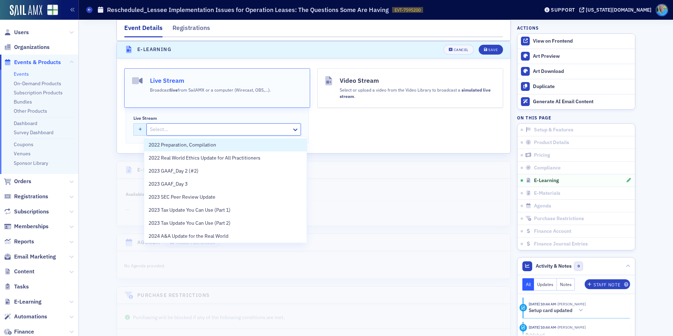
click at [133, 130] on button "button" at bounding box center [140, 129] width 14 height 12
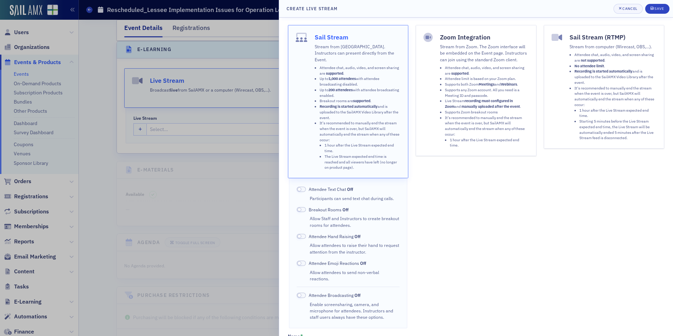
click at [300, 187] on span at bounding box center [299, 189] width 4 height 4
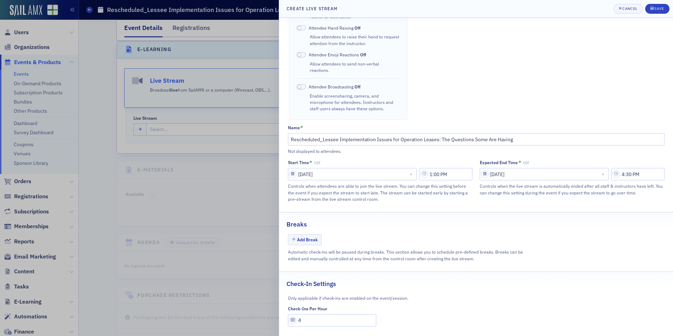
scroll to position [209, 0]
click at [655, 7] on div "Save" at bounding box center [659, 9] width 10 height 4
click at [654, 7] on div "Save" at bounding box center [659, 9] width 10 height 4
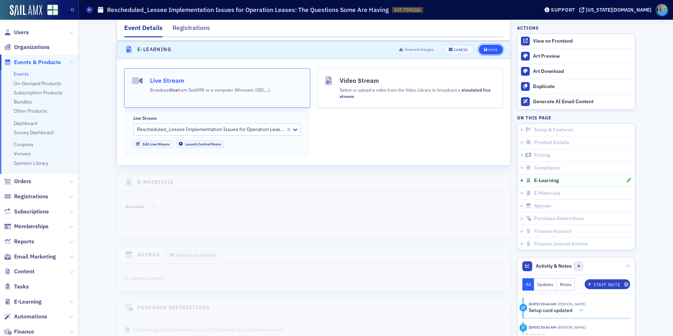
click at [496, 48] on button "Save" at bounding box center [491, 50] width 24 height 10
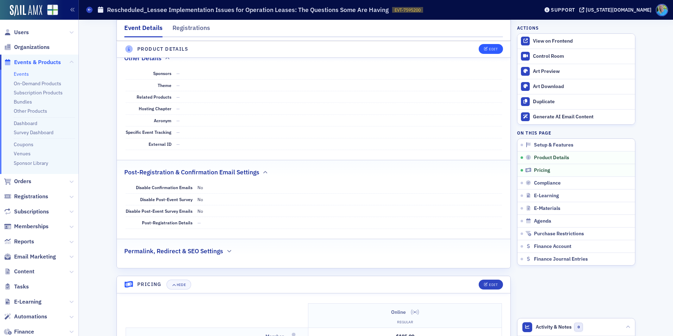
scroll to position [387, 0]
click at [549, 194] on span "E-Learning" at bounding box center [546, 196] width 25 height 6
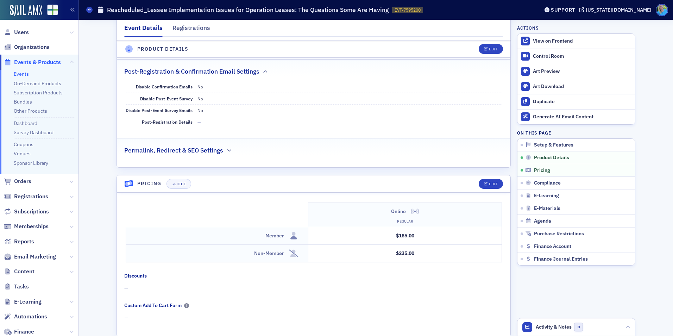
scroll to position [493, 0]
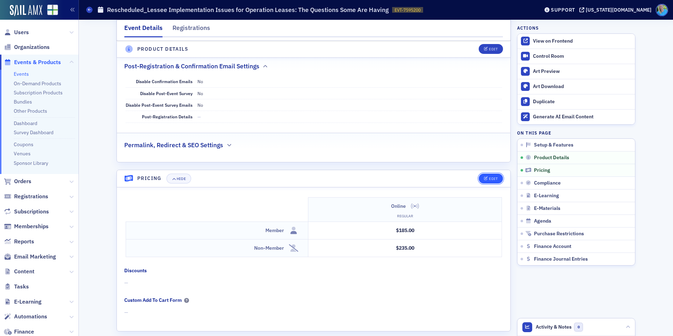
click at [489, 179] on div "Edit" at bounding box center [493, 179] width 9 height 4
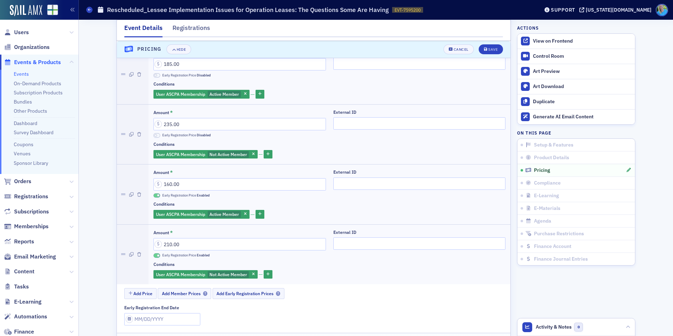
scroll to position [762, 0]
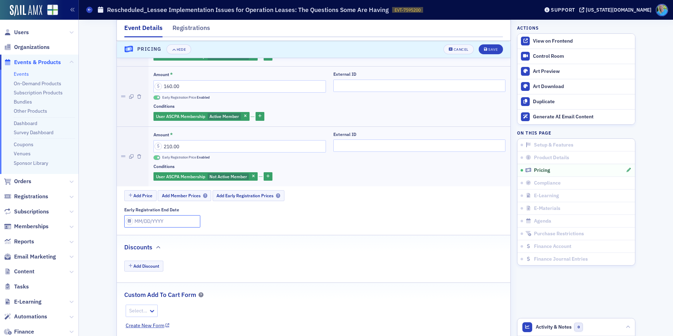
select select "7"
select select "2025"
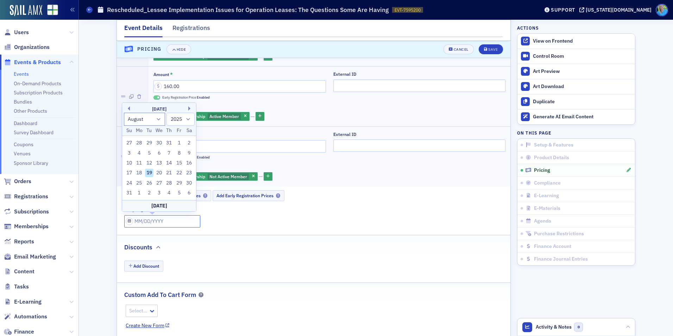
click at [149, 220] on input "Early Registration End Date" at bounding box center [162, 221] width 76 height 12
click at [190, 108] on button "Next Month" at bounding box center [190, 108] width 4 height 4
select select "8"
click at [177, 172] on div "19" at bounding box center [179, 173] width 8 height 8
type input "09/19/2025"
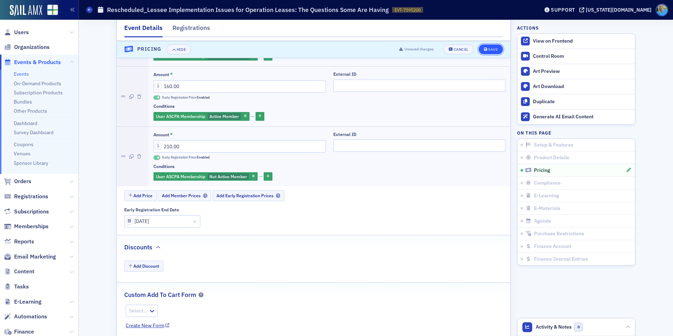
click at [490, 51] on div "Save" at bounding box center [493, 50] width 10 height 4
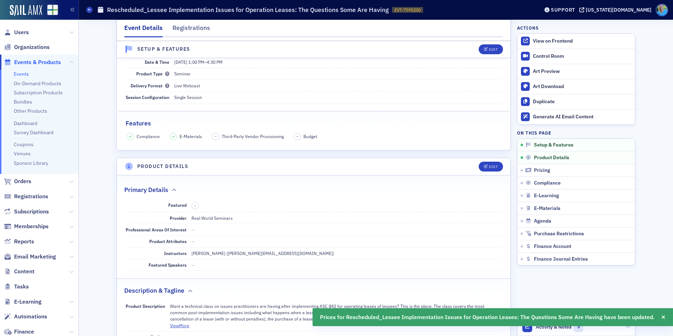
scroll to position [0, 0]
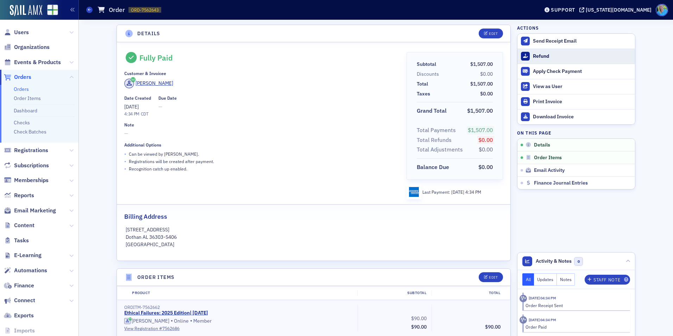
click at [546, 55] on div "Refund" at bounding box center [582, 56] width 99 height 6
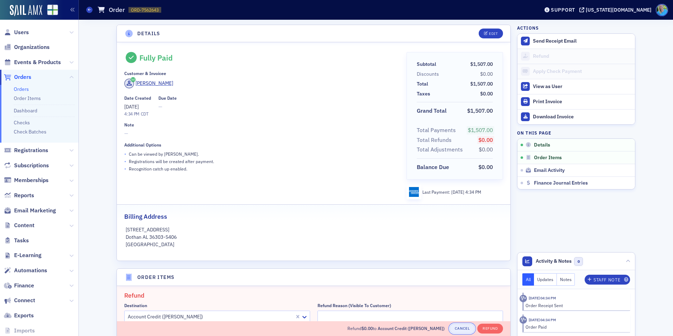
click at [461, 329] on button "Cancel" at bounding box center [461, 328] width 25 height 10
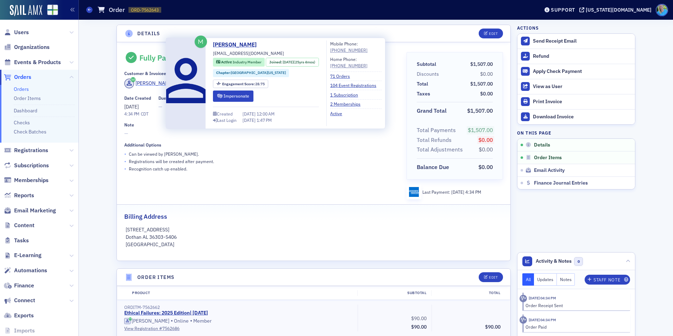
click at [153, 84] on div "[PERSON_NAME]" at bounding box center [154, 83] width 38 height 7
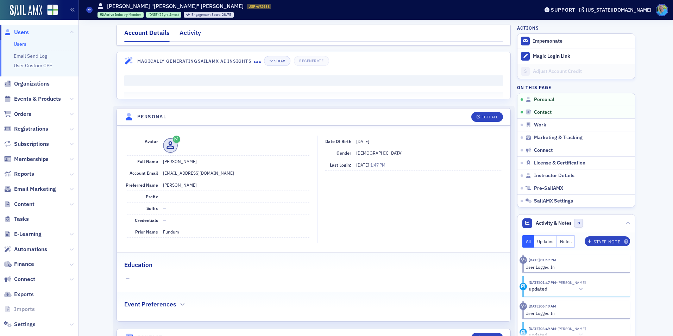
click at [185, 31] on div "Activity" at bounding box center [189, 34] width 21 height 13
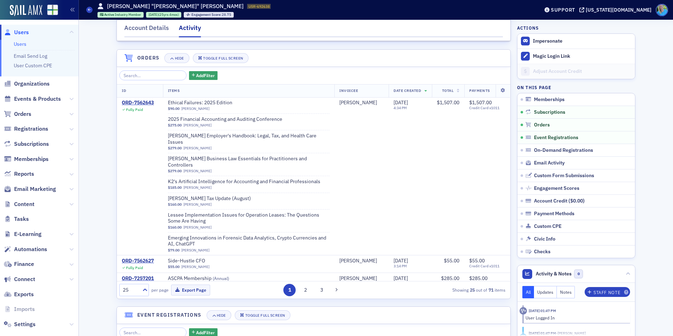
scroll to position [176, 0]
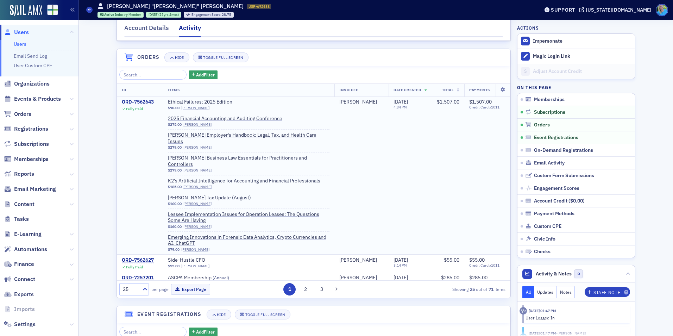
click at [135, 105] on div "ORD-7562643" at bounding box center [138, 102] width 32 height 6
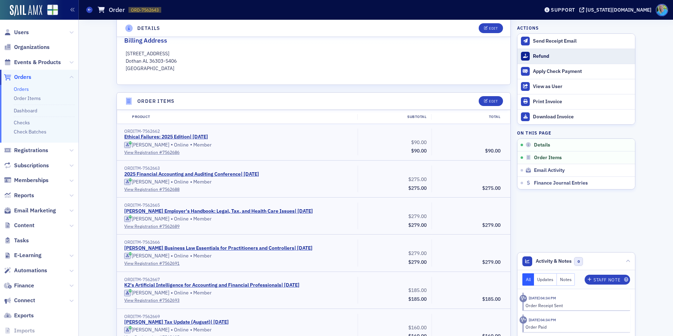
click at [541, 56] on div "Refund" at bounding box center [582, 56] width 99 height 6
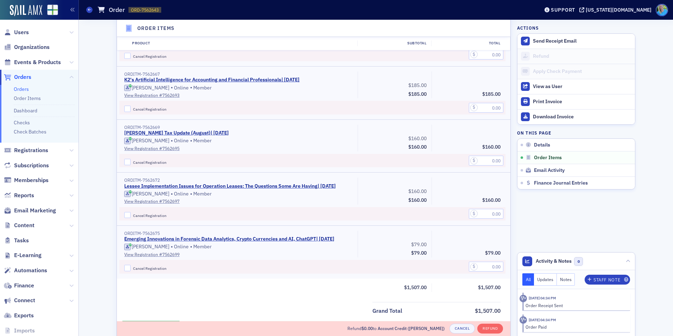
scroll to position [527, 0]
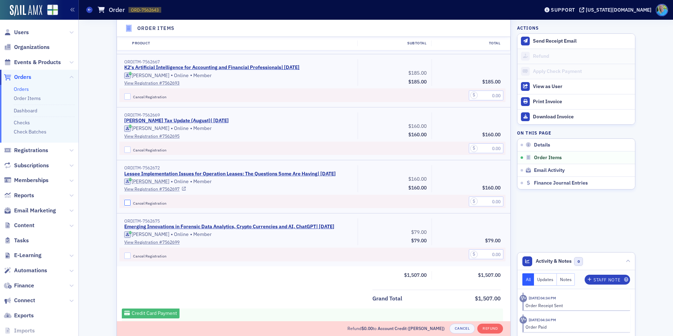
click at [124, 202] on input "Cancel Registration" at bounding box center [127, 203] width 6 height 6
checkbox input "true"
drag, startPoint x: 486, startPoint y: 206, endPoint x: 526, endPoint y: 191, distance: 42.8
click at [486, 206] on input "text" at bounding box center [486, 201] width 34 height 10
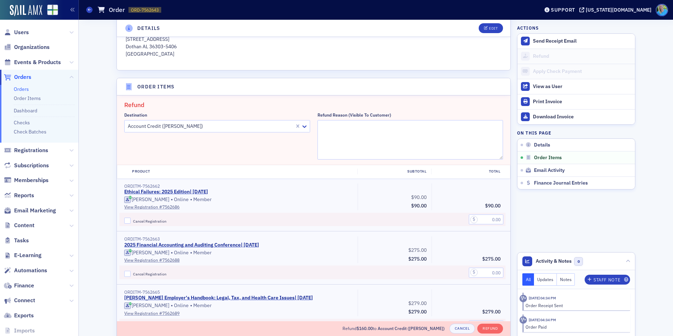
scroll to position [175, 0]
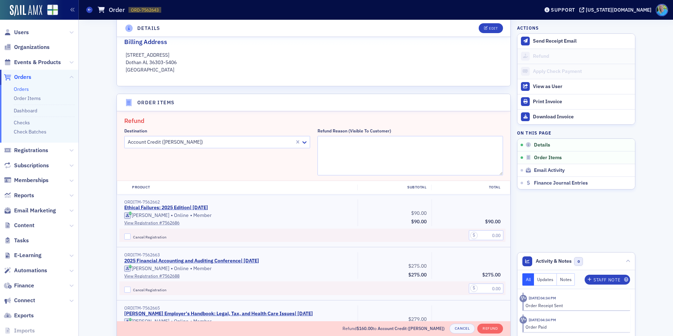
type input "160.00"
click at [365, 152] on textarea "Refund Reason (Visible to Customer)" at bounding box center [410, 155] width 186 height 39
type textarea "Course rescheduled for 9/29"
click at [484, 326] on button "Refund" at bounding box center [490, 328] width 26 height 10
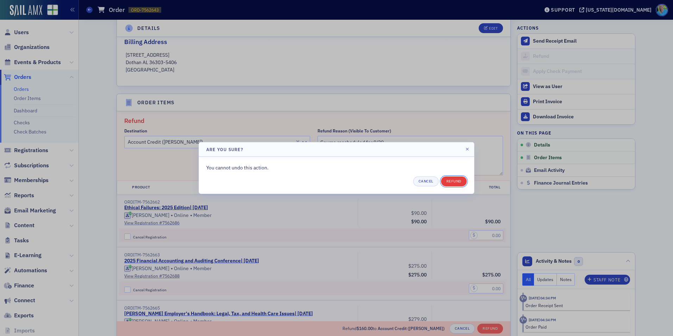
click at [456, 181] on button "Refund" at bounding box center [454, 181] width 26 height 10
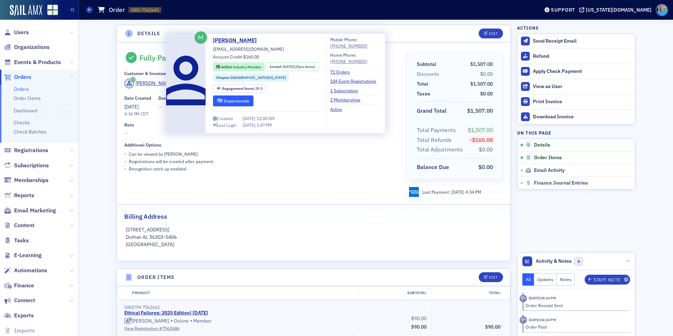
click at [227, 102] on button "Impersonate" at bounding box center [233, 100] width 40 height 11
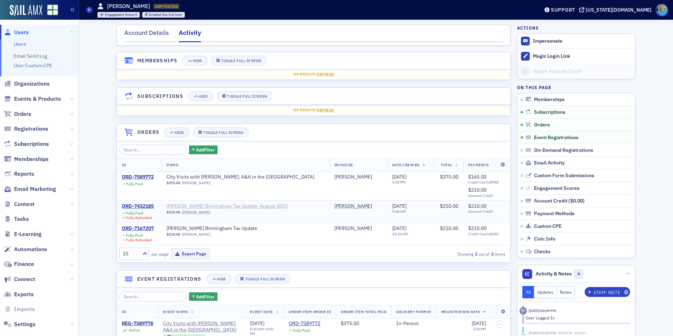
scroll to position [70, 0]
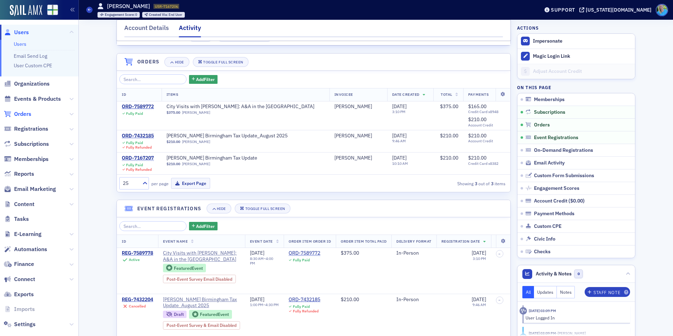
click at [21, 116] on span "Orders" at bounding box center [22, 114] width 17 height 8
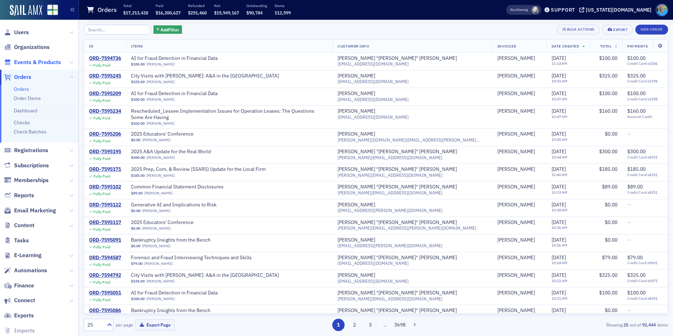
click at [34, 61] on span "Events & Products" at bounding box center [37, 62] width 47 height 8
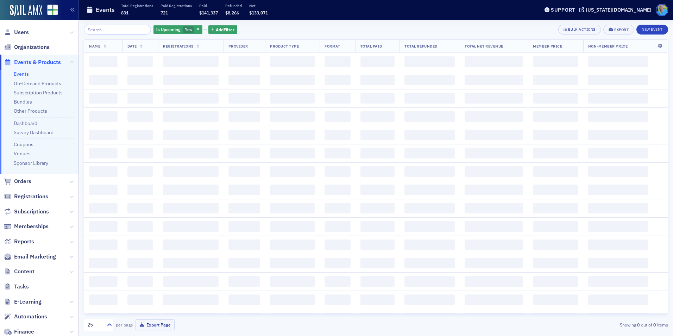
click at [98, 31] on input "search" at bounding box center [117, 30] width 67 height 10
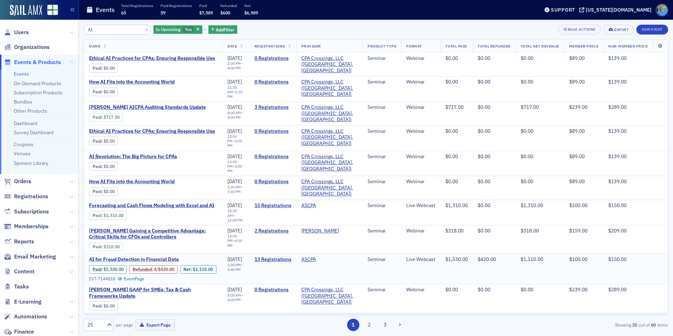
type input "AI"
click at [168, 261] on span "AI for Fraud Detection in Financial Data" at bounding box center [148, 259] width 118 height 6
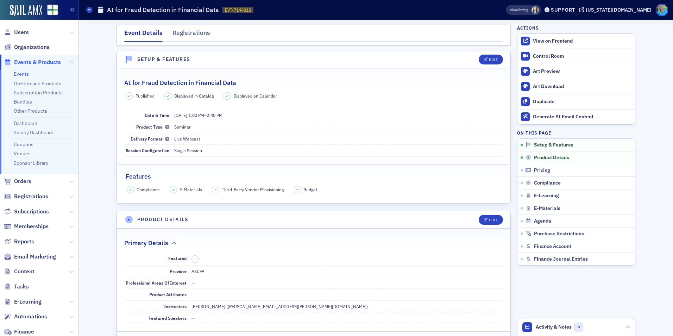
click at [504, 62] on header "Setup & Features Edit" at bounding box center [313, 59] width 393 height 17
click at [499, 61] on button "Edit" at bounding box center [491, 60] width 24 height 10
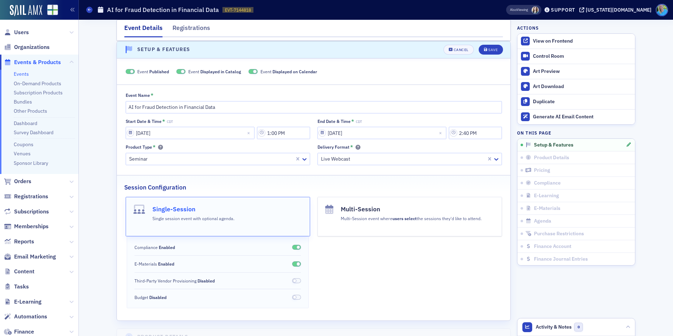
click at [122, 69] on div "Event Published Event Displayed in Catalog Event Displayed on Calendar" at bounding box center [313, 71] width 393 height 6
click at [126, 71] on span at bounding box center [130, 71] width 9 height 5
click at [475, 49] on div "Unsaved changes Cancel Save" at bounding box center [448, 50] width 109 height 10
click at [479, 49] on button "Save" at bounding box center [491, 50] width 24 height 10
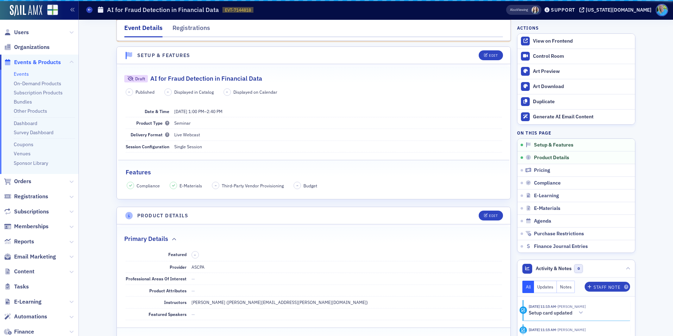
scroll to position [44, 0]
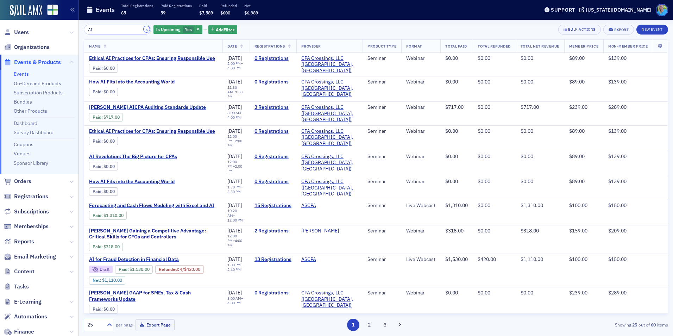
click at [144, 30] on button "×" at bounding box center [147, 29] width 6 height 6
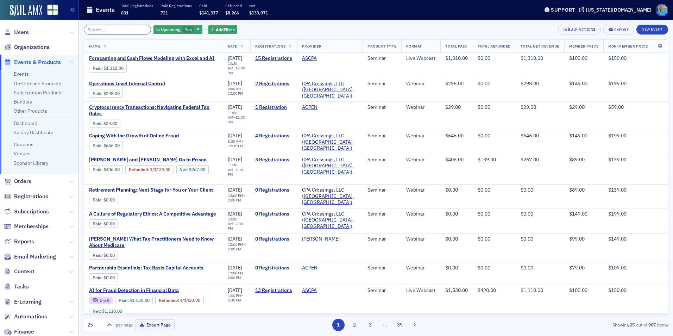
click at [137, 30] on input "search" at bounding box center [117, 30] width 67 height 10
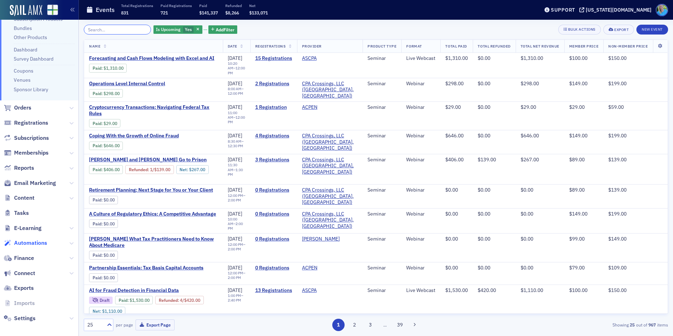
scroll to position [78, 0]
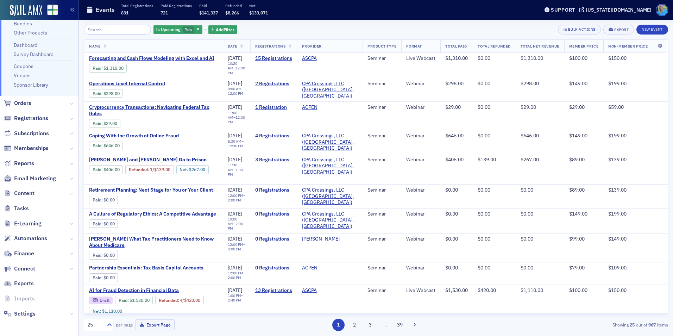
click at [69, 192] on icon at bounding box center [71, 193] width 4 height 4
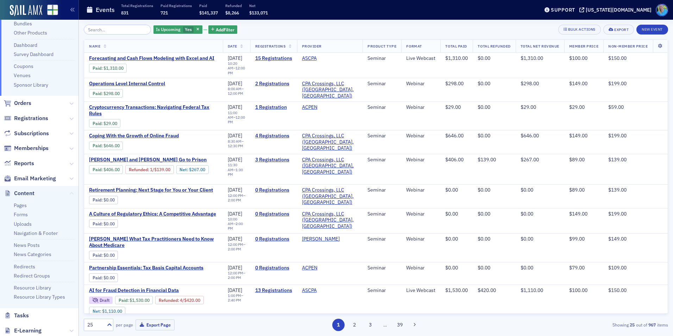
click at [69, 192] on icon at bounding box center [71, 193] width 4 height 4
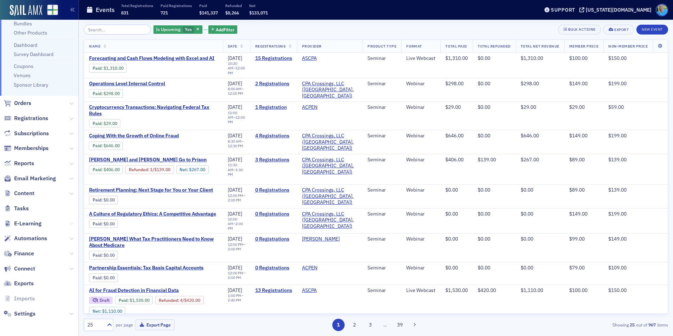
click at [69, 223] on icon at bounding box center [71, 223] width 4 height 4
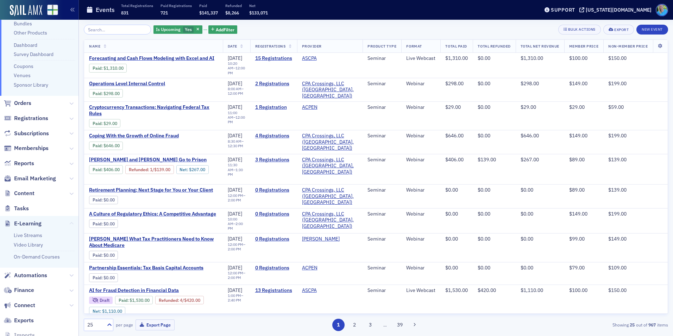
click at [69, 223] on icon at bounding box center [71, 223] width 4 height 4
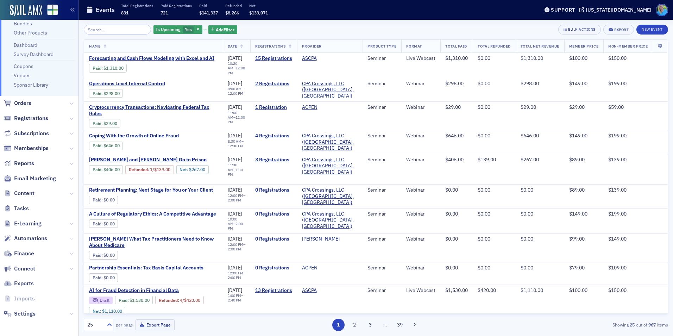
click at [69, 241] on button at bounding box center [71, 238] width 4 height 8
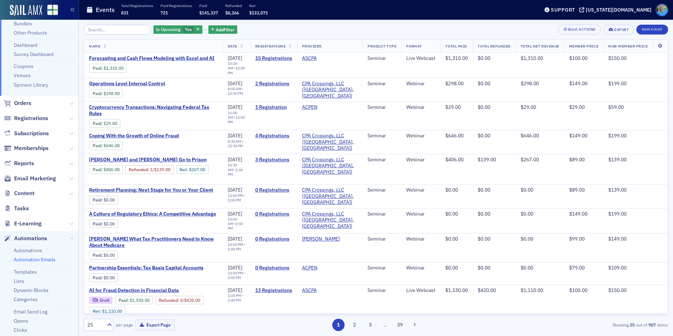
click at [32, 261] on link "Automation Emails" at bounding box center [35, 259] width 42 height 6
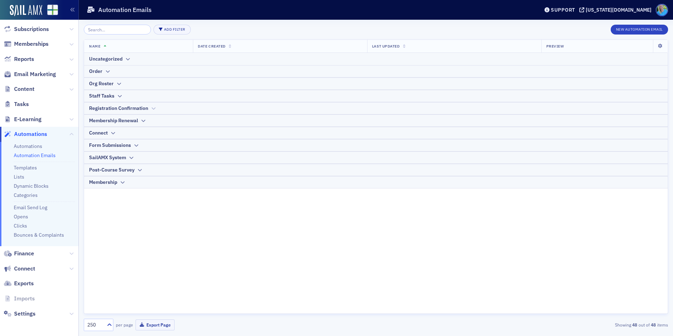
click at [147, 109] on div "Registration Confirmation" at bounding box center [118, 108] width 59 height 7
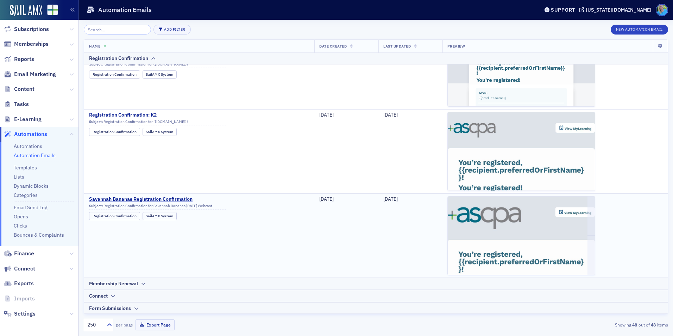
scroll to position [632, 0]
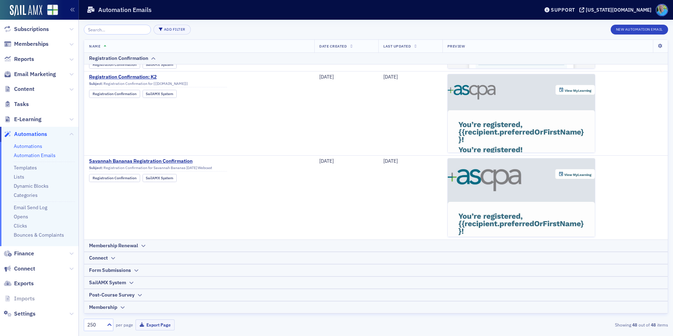
click at [30, 146] on link "Automations" at bounding box center [28, 146] width 29 height 6
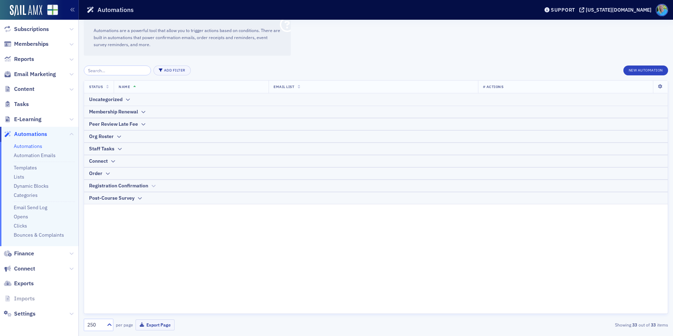
click at [117, 186] on div "Registration Confirmation" at bounding box center [118, 185] width 59 height 7
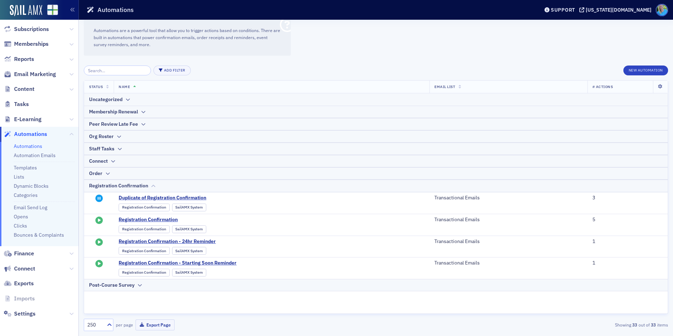
click at [117, 186] on div "Registration Confirmation" at bounding box center [118, 185] width 59 height 7
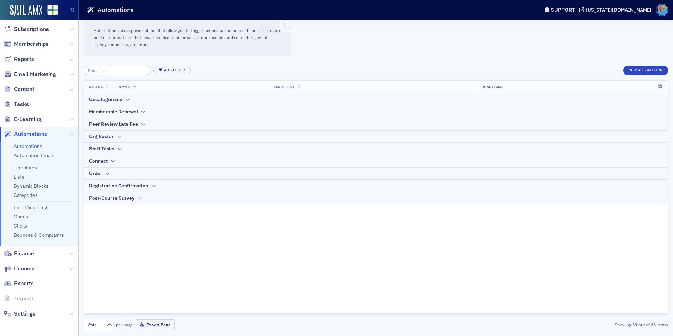
click at [117, 196] on div "Post-Course Survey" at bounding box center [111, 197] width 45 height 7
click at [32, 315] on span "Settings" at bounding box center [24, 314] width 21 height 8
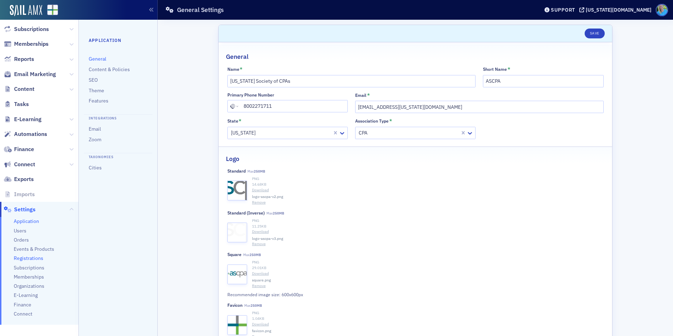
click at [31, 257] on span "Registrations" at bounding box center [29, 258] width 30 height 7
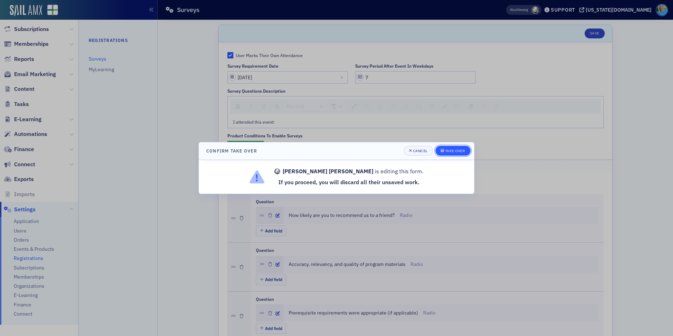
click at [450, 151] on div "Take Over" at bounding box center [455, 151] width 20 height 4
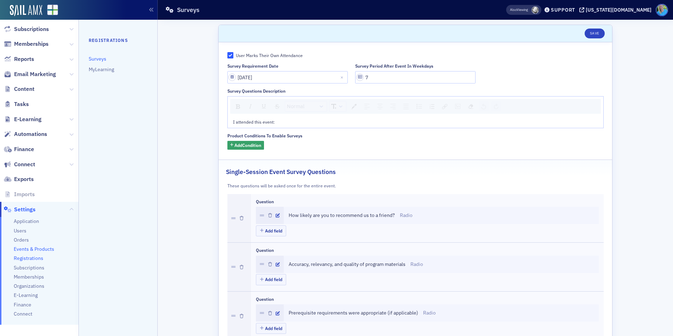
click at [34, 248] on span "Events & Products" at bounding box center [34, 249] width 40 height 7
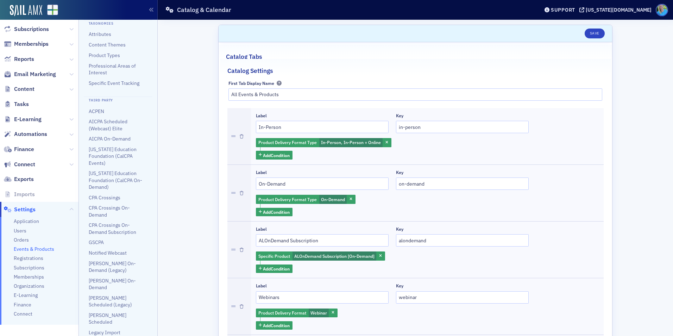
scroll to position [183, 0]
click at [98, 114] on link "ACPEN" at bounding box center [96, 110] width 15 height 6
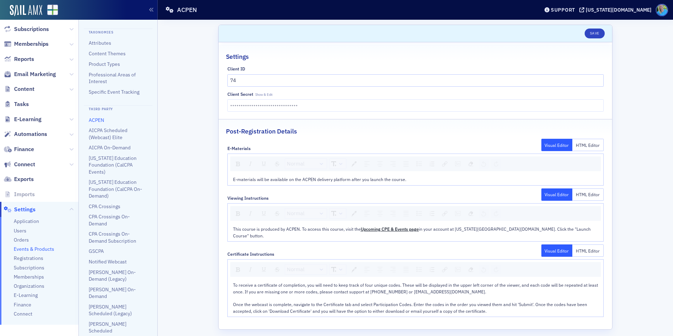
scroll to position [183, 0]
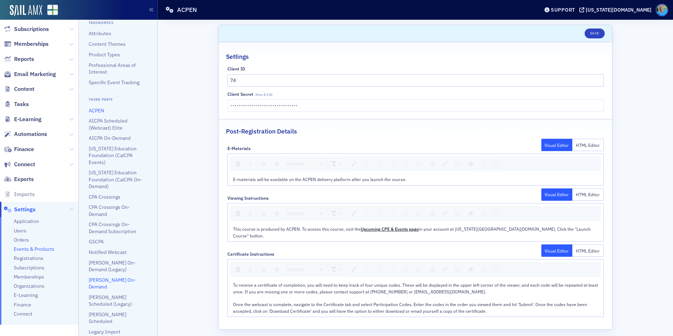
click at [117, 289] on link "[PERSON_NAME] On-Demand" at bounding box center [112, 283] width 47 height 13
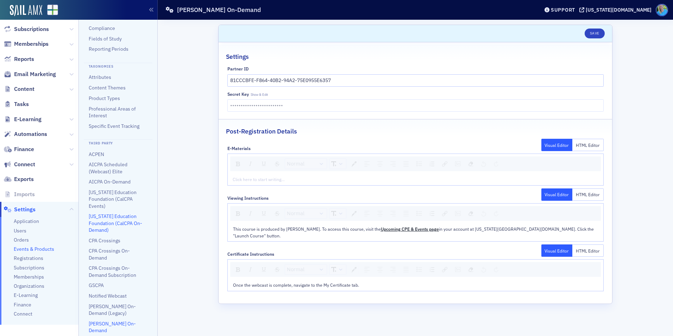
scroll to position [141, 0]
click at [99, 156] on link "ACPEN" at bounding box center [96, 153] width 15 height 6
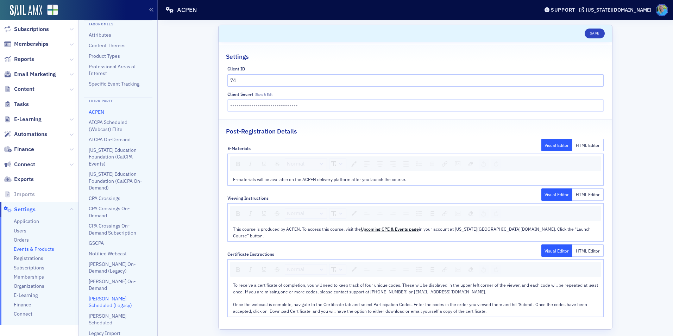
scroll to position [183, 0]
click at [111, 286] on link "[PERSON_NAME] On-Demand" at bounding box center [112, 283] width 47 height 13
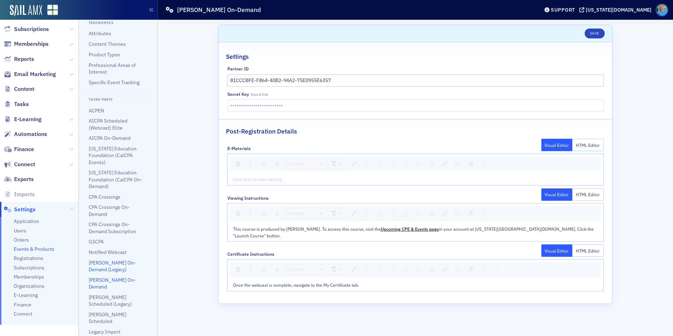
click at [113, 270] on link "[PERSON_NAME] On-Demand (Legacy)" at bounding box center [112, 265] width 47 height 13
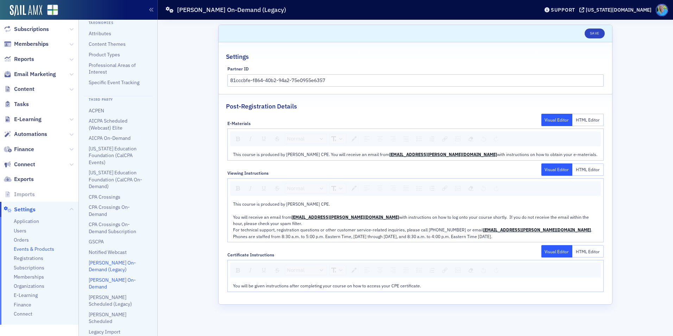
click at [114, 289] on link "[PERSON_NAME] On-Demand" at bounding box center [112, 283] width 47 height 13
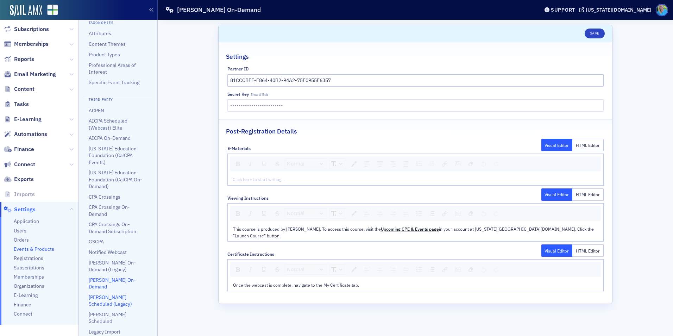
click at [114, 298] on link "[PERSON_NAME] Scheduled (Legacy)" at bounding box center [110, 300] width 43 height 13
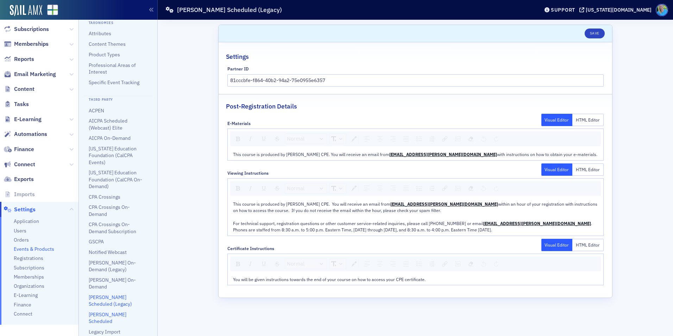
click at [112, 314] on link "[PERSON_NAME] Scheduled" at bounding box center [108, 317] width 38 height 13
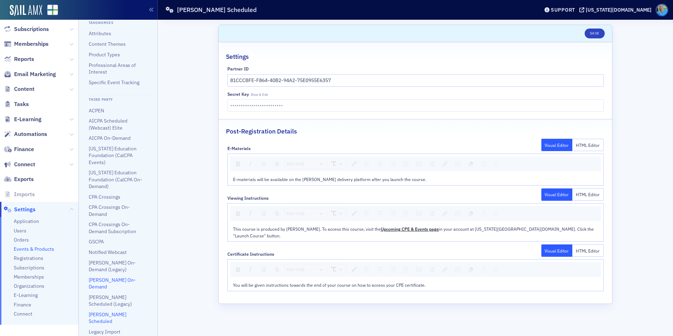
click at [111, 284] on link "[PERSON_NAME] On-Demand" at bounding box center [112, 283] width 47 height 13
click at [112, 273] on li "[PERSON_NAME] On-Demand (Legacy)" at bounding box center [118, 266] width 59 height 14
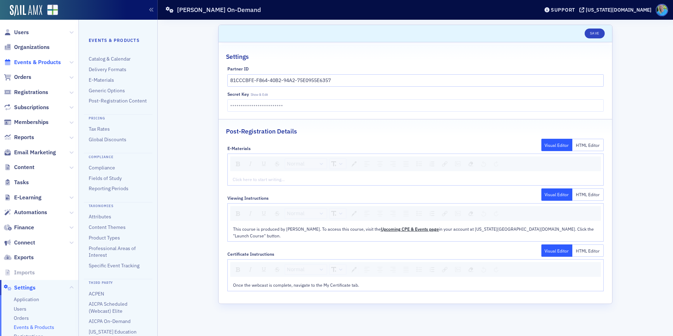
click at [45, 66] on span "Events & Products" at bounding box center [37, 62] width 47 height 8
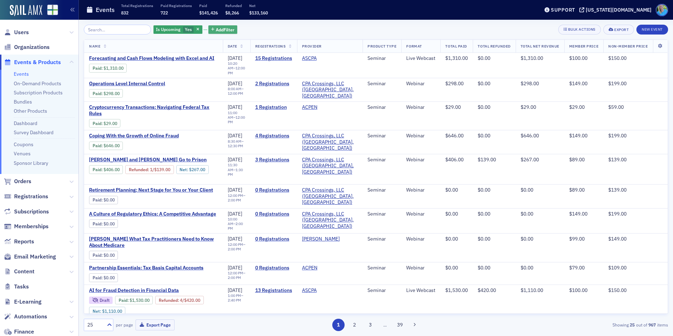
click at [216, 30] on span "Add Filter" at bounding box center [225, 29] width 19 height 6
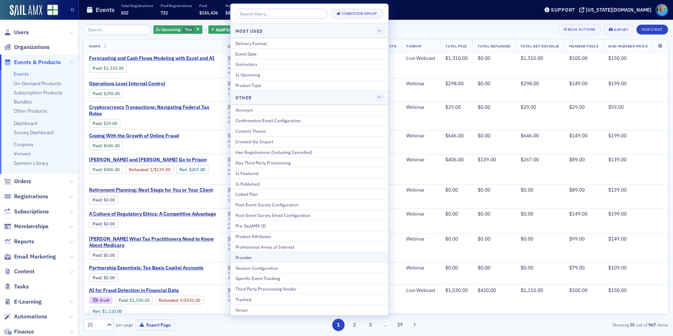
click at [277, 254] on div "Provider" at bounding box center [309, 257] width 148 height 6
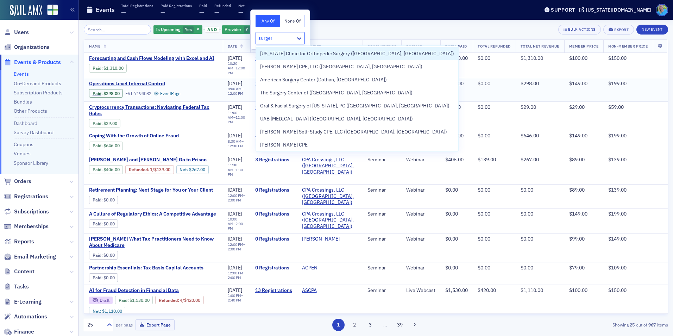
type input "[PERSON_NAME]"
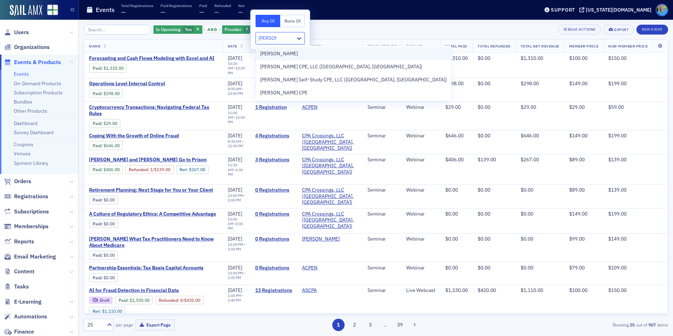
click at [290, 55] on div "[PERSON_NAME]" at bounding box center [353, 53] width 187 height 7
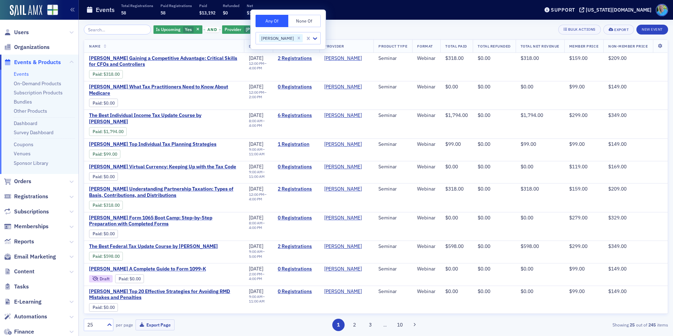
click at [395, 24] on div "Is Upcoming Yes and Provider [PERSON_NAME] Add Filter Bulk Actions Export New E…" at bounding box center [376, 178] width 584 height 316
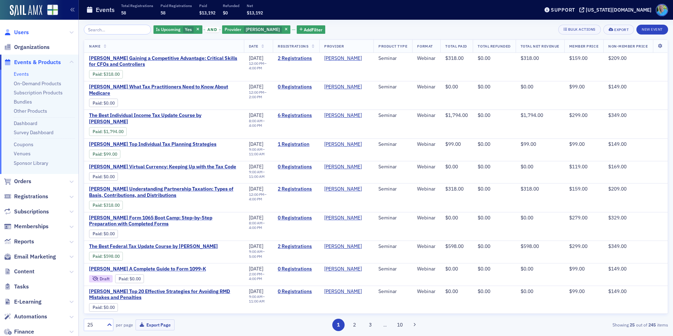
click at [21, 32] on span "Users" at bounding box center [21, 33] width 15 height 8
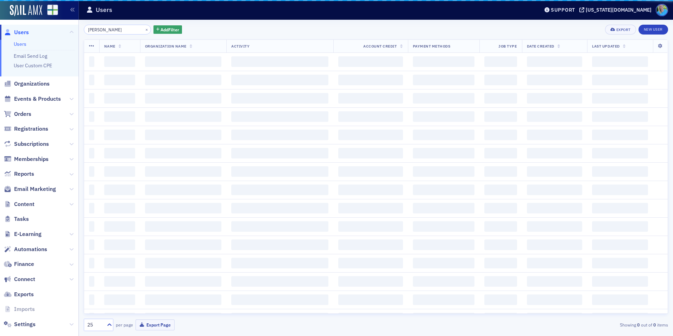
click at [106, 32] on input "[PERSON_NAME]" at bounding box center [117, 30] width 67 height 10
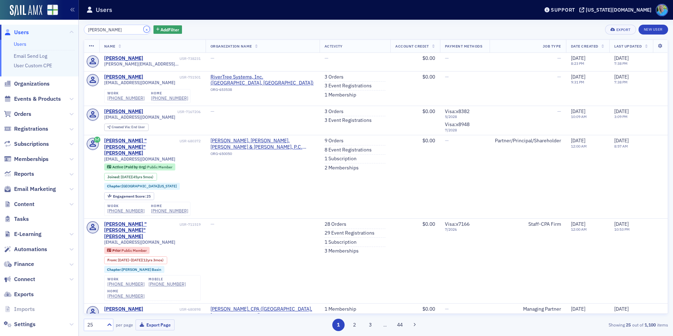
click at [144, 29] on button "×" at bounding box center [147, 29] width 6 height 6
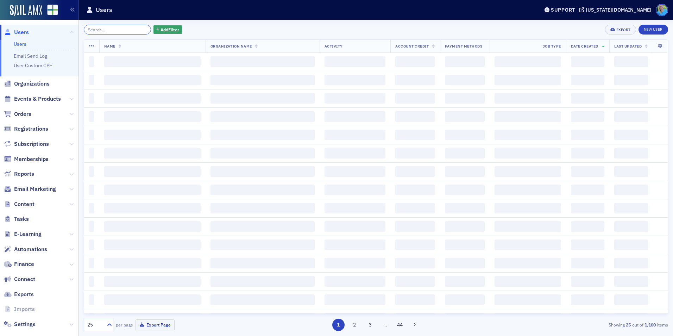
click at [138, 29] on input "search" at bounding box center [117, 30] width 67 height 10
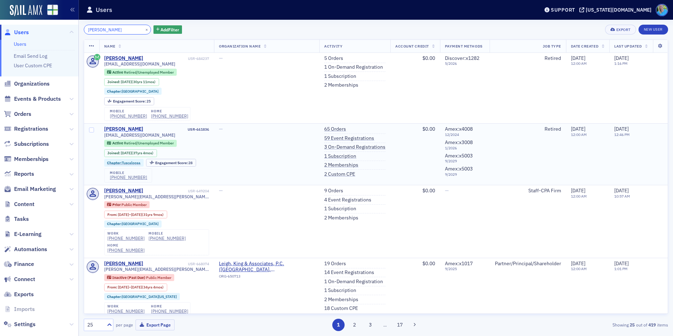
type input "[PERSON_NAME]"
click at [137, 126] on div "[PERSON_NAME]" at bounding box center [123, 129] width 39 height 6
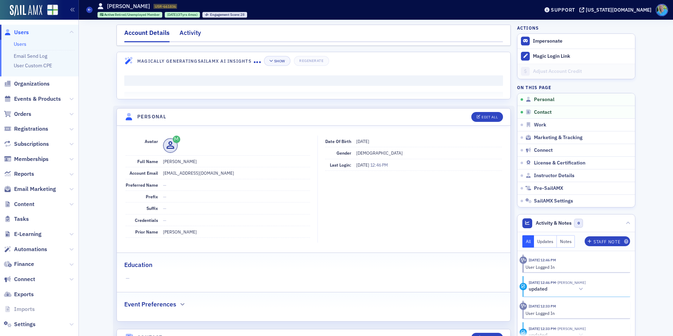
click at [197, 32] on div "Activity" at bounding box center [189, 34] width 21 height 13
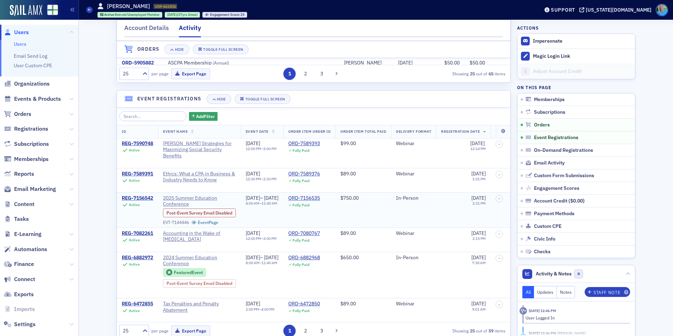
scroll to position [352, 0]
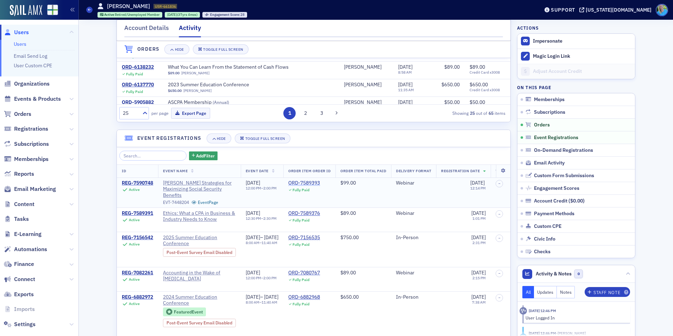
click at [320, 186] on div "ORD-7589393" at bounding box center [304, 183] width 32 height 6
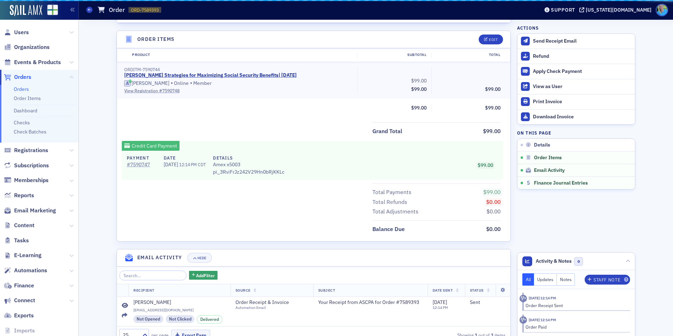
scroll to position [283, 0]
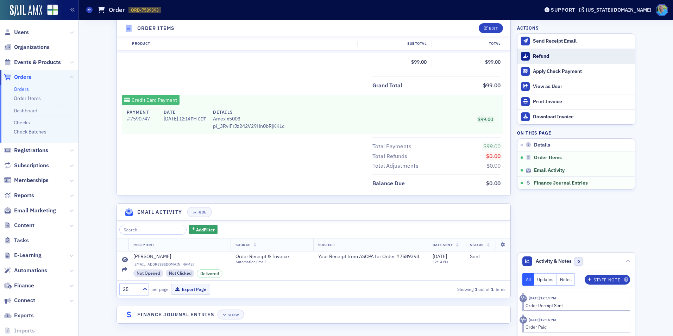
click at [546, 57] on div "Refund" at bounding box center [582, 56] width 99 height 6
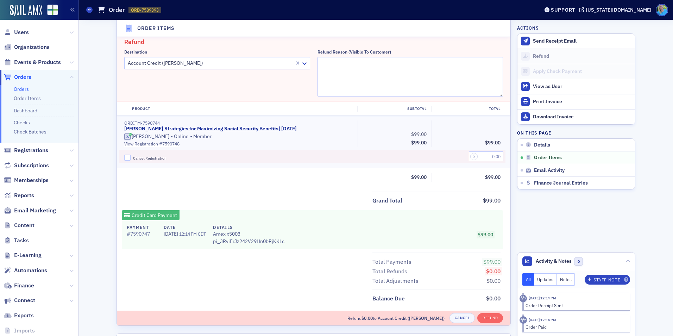
scroll to position [245, 0]
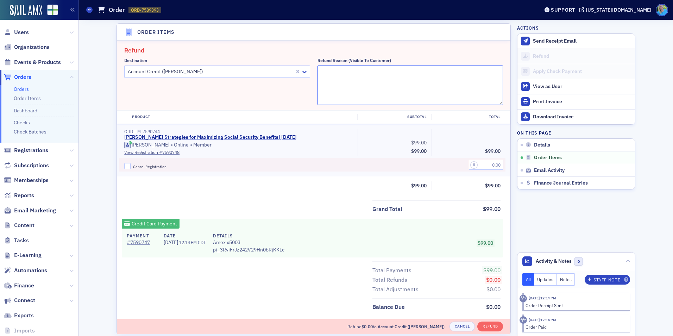
drag, startPoint x: 316, startPoint y: 74, endPoint x: 328, endPoint y: 72, distance: 11.5
click at [317, 74] on textarea "Refund Reason (Visible to Customer)" at bounding box center [410, 84] width 186 height 39
click at [328, 72] on textarea "Refund Reason (Visible to Customer)" at bounding box center [410, 84] width 186 height 39
type textarea "Did not get instructions for logging in"
click at [124, 168] on input "Cancel Registration" at bounding box center [127, 166] width 6 height 6
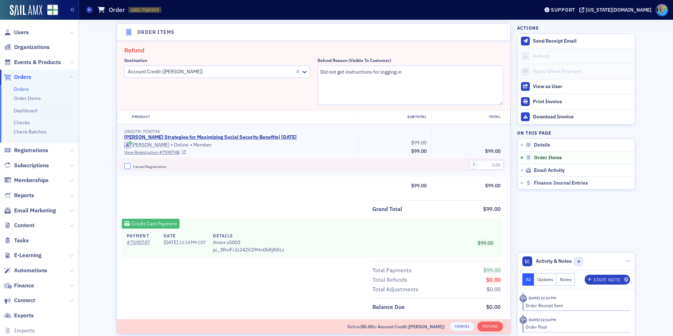
checkbox input "true"
click at [490, 166] on input "text" at bounding box center [486, 165] width 34 height 10
type input "99.00"
click at [491, 324] on button "Refund" at bounding box center [490, 326] width 26 height 10
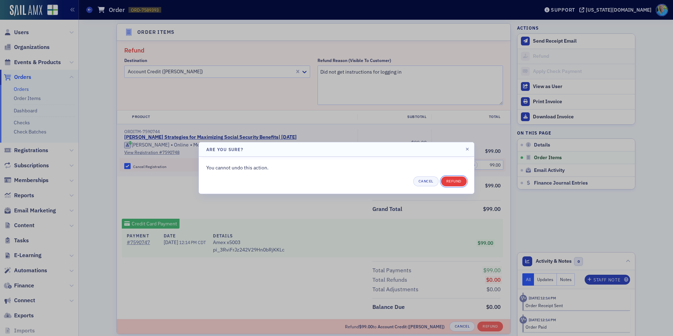
click at [456, 185] on button "Refund" at bounding box center [454, 181] width 26 height 10
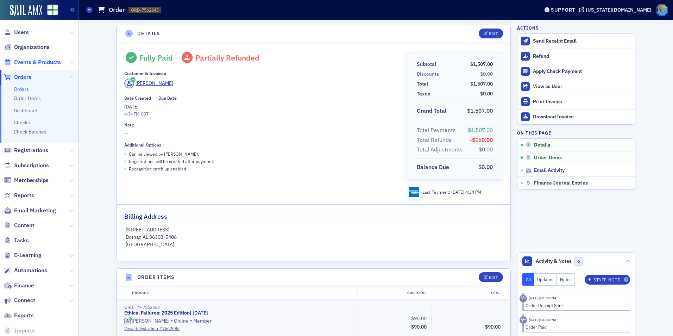
click at [36, 63] on span "Events & Products" at bounding box center [37, 62] width 47 height 8
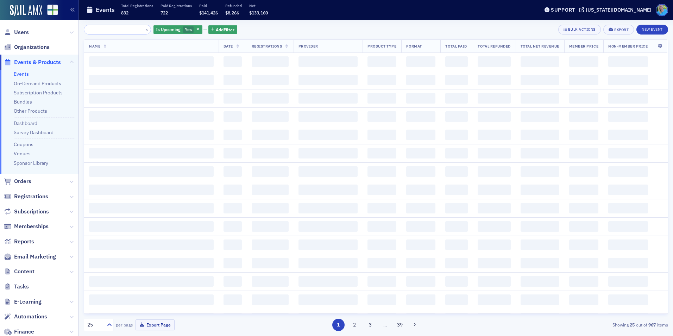
scroll to position [0, 60]
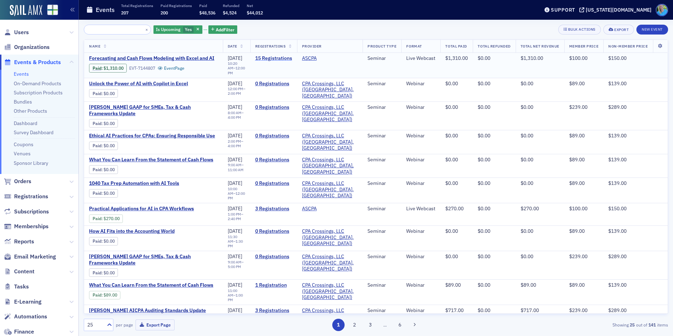
type input "Forecasting and Cash Flows Modeling with Excel and AI"
click at [264, 58] on link "15 Registrations" at bounding box center [273, 58] width 37 height 6
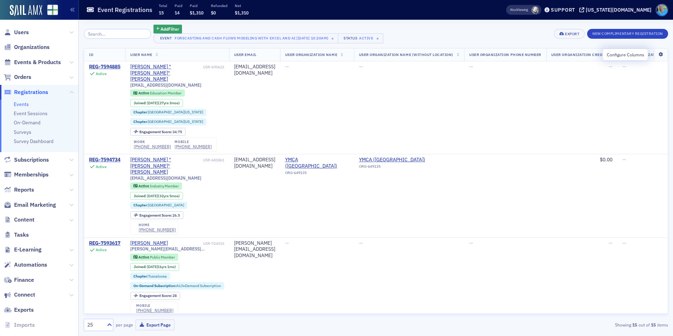
click at [653, 55] on icon at bounding box center [660, 54] width 14 height 4
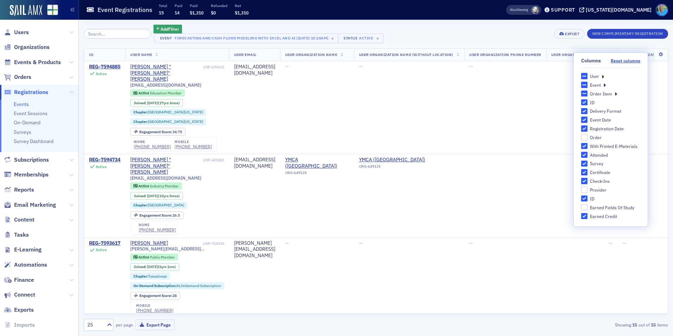
click at [603, 77] on icon at bounding box center [602, 76] width 2 height 6
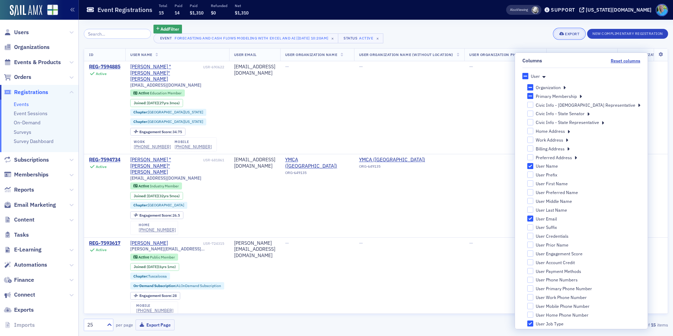
click at [578, 33] on div "Export" at bounding box center [572, 34] width 14 height 4
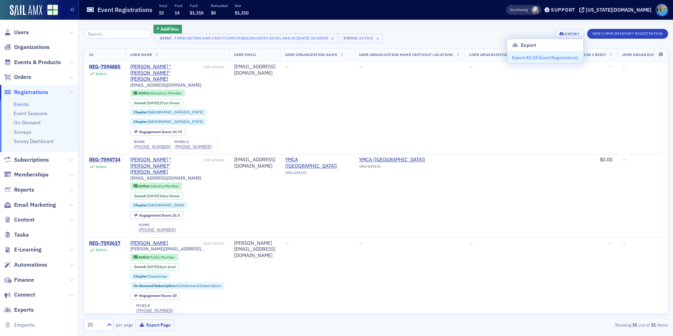
click at [543, 59] on button "Export All ( 15 Event Registrations )" at bounding box center [545, 57] width 76 height 11
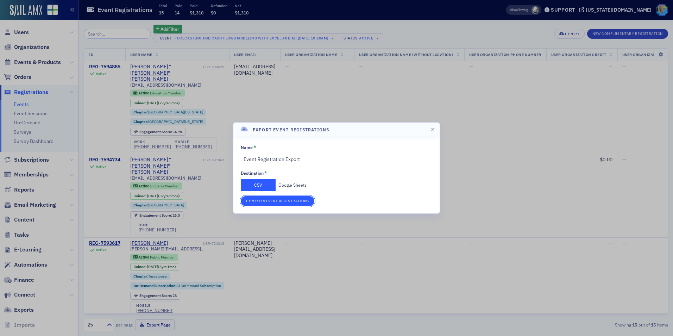
click at [275, 203] on button "Export 15 Event Registrations" at bounding box center [278, 201] width 74 height 10
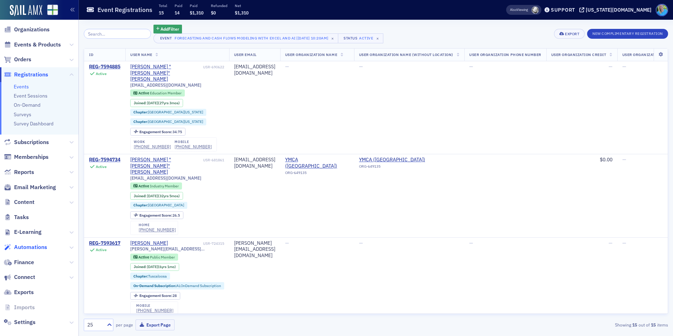
scroll to position [26, 0]
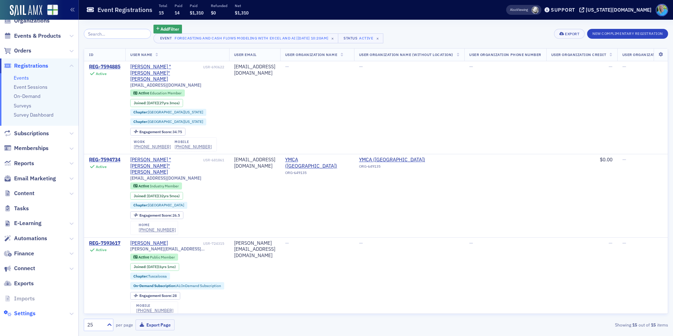
click at [22, 315] on span "Settings" at bounding box center [24, 313] width 21 height 8
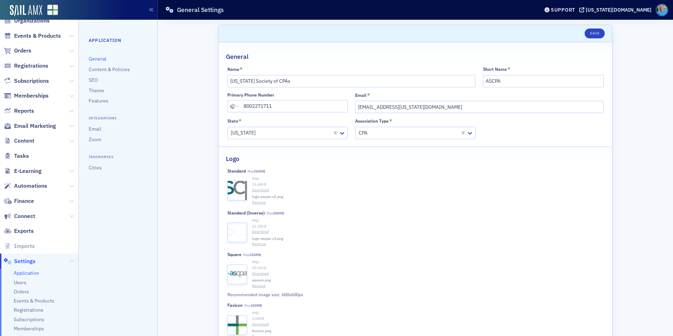
scroll to position [82, 0]
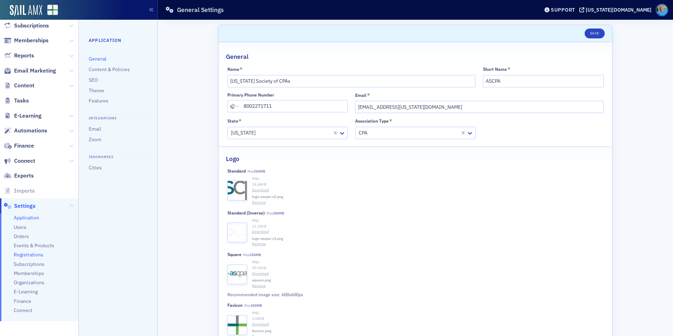
click at [26, 254] on span "Registrations" at bounding box center [29, 254] width 30 height 7
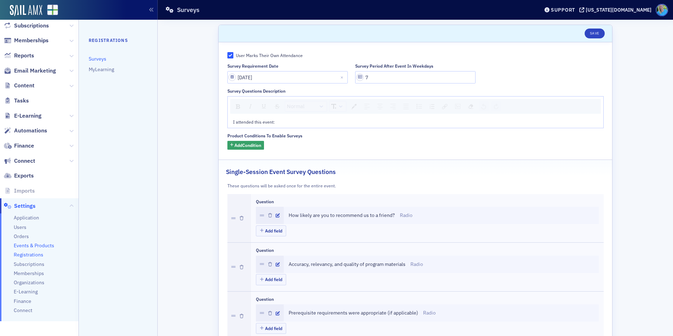
click at [44, 245] on span "Events & Products" at bounding box center [34, 245] width 40 height 7
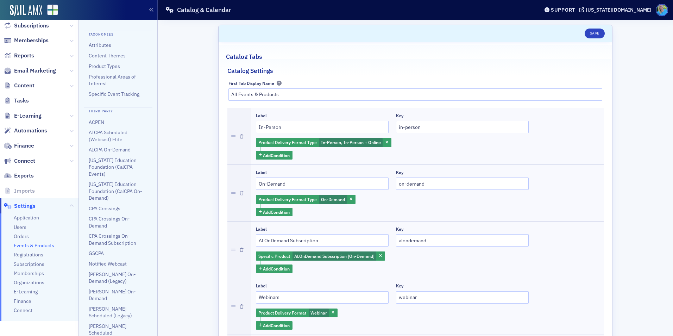
scroll to position [183, 0]
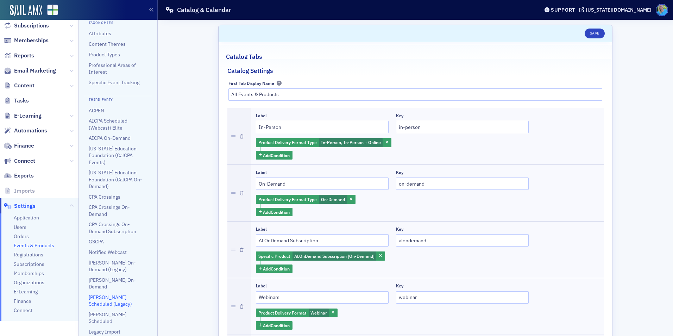
click at [104, 298] on link "Surgent Scheduled (Legacy)" at bounding box center [110, 300] width 43 height 13
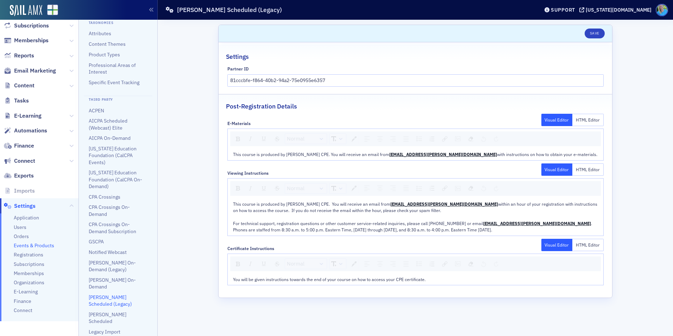
click at [278, 153] on span "This course is produced by [PERSON_NAME] CPE. You will receive an email from" at bounding box center [311, 154] width 156 height 6
drag, startPoint x: 432, startPoint y: 229, endPoint x: 223, endPoint y: 201, distance: 210.5
click at [223, 201] on div "E-Materials Visual Editor HTML Editor Normal E-materials will be available on t…" at bounding box center [415, 201] width 393 height 170
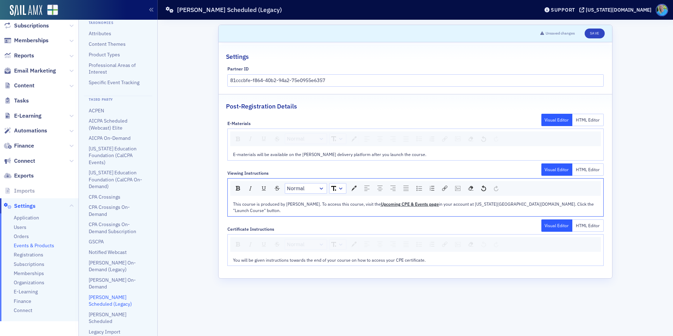
click at [334, 278] on form "Scroll to Unsaved changes Save Settings Partner ID 81cccbfe-f864-40b2-94a2-75e0…" at bounding box center [415, 178] width 394 height 306
click at [588, 33] on button "Save" at bounding box center [595, 34] width 20 height 10
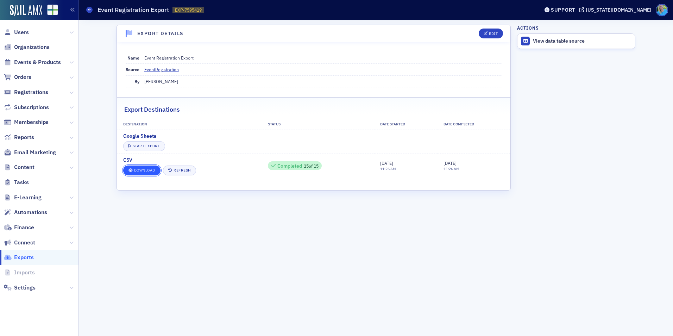
click at [147, 171] on link "Download" at bounding box center [141, 170] width 37 height 10
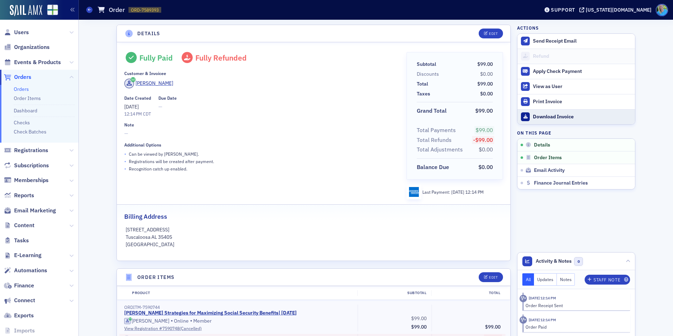
click at [590, 117] on div "Download Invoice" at bounding box center [582, 117] width 99 height 6
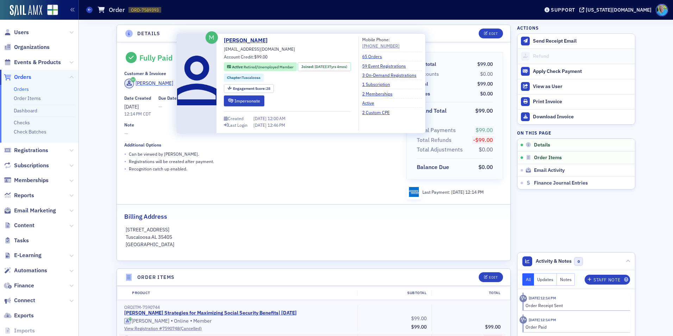
click at [143, 80] on div "[PERSON_NAME]" at bounding box center [154, 83] width 38 height 7
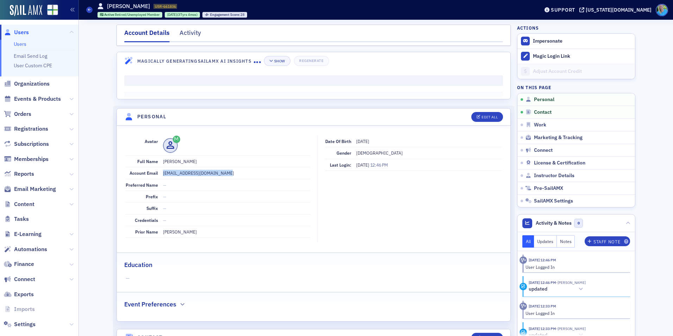
drag, startPoint x: 223, startPoint y: 177, endPoint x: 160, endPoint y: 176, distance: 63.0
click at [163, 176] on dd "[EMAIL_ADDRESS][DOMAIN_NAME]" at bounding box center [236, 172] width 147 height 11
copy dd "[EMAIL_ADDRESS][DOMAIN_NAME]"
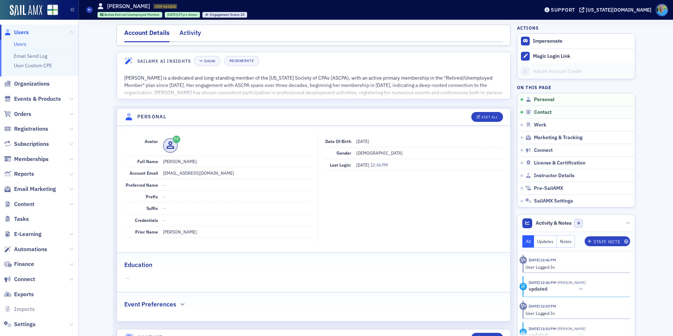
click at [179, 37] on div "Activity" at bounding box center [189, 34] width 21 height 13
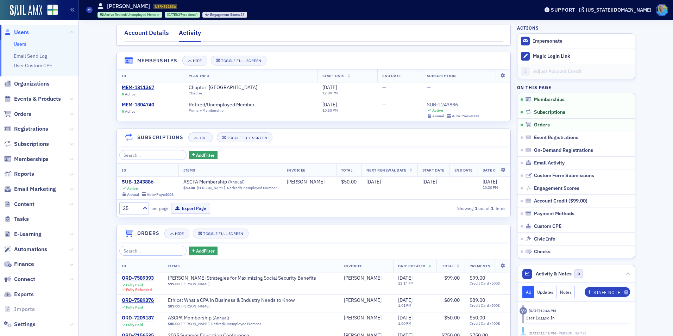
click at [151, 28] on div "Account Details" at bounding box center [146, 34] width 45 height 13
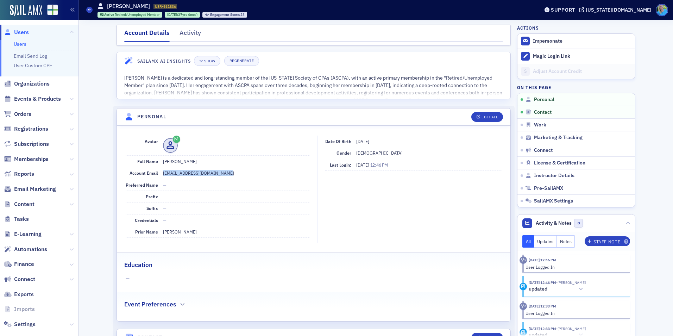
drag, startPoint x: 225, startPoint y: 173, endPoint x: 159, endPoint y: 172, distance: 65.8
click at [159, 172] on div "Account Email kvanluvender@mitchemcpa.com" at bounding box center [218, 173] width 184 height 12
copy dd "kvanluvender@mitchemcpa.com"
click at [33, 250] on span "Automations" at bounding box center [30, 249] width 33 height 8
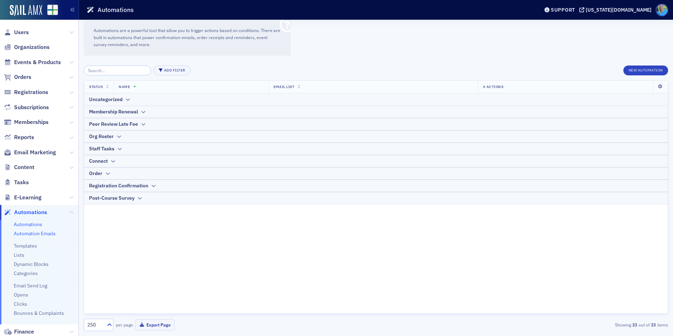
click at [43, 234] on link "Automation Emails" at bounding box center [35, 233] width 42 height 6
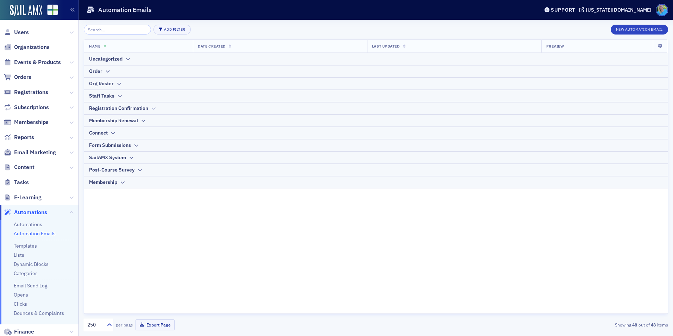
click at [131, 108] on div "Registration Confirmation" at bounding box center [118, 108] width 59 height 7
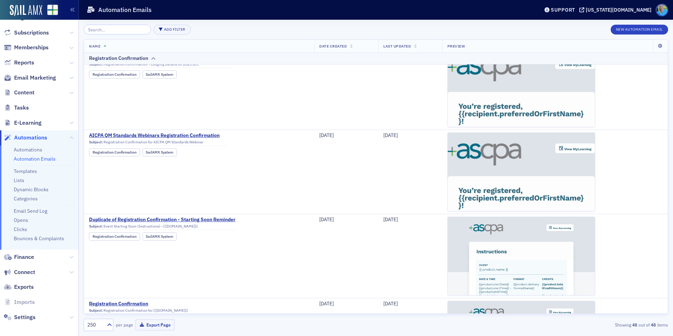
scroll to position [78, 0]
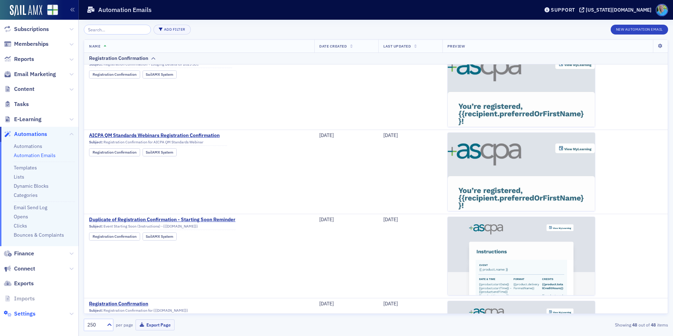
click at [27, 315] on span "Settings" at bounding box center [24, 314] width 21 height 8
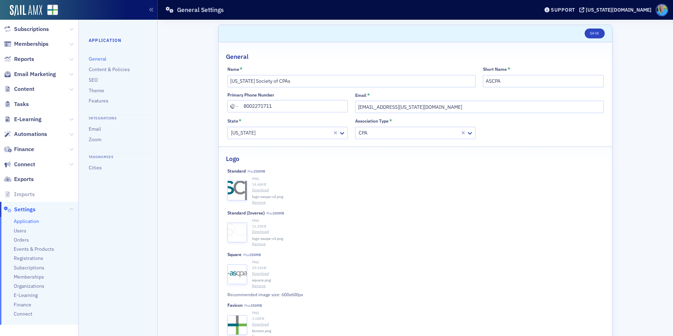
scroll to position [82, 0]
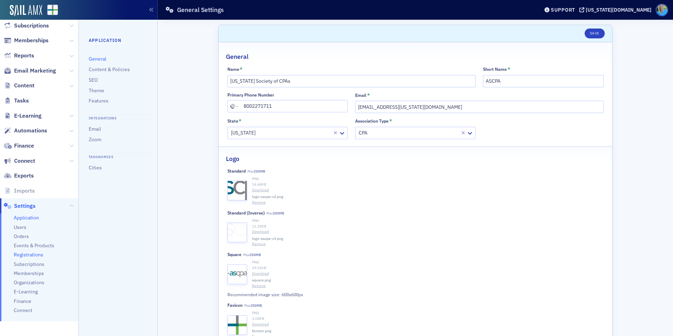
click at [33, 253] on span "Registrations" at bounding box center [29, 254] width 30 height 7
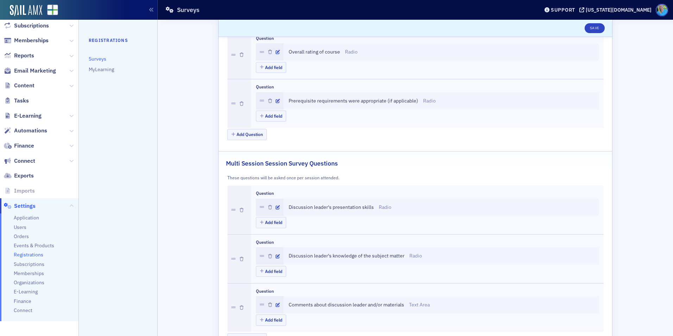
scroll to position [1231, 0]
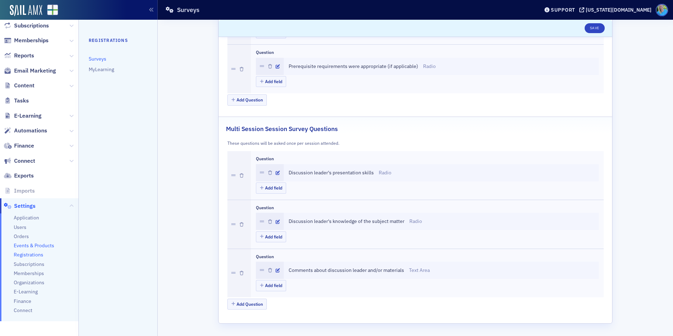
click at [27, 246] on span "Events & Products" at bounding box center [34, 245] width 40 height 7
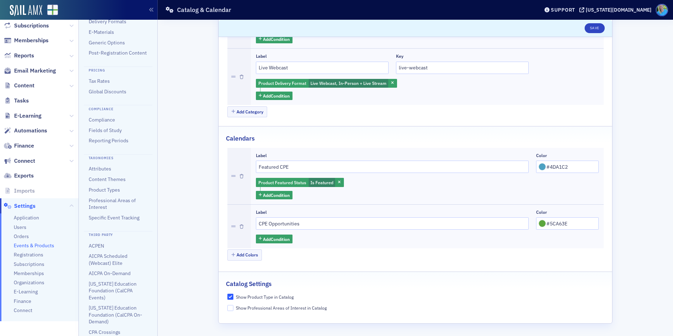
scroll to position [183, 0]
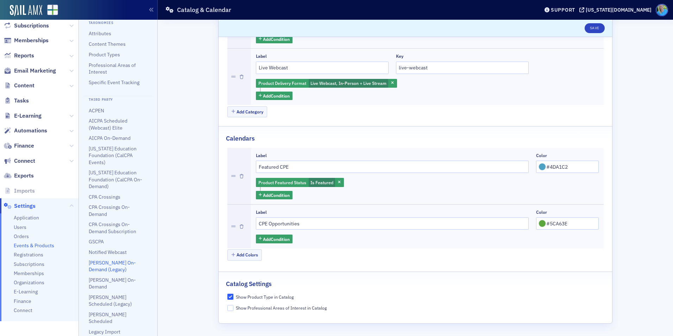
click at [121, 271] on link "Surgent On-Demand (Legacy)" at bounding box center [112, 265] width 47 height 13
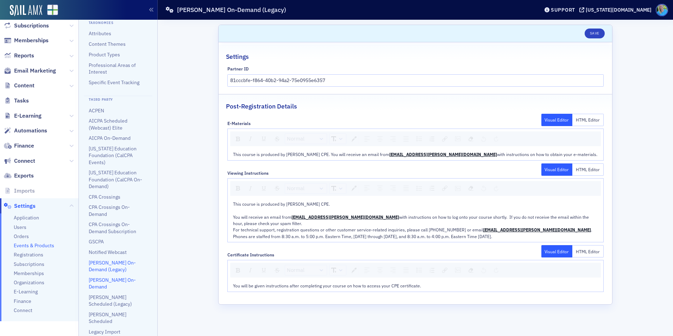
click at [117, 285] on link "Surgent On-Demand" at bounding box center [112, 283] width 47 height 13
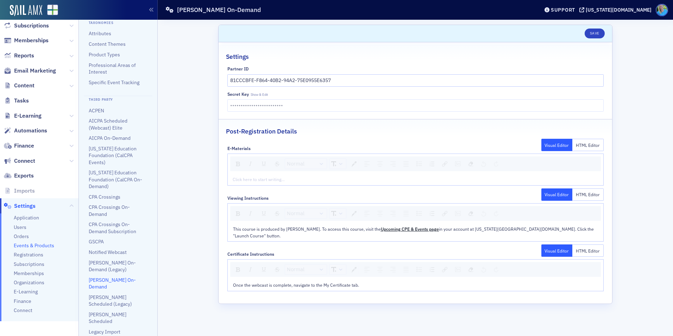
click at [423, 231] on span "in your account at alabama.cpa. Click the "Launch Course" button." at bounding box center [414, 232] width 362 height 12
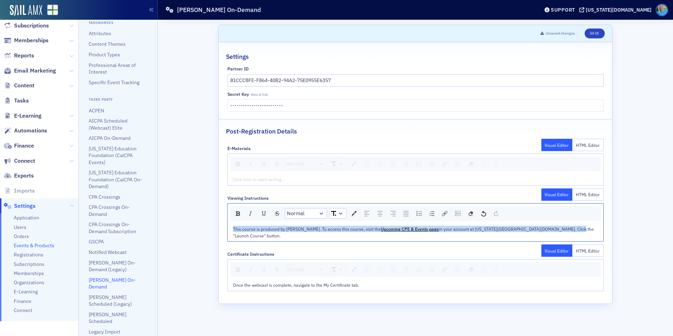
drag, startPoint x: 555, startPoint y: 229, endPoint x: 219, endPoint y: 231, distance: 336.1
click at [219, 231] on div "E-Materials Visual Editor HTML Editor Normal Click here to start writing… Viewi…" at bounding box center [415, 216] width 393 height 150
copy div "This course is produced by Surgent. To access this course, visit the Upcoming C…"
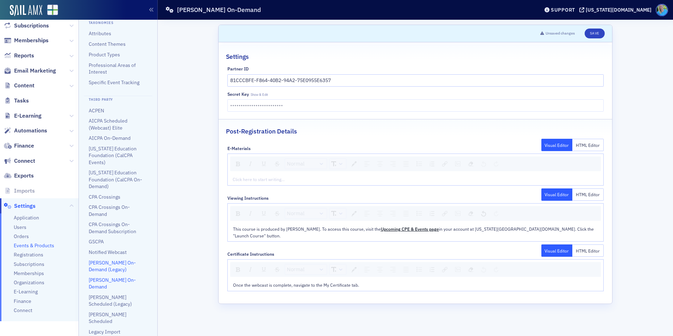
click at [98, 271] on link "Surgent On-Demand (Legacy)" at bounding box center [112, 265] width 47 height 13
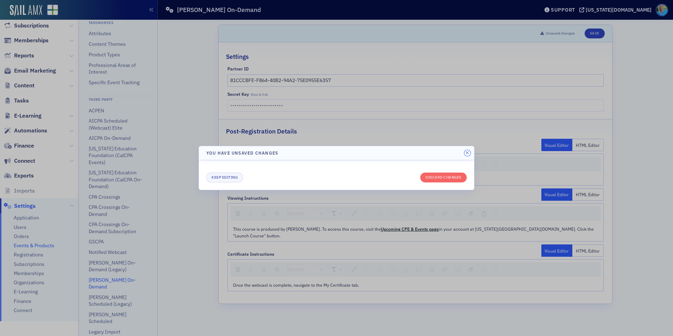
click at [469, 150] on button "button" at bounding box center [467, 153] width 6 height 6
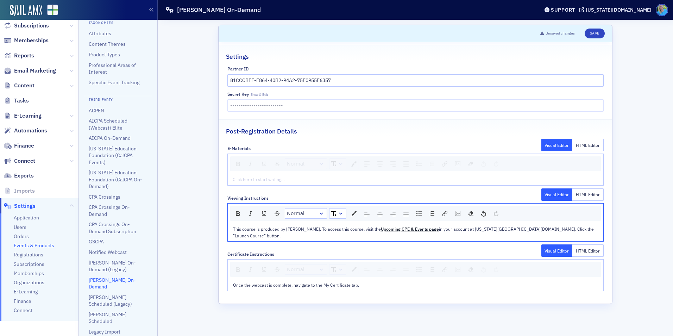
click at [312, 229] on span "This course is produced by Surgent. To access this course, visit the" at bounding box center [307, 229] width 148 height 6
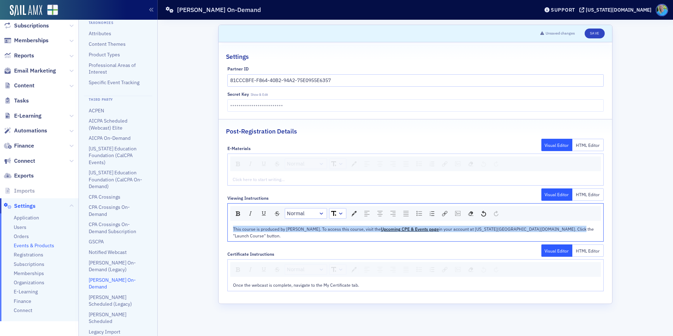
click at [312, 229] on span "This course is produced by Surgent. To access this course, visit the" at bounding box center [307, 229] width 148 height 6
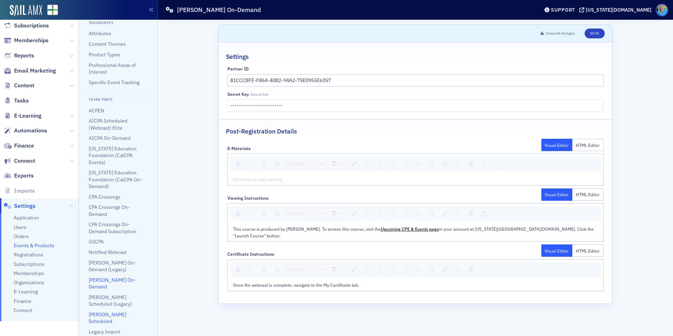
click at [112, 311] on link "Surgent Scheduled" at bounding box center [108, 317] width 38 height 13
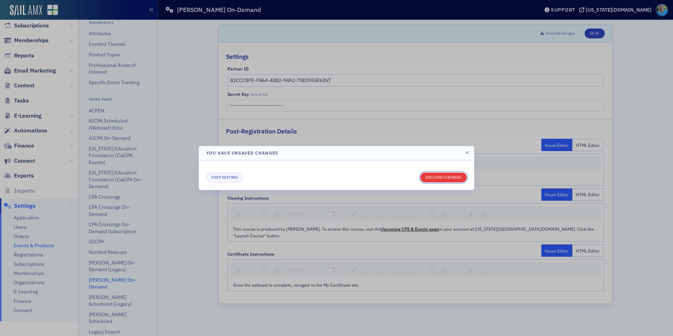
click at [437, 179] on button "Discard changes" at bounding box center [443, 177] width 46 height 10
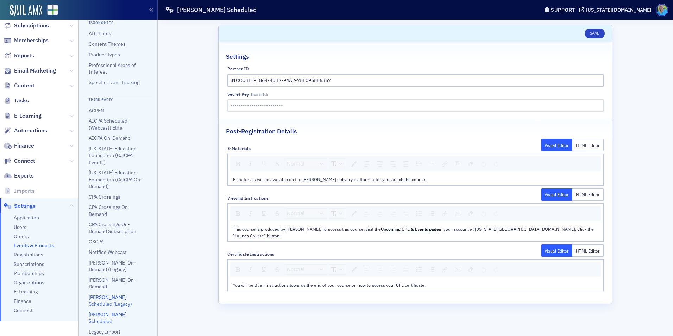
click at [117, 296] on link "Surgent Scheduled (Legacy)" at bounding box center [110, 300] width 43 height 13
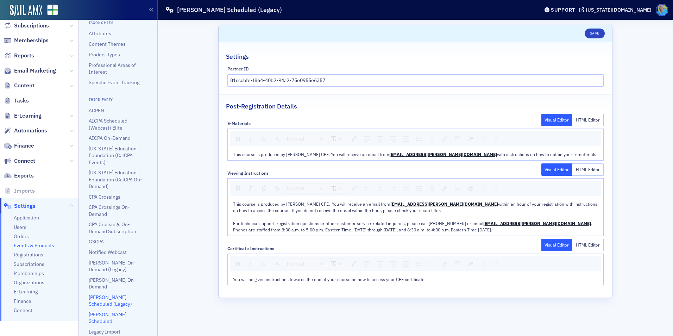
click at [112, 315] on link "Surgent Scheduled" at bounding box center [108, 317] width 38 height 13
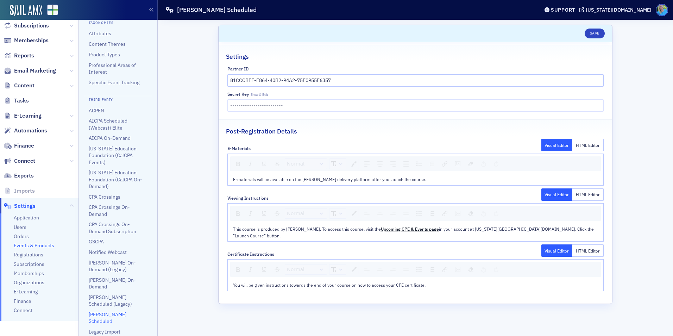
click at [113, 301] on li "Surgent Scheduled (Legacy)" at bounding box center [118, 301] width 59 height 14
click at [113, 298] on link "Surgent Scheduled (Legacy)" at bounding box center [110, 300] width 43 height 13
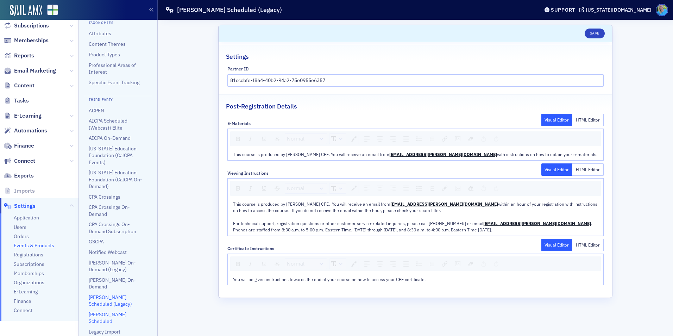
click at [117, 315] on link "Surgent Scheduled" at bounding box center [108, 317] width 38 height 13
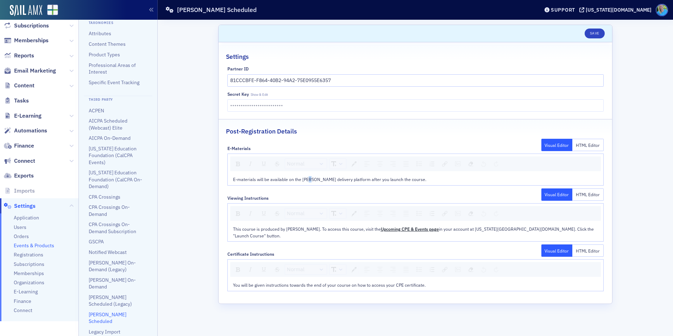
click at [309, 179] on span "E-materials will be available on the Surgent delivery platform after you launch…" at bounding box center [329, 179] width 193 height 6
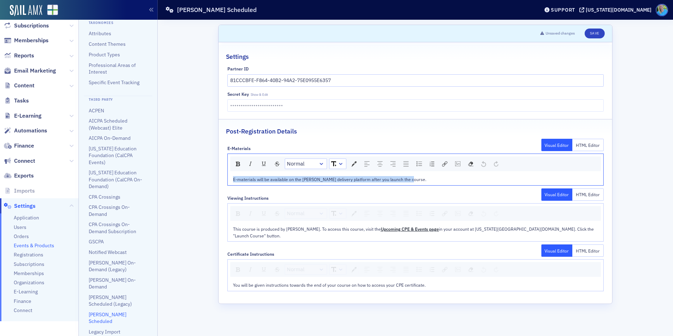
click at [309, 179] on span "E-materials will be available on the Surgent delivery platform after you launch…" at bounding box center [329, 179] width 193 height 6
click at [361, 227] on span "This course is produced by Surgent. To access this course, visit the" at bounding box center [307, 229] width 148 height 6
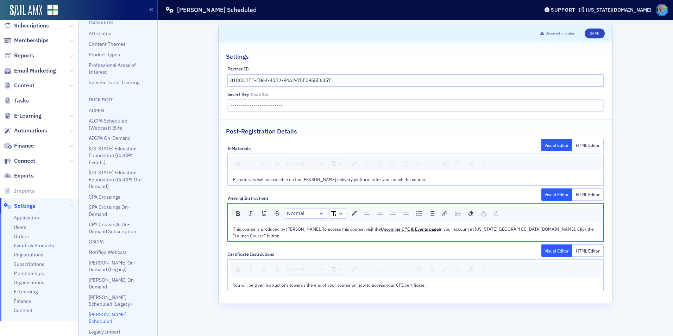
click at [361, 227] on span "This course is produced by Surgent. To access this course, visit the" at bounding box center [307, 229] width 148 height 6
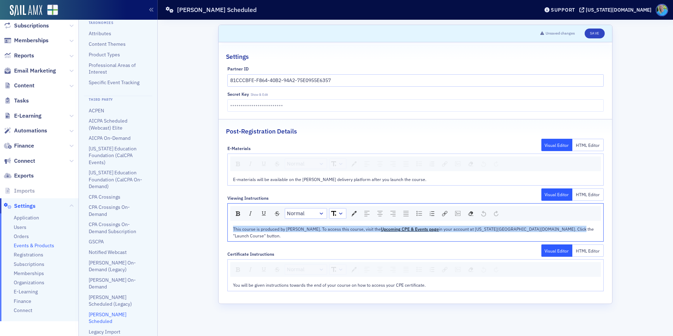
click at [361, 227] on span "This course is produced by Surgent. To access this course, visit the" at bounding box center [307, 229] width 148 height 6
copy div "This course is produced by Surgent. To access this course, visit the Upcoming C…"
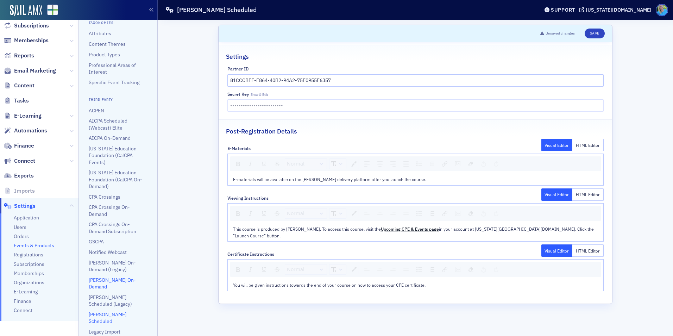
click at [101, 288] on link "Surgent On-Demand" at bounding box center [112, 283] width 47 height 13
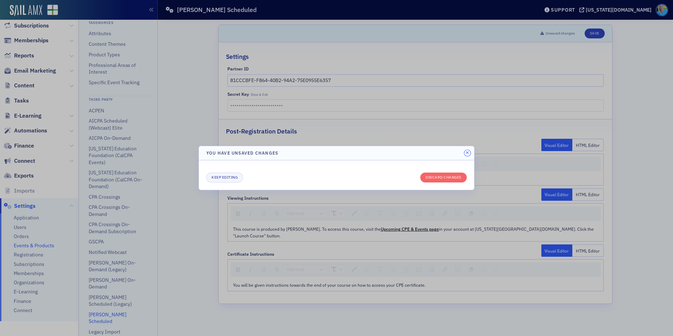
click at [467, 153] on icon "button" at bounding box center [467, 153] width 3 height 4
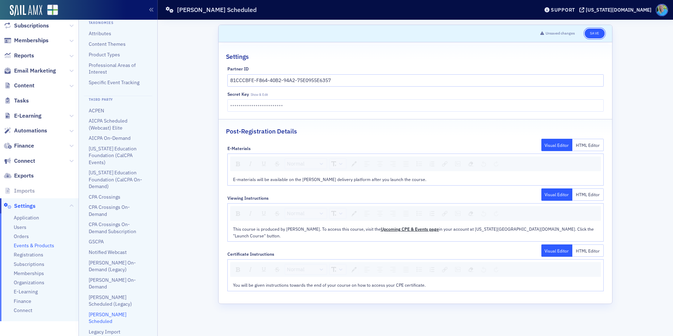
click at [587, 33] on button "Save" at bounding box center [595, 34] width 20 height 10
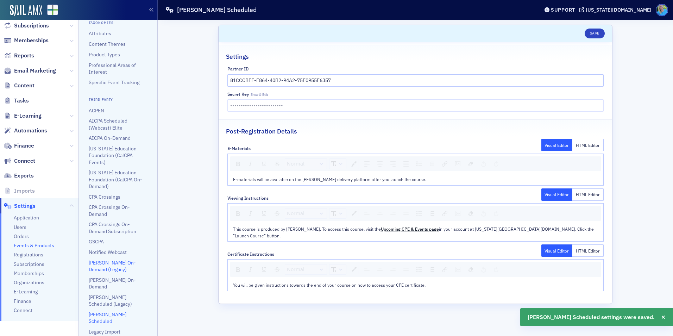
click at [123, 268] on link "Surgent On-Demand (Legacy)" at bounding box center [112, 265] width 47 height 13
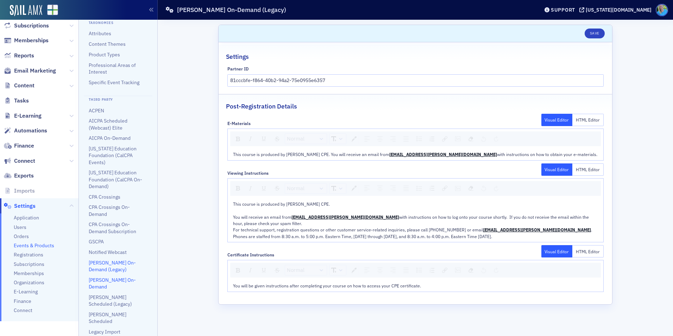
click at [121, 285] on link "Surgent On-Demand" at bounding box center [112, 283] width 47 height 13
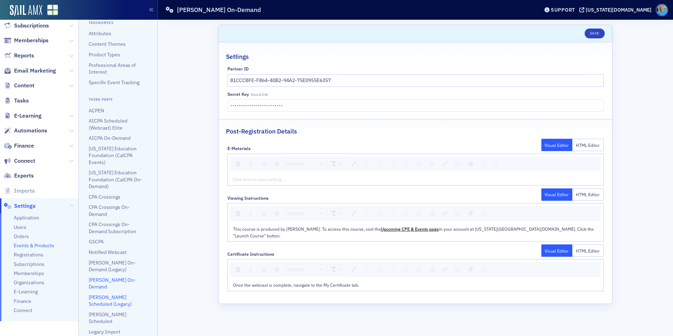
click at [116, 295] on link "Surgent Scheduled (Legacy)" at bounding box center [110, 300] width 43 height 13
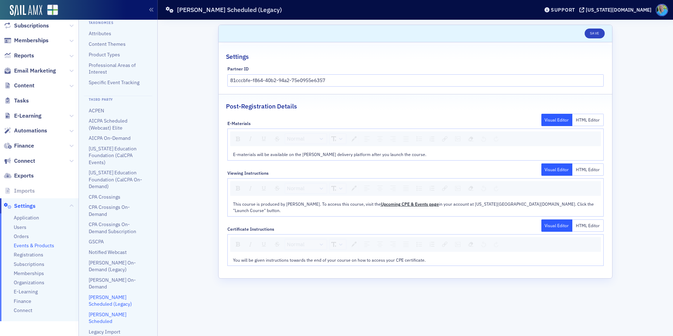
click at [115, 313] on link "Surgent Scheduled" at bounding box center [108, 317] width 38 height 13
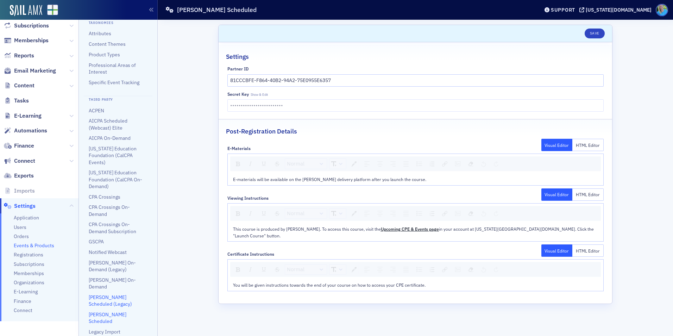
click at [112, 298] on link "Surgent Scheduled (Legacy)" at bounding box center [110, 300] width 43 height 13
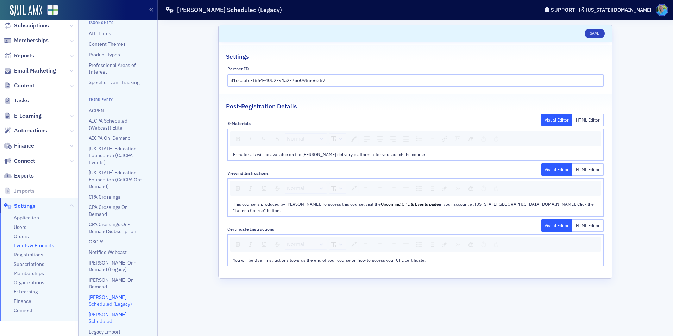
click at [112, 313] on link "Surgent Scheduled" at bounding box center [108, 317] width 38 height 13
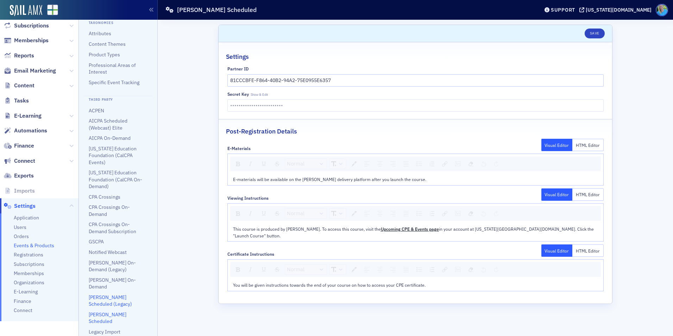
click at [112, 298] on link "Surgent Scheduled (Legacy)" at bounding box center [110, 300] width 43 height 13
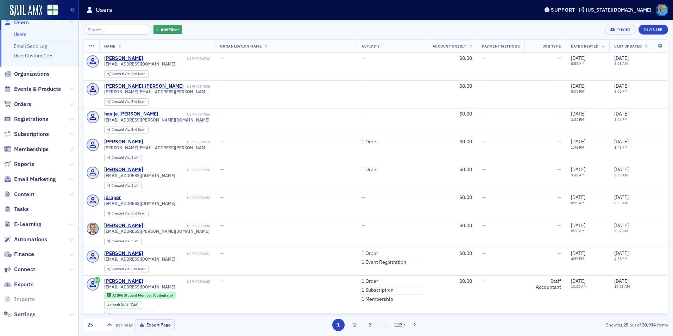
scroll to position [11, 0]
click at [28, 313] on span "Settings" at bounding box center [24, 314] width 21 height 8
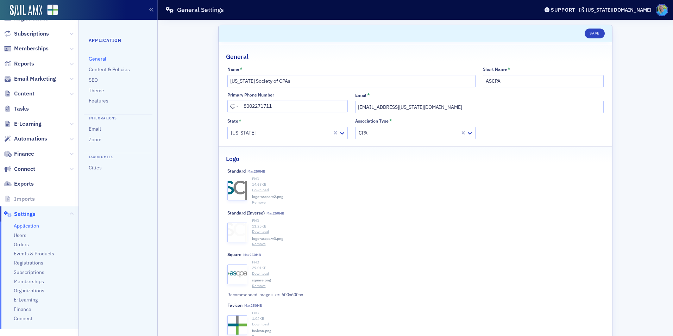
scroll to position [82, 0]
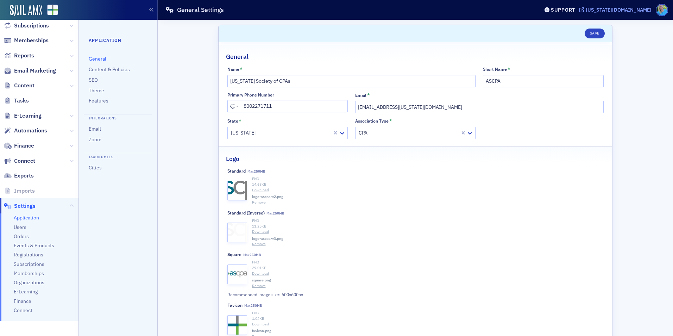
click at [631, 11] on div "[US_STATE][DOMAIN_NAME]" at bounding box center [619, 10] width 66 height 6
